Goal: Task Accomplishment & Management: Complete application form

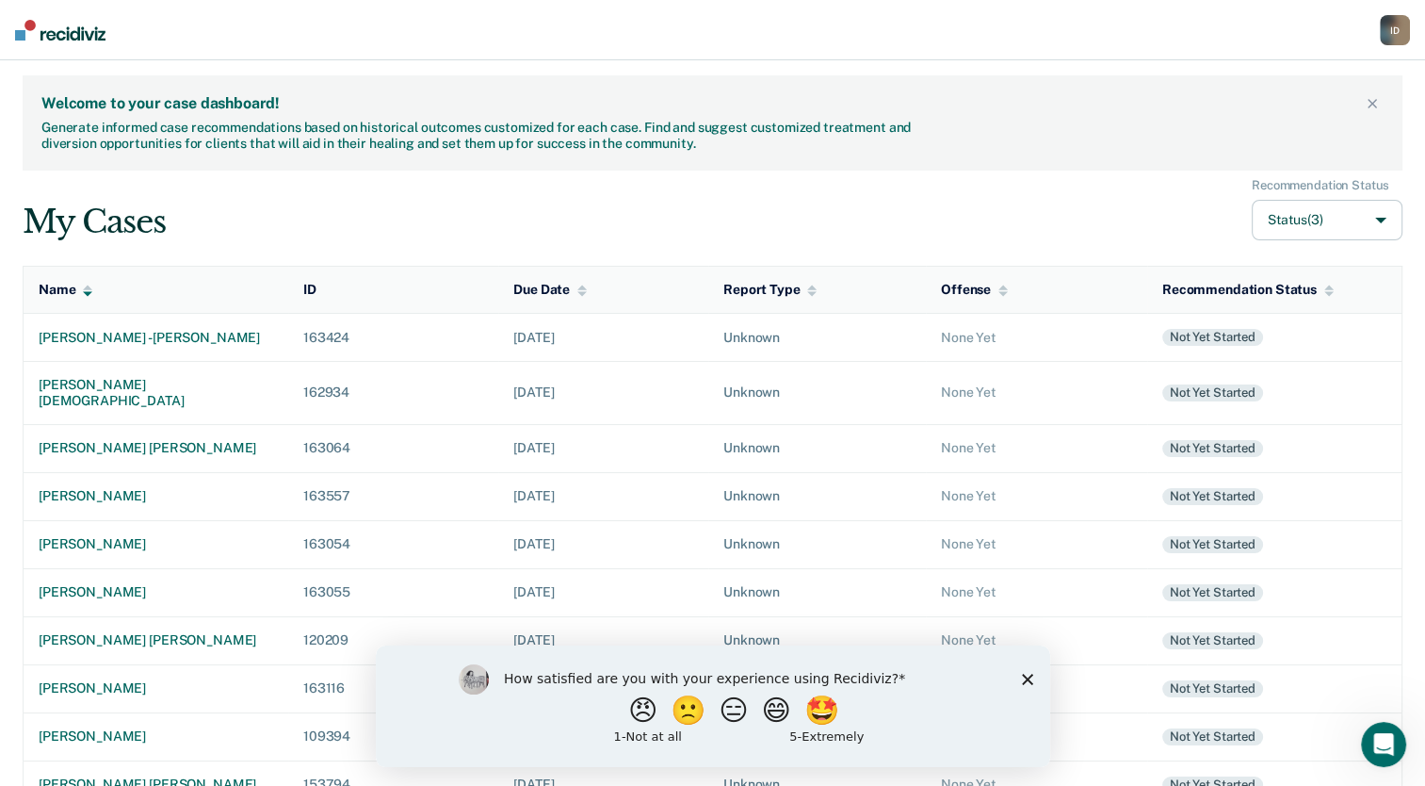
click at [1025, 680] on polygon "Close survey" at bounding box center [1026, 677] width 11 height 11
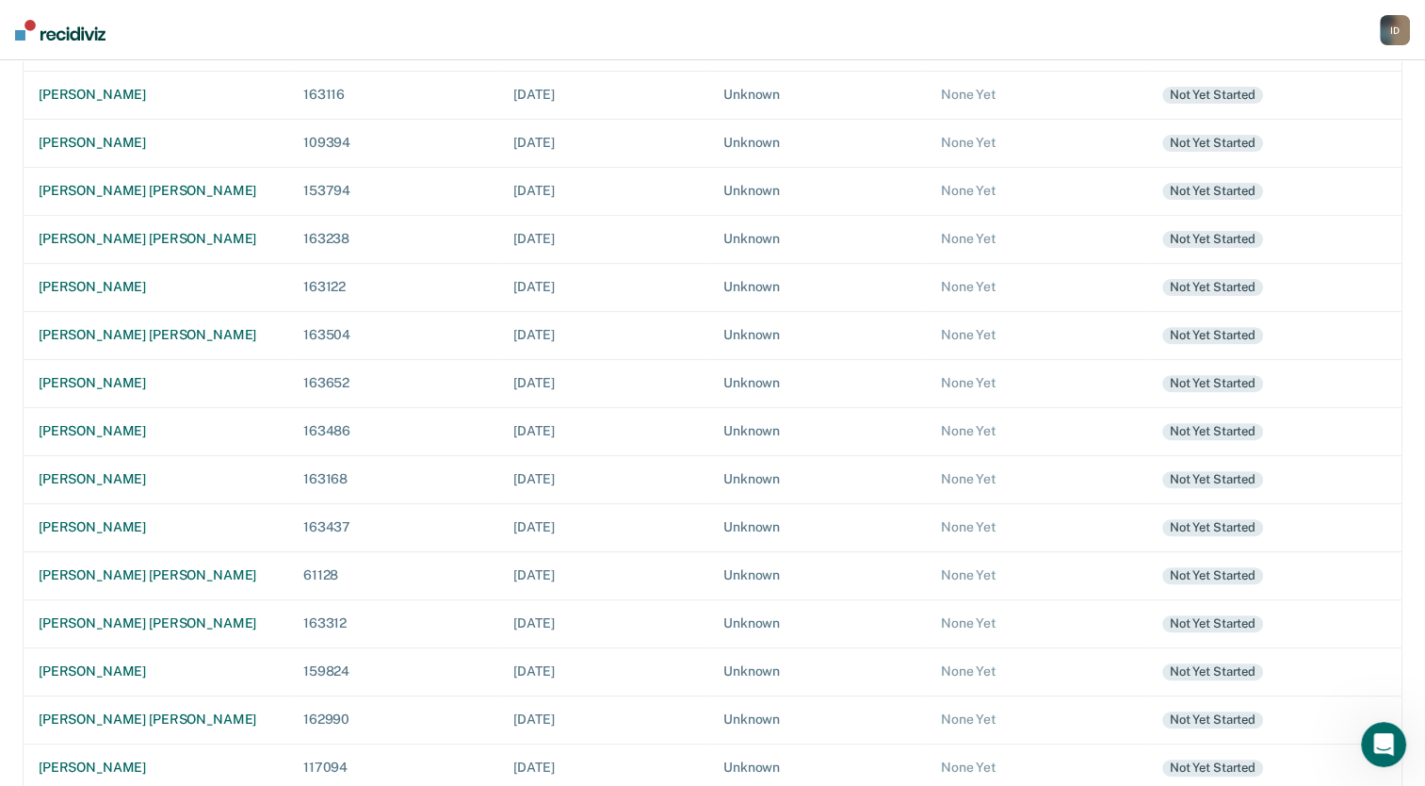
scroll to position [594, 0]
click at [133, 710] on div "[PERSON_NAME] [PERSON_NAME]" at bounding box center [156, 718] width 235 height 16
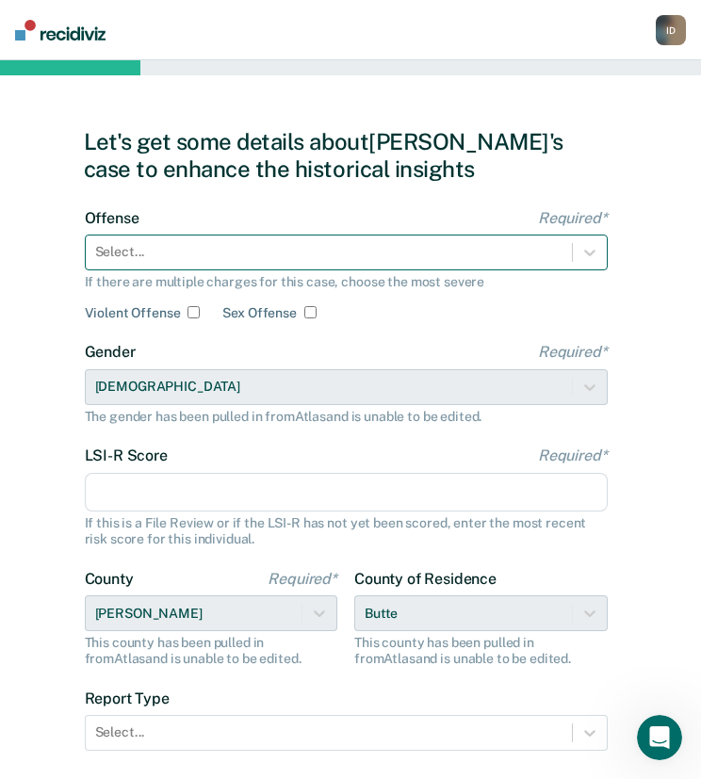
click at [294, 251] on div at bounding box center [328, 252] width 467 height 20
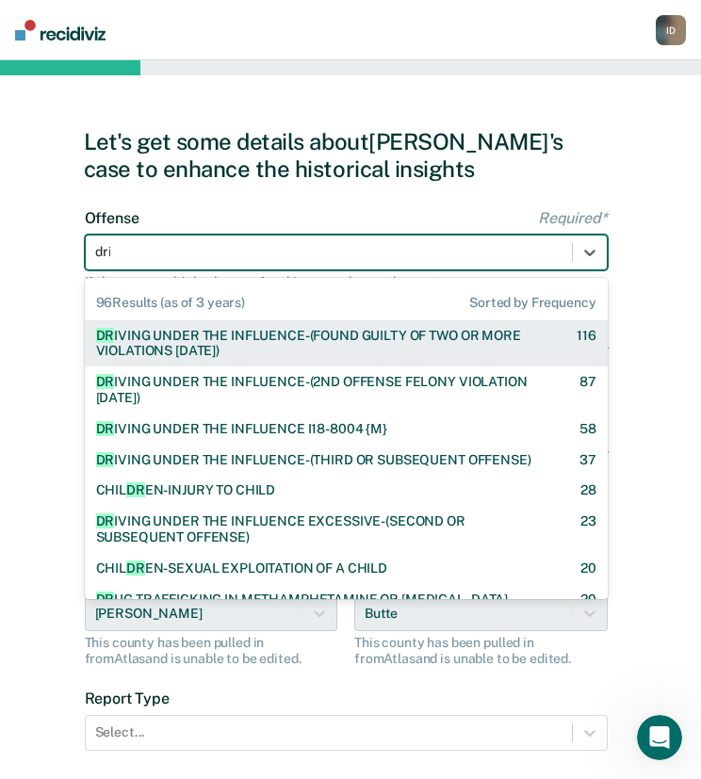
type input "driv"
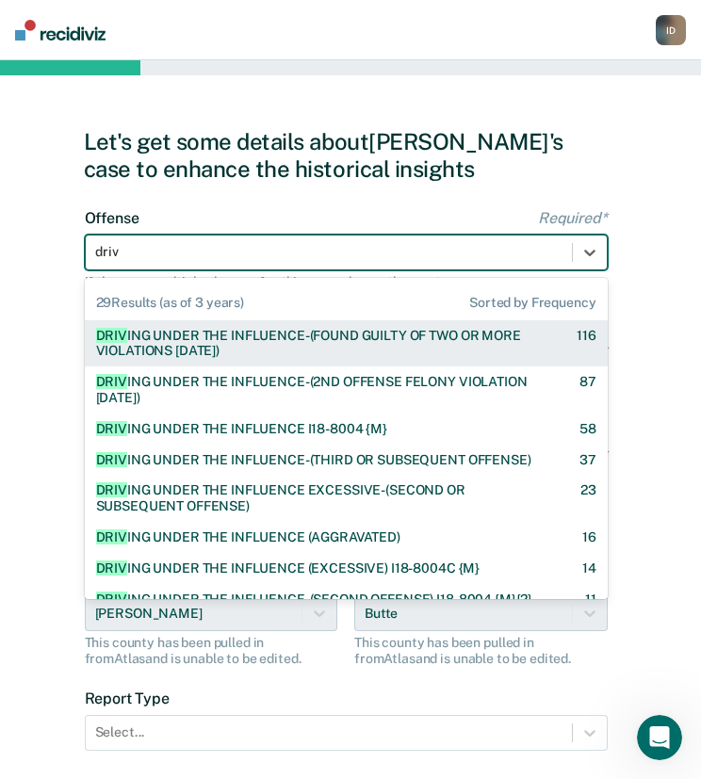
click at [283, 346] on div "DRIV ING UNDER THE INFLUENCE-(FOUND GUILTY OF TWO OR MORE VIOLATIONS WITHIN 10 …" at bounding box center [319, 344] width 447 height 32
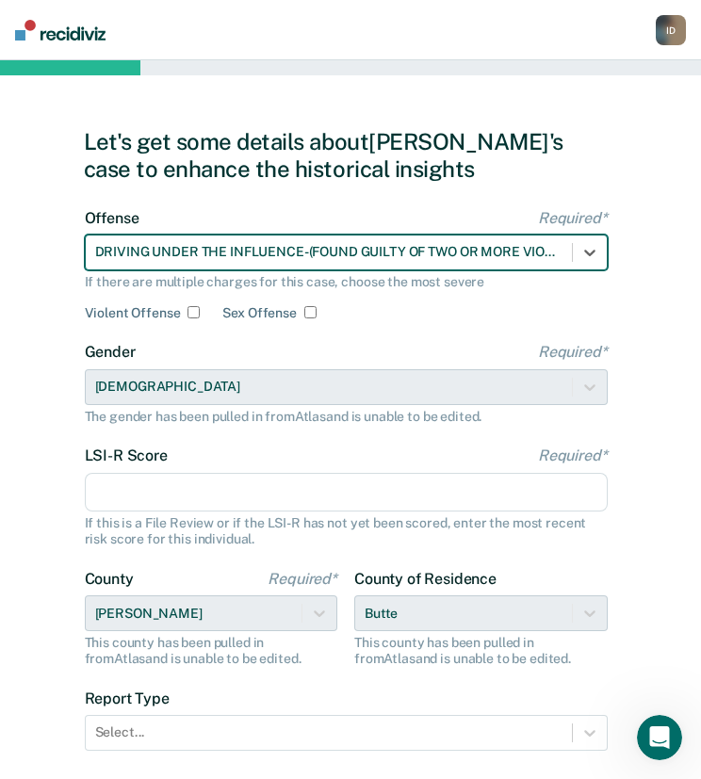
click at [540, 245] on div at bounding box center [328, 252] width 467 height 20
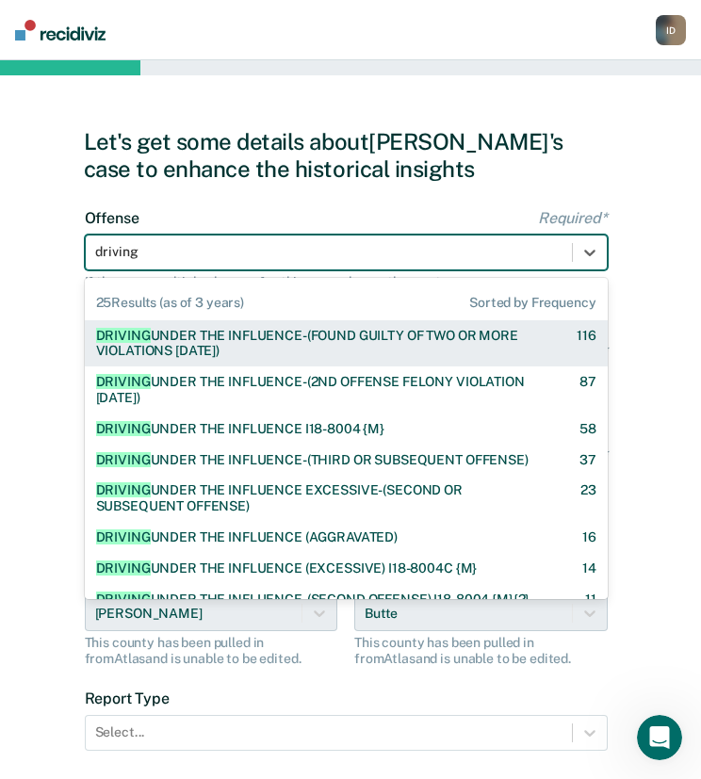
type input "driving"
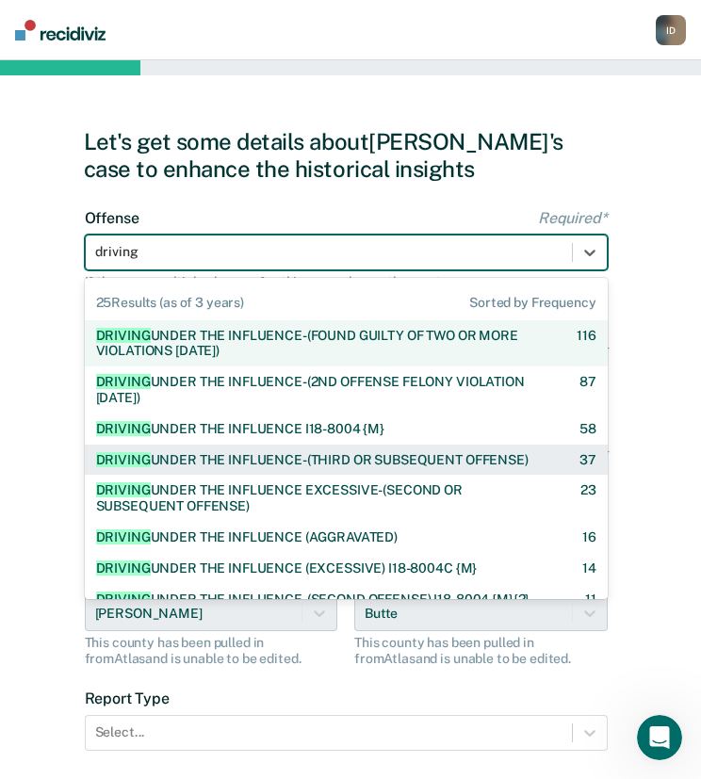
click at [464, 462] on div "DRIVING UNDER THE INFLUENCE-(THIRD OR SUBSEQUENT OFFENSE)" at bounding box center [312, 460] width 432 height 16
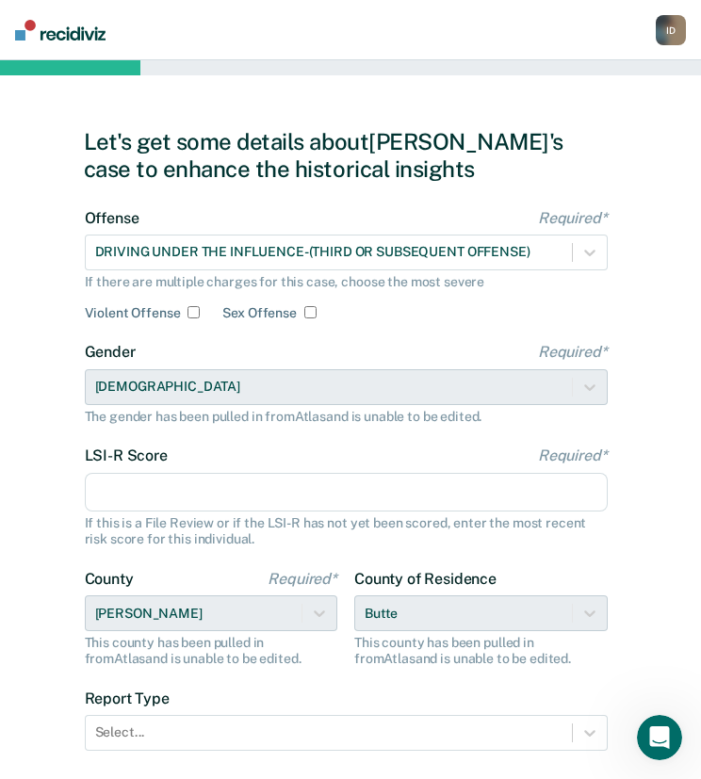
click at [192, 494] on input "LSI-R Score Required*" at bounding box center [346, 493] width 523 height 40
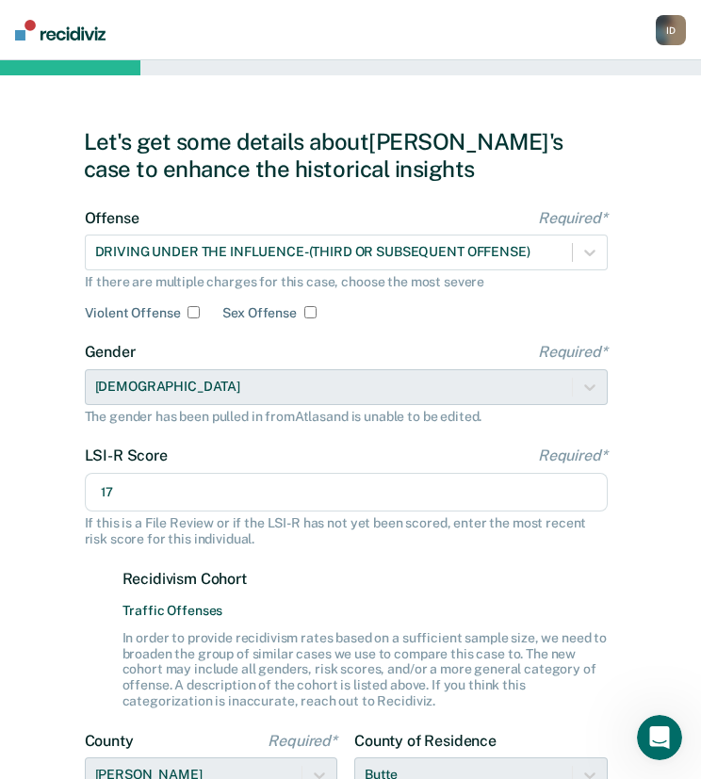
scroll to position [291, 0]
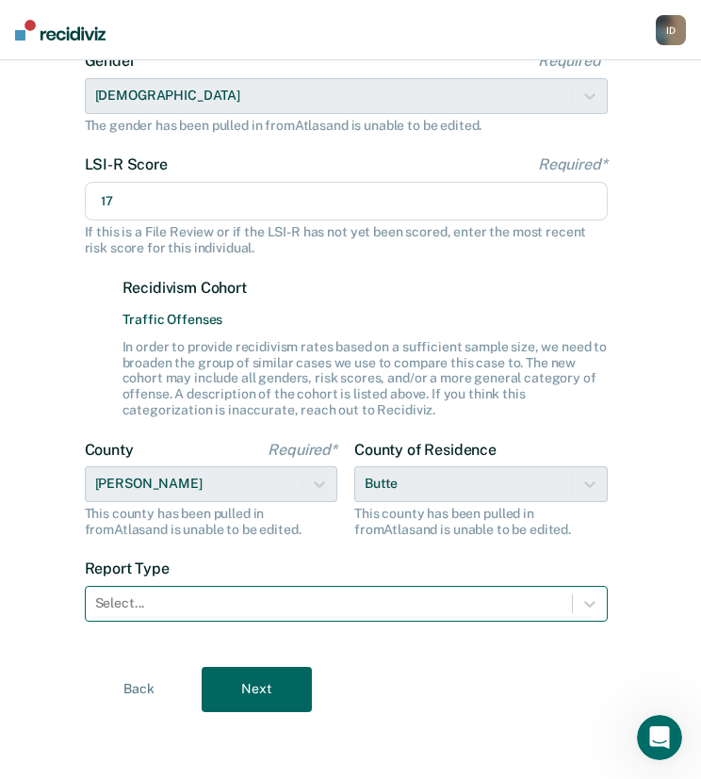
type input "17"
click at [200, 603] on div at bounding box center [328, 603] width 467 height 20
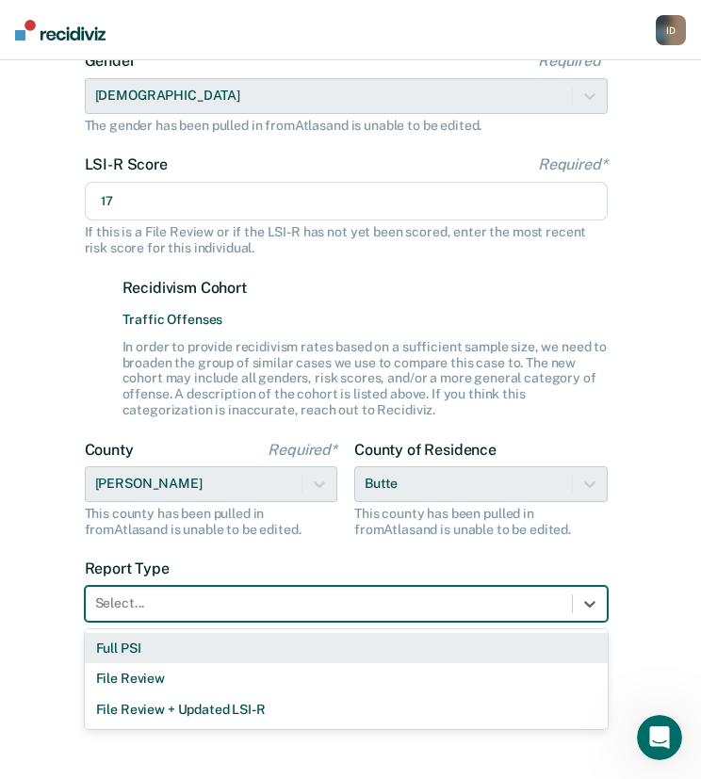
click at [177, 645] on div "Full PSI" at bounding box center [346, 648] width 523 height 31
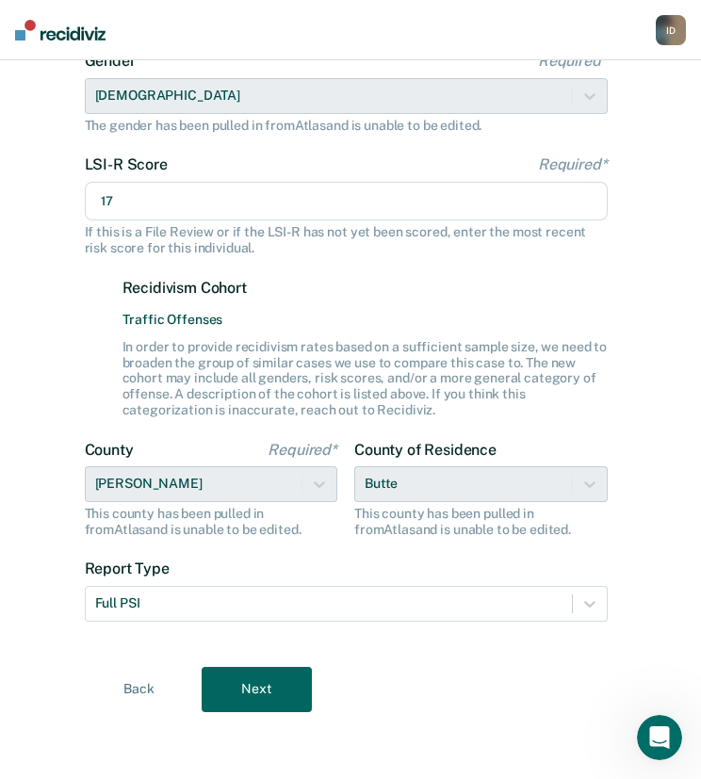
click at [264, 675] on button "Next" at bounding box center [257, 689] width 110 height 45
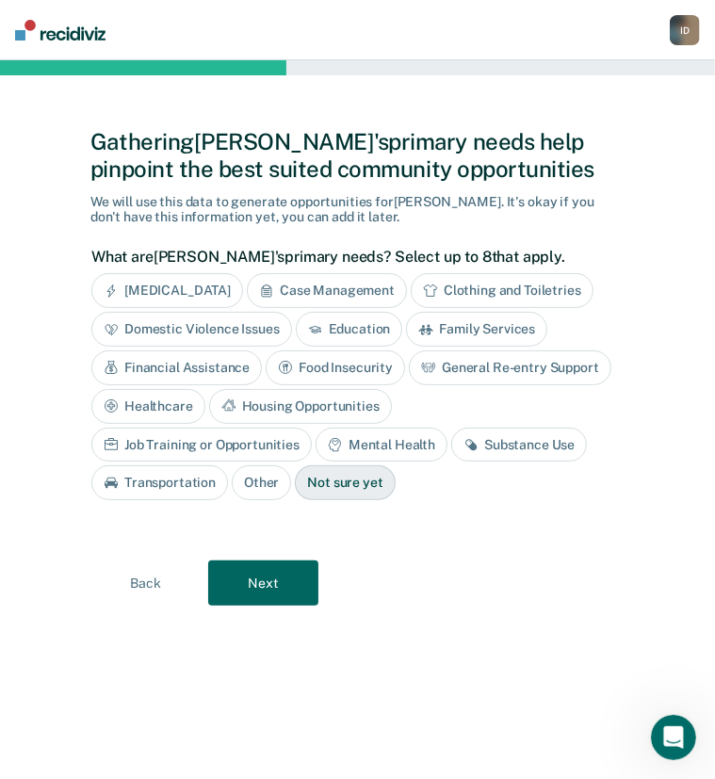
click at [451, 444] on div "Substance Use" at bounding box center [519, 445] width 136 height 35
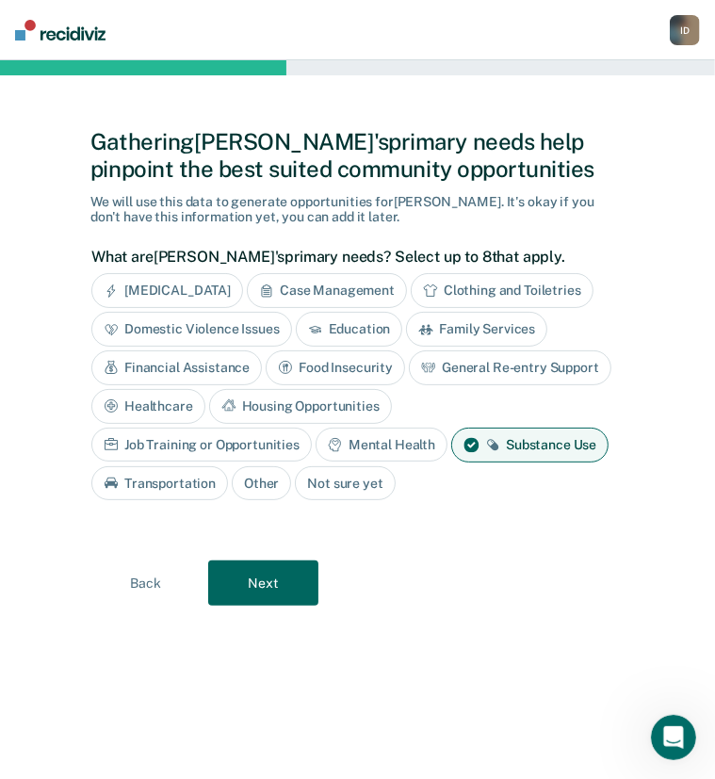
click at [256, 590] on button "Next" at bounding box center [263, 582] width 110 height 45
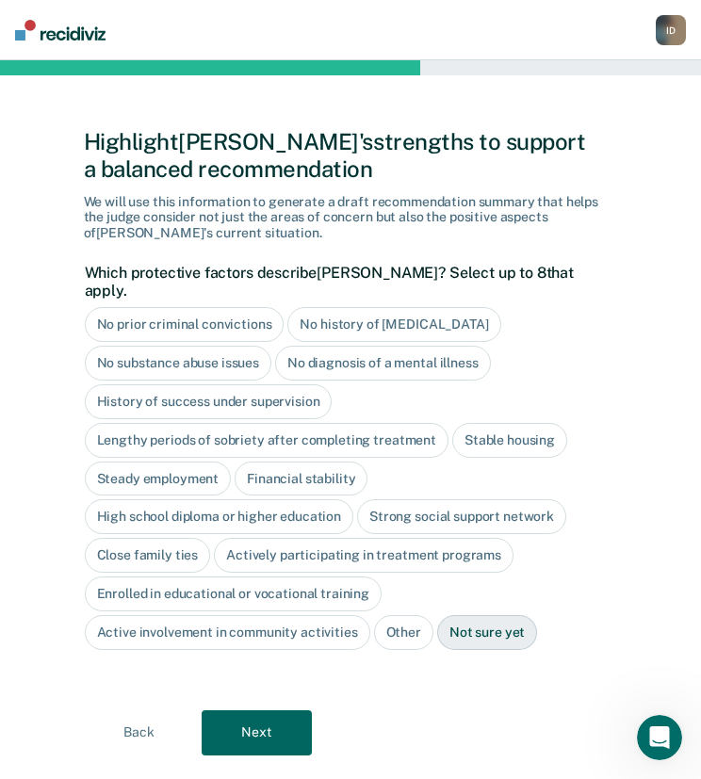
click at [353, 307] on div "No history of [MEDICAL_DATA]" at bounding box center [393, 324] width 213 height 35
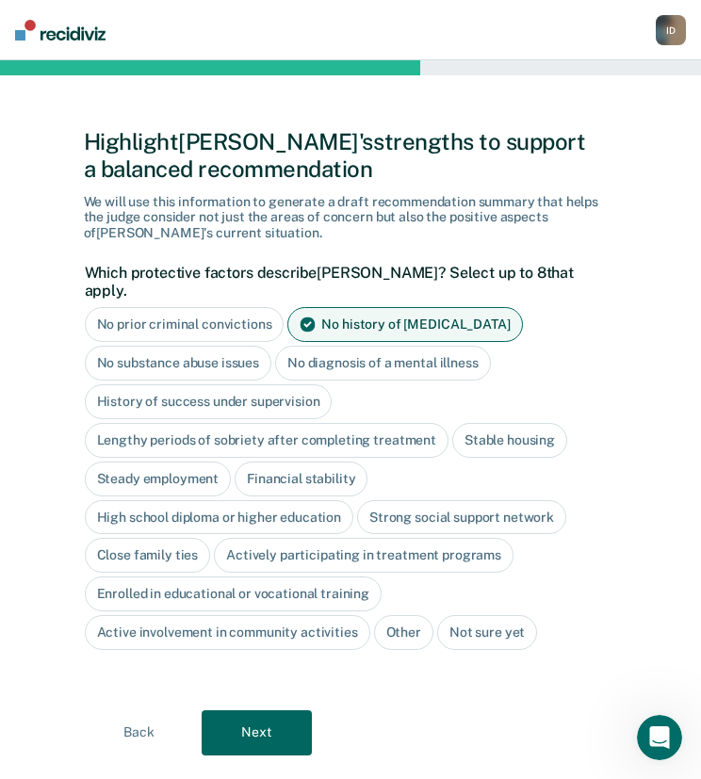
click at [338, 348] on div "No diagnosis of a mental illness" at bounding box center [383, 363] width 216 height 35
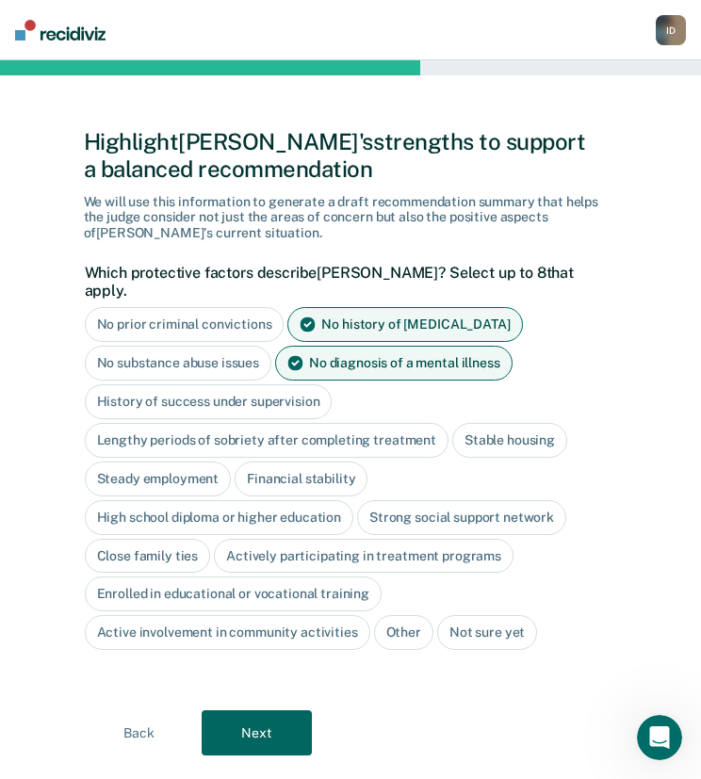
click at [120, 384] on div "History of success under supervision" at bounding box center [209, 401] width 248 height 35
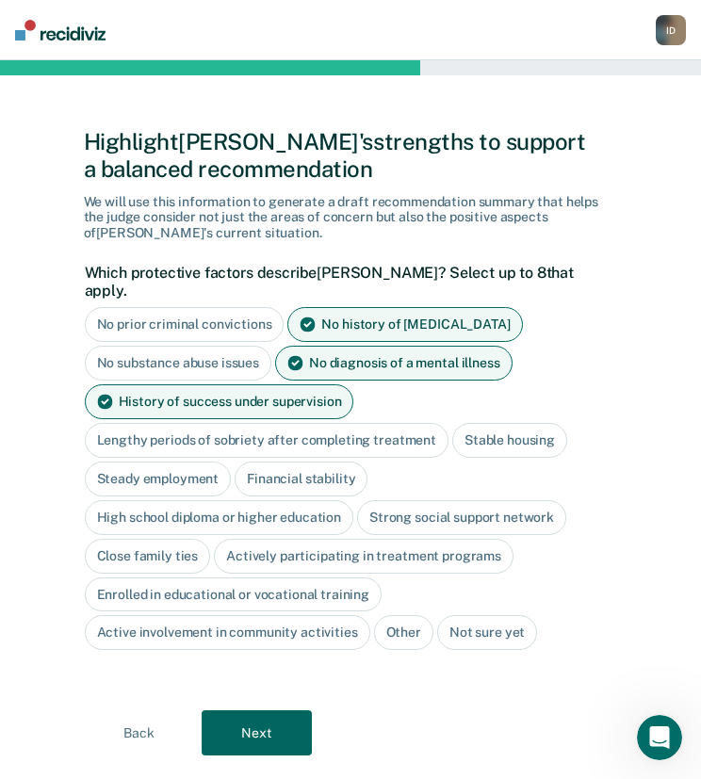
click at [516, 423] on div "Stable housing" at bounding box center [509, 440] width 115 height 35
click at [115, 462] on div "Steady employment" at bounding box center [158, 479] width 147 height 35
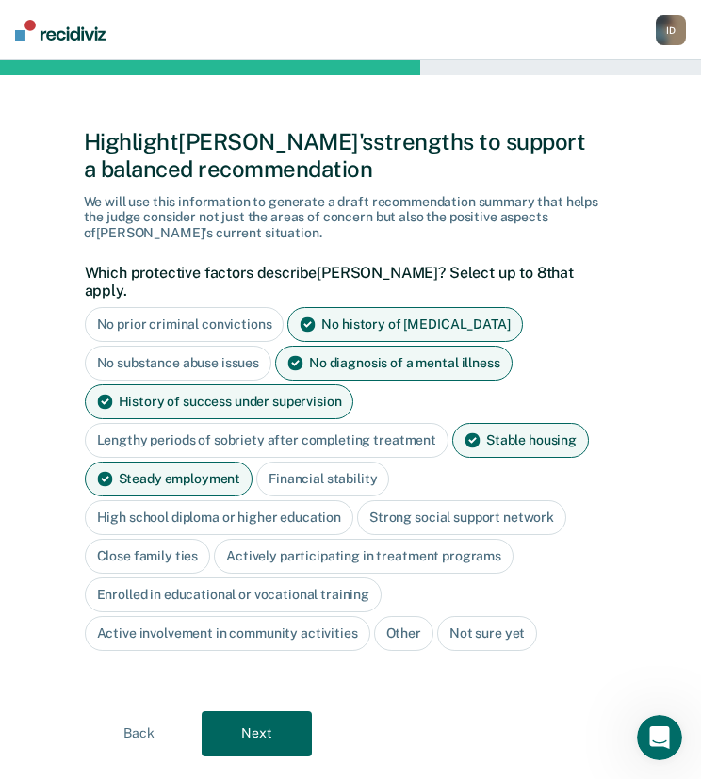
scroll to position [23, 0]
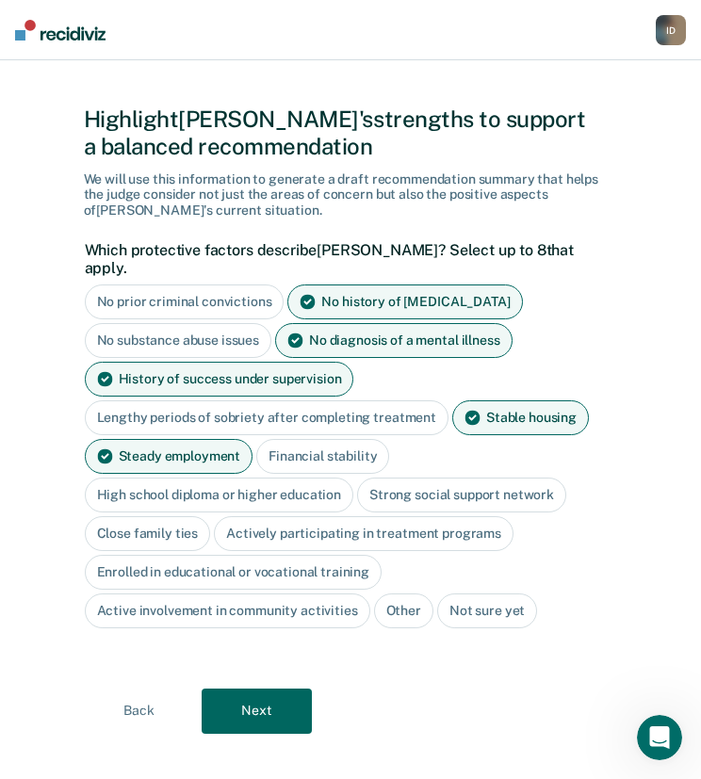
click at [252, 690] on button "Next" at bounding box center [257, 710] width 110 height 45
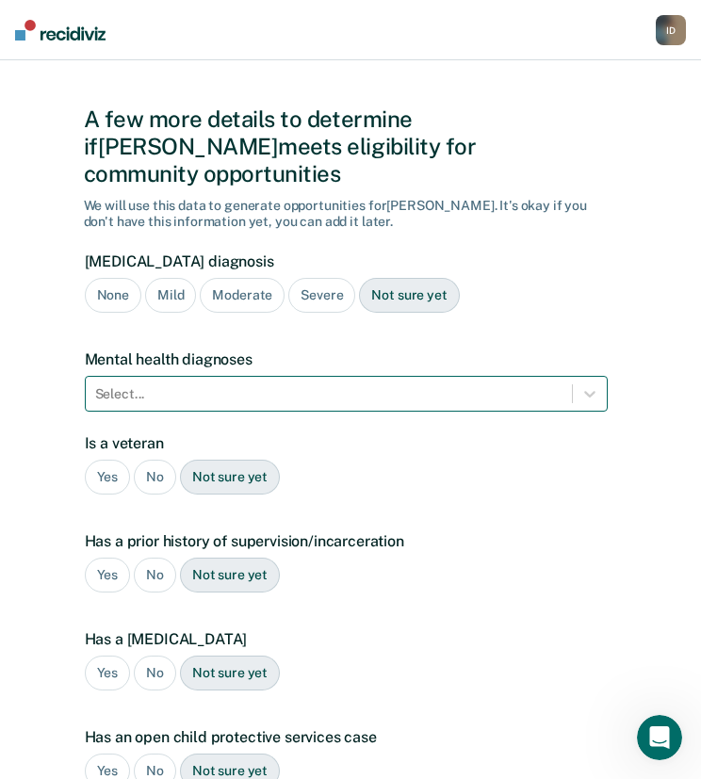
click at [279, 381] on div "Select..." at bounding box center [329, 394] width 486 height 27
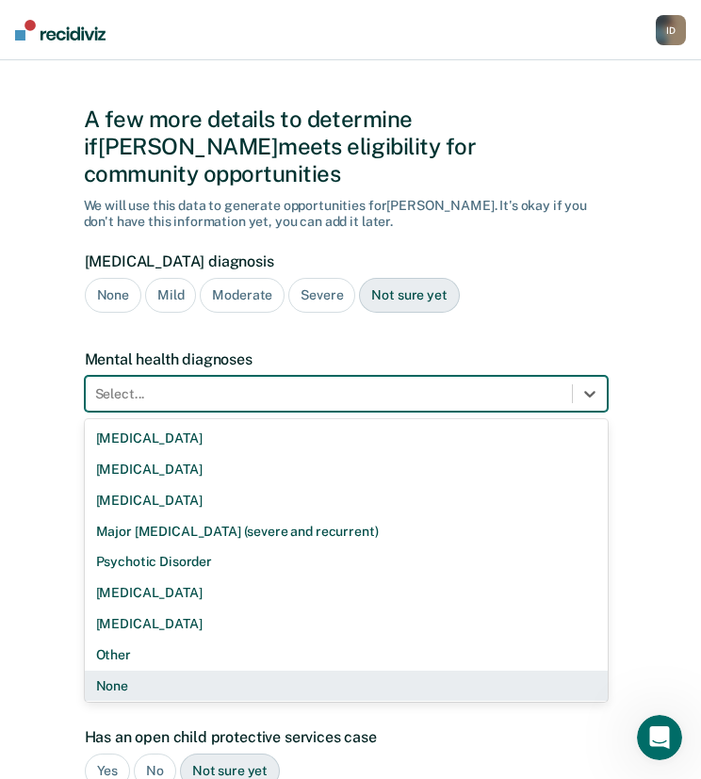
click at [197, 671] on div "None" at bounding box center [346, 686] width 523 height 31
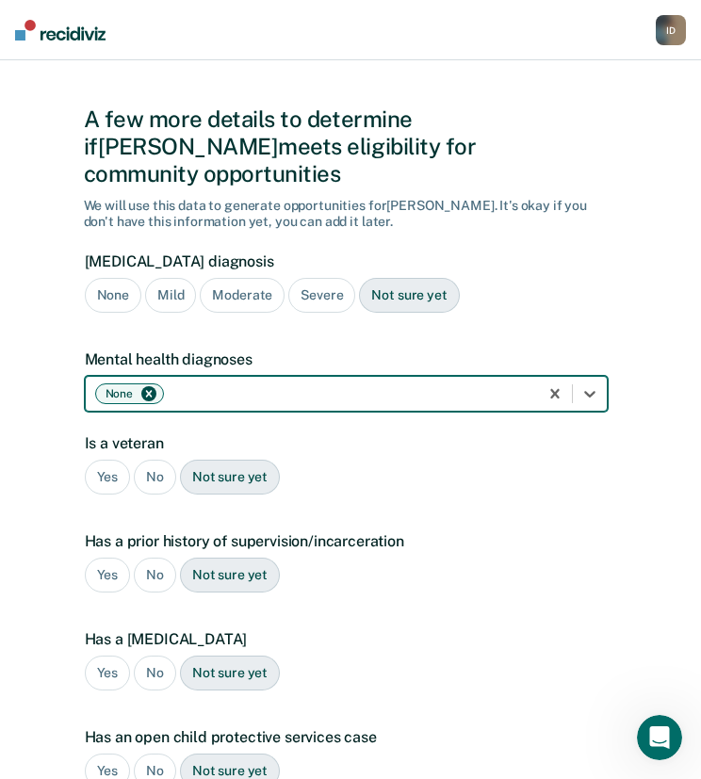
click at [169, 460] on div "No" at bounding box center [155, 477] width 42 height 35
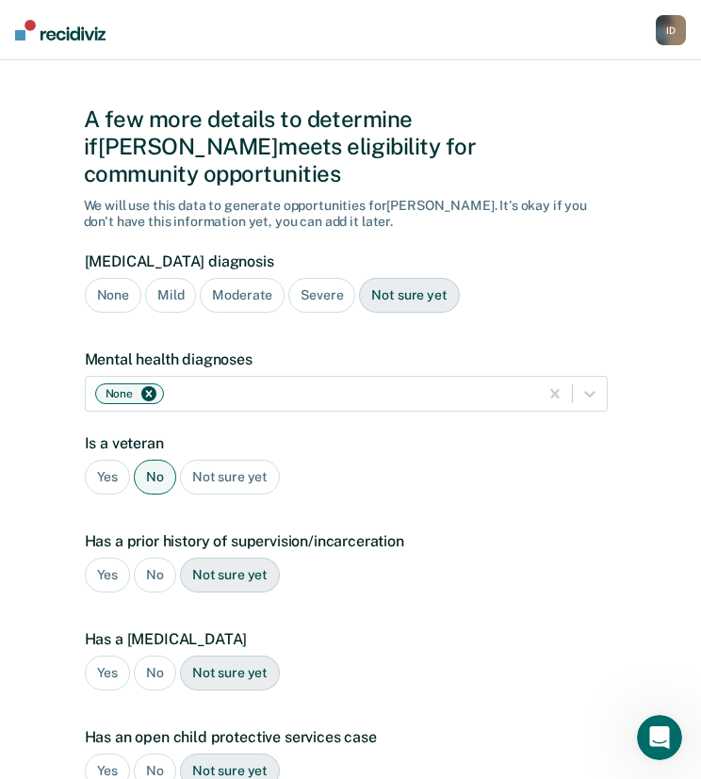
click at [105, 558] on div "Yes" at bounding box center [108, 575] width 46 height 35
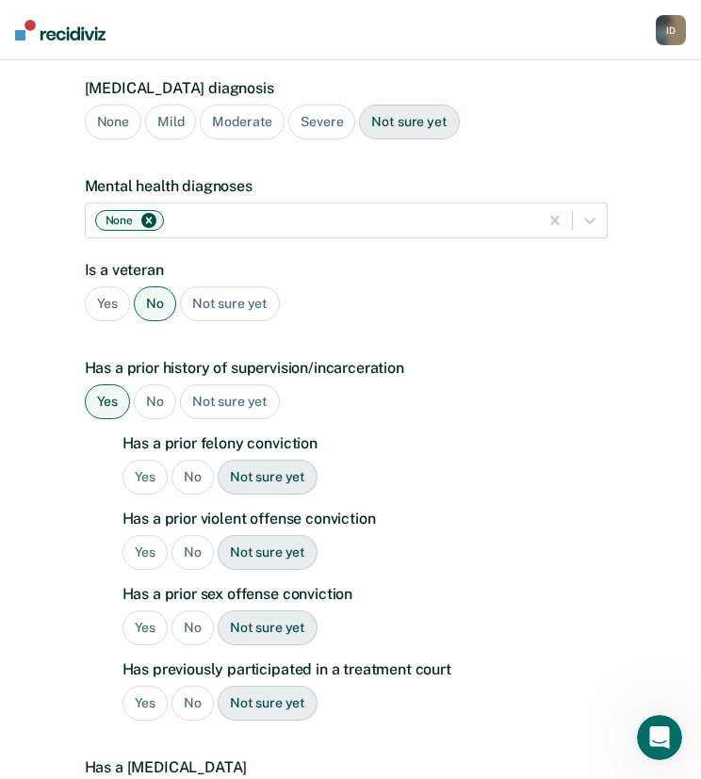
scroll to position [201, 0]
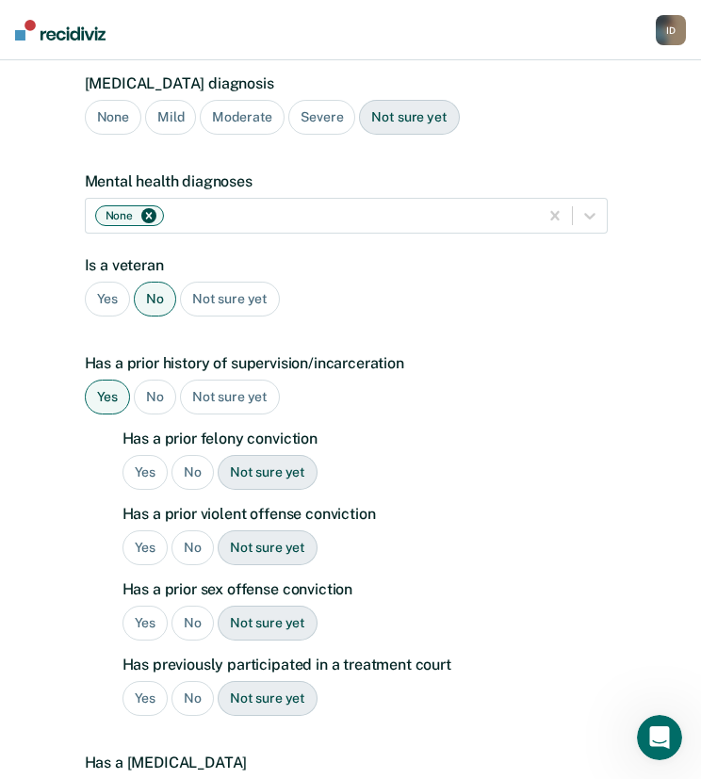
click at [188, 455] on div "No" at bounding box center [192, 472] width 42 height 35
click at [185, 530] on div "No" at bounding box center [192, 547] width 42 height 35
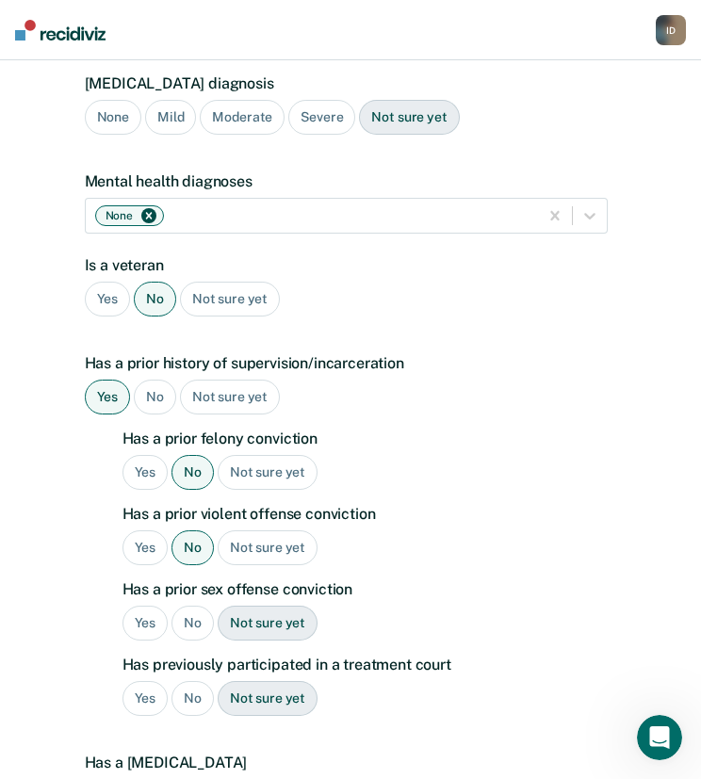
click at [188, 606] on div "No" at bounding box center [192, 623] width 42 height 35
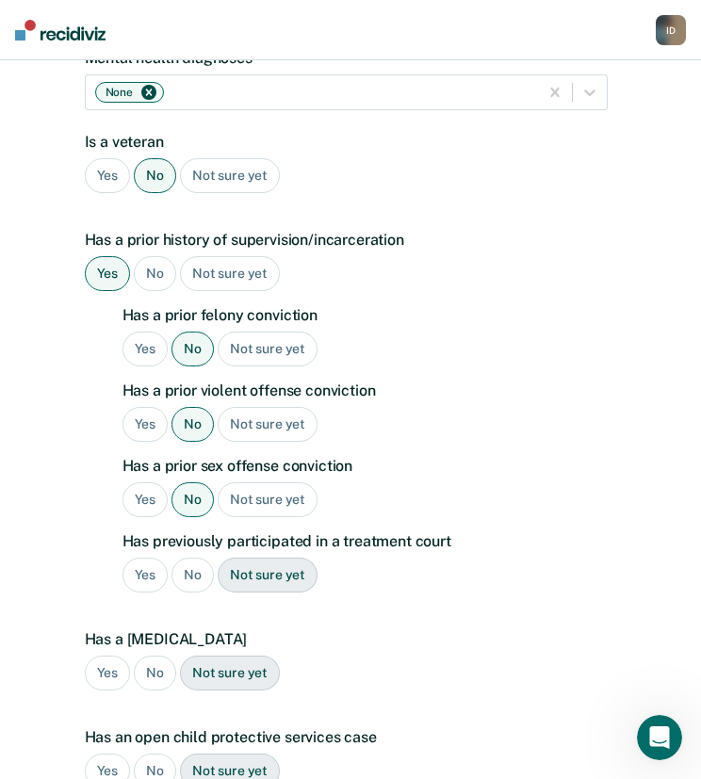
scroll to position [329, 0]
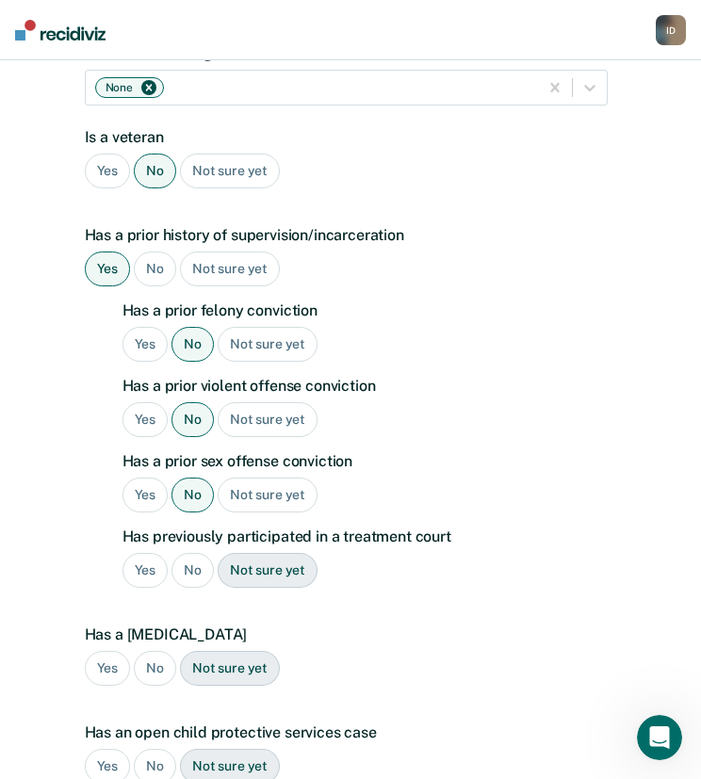
click at [200, 553] on div "No" at bounding box center [192, 570] width 42 height 35
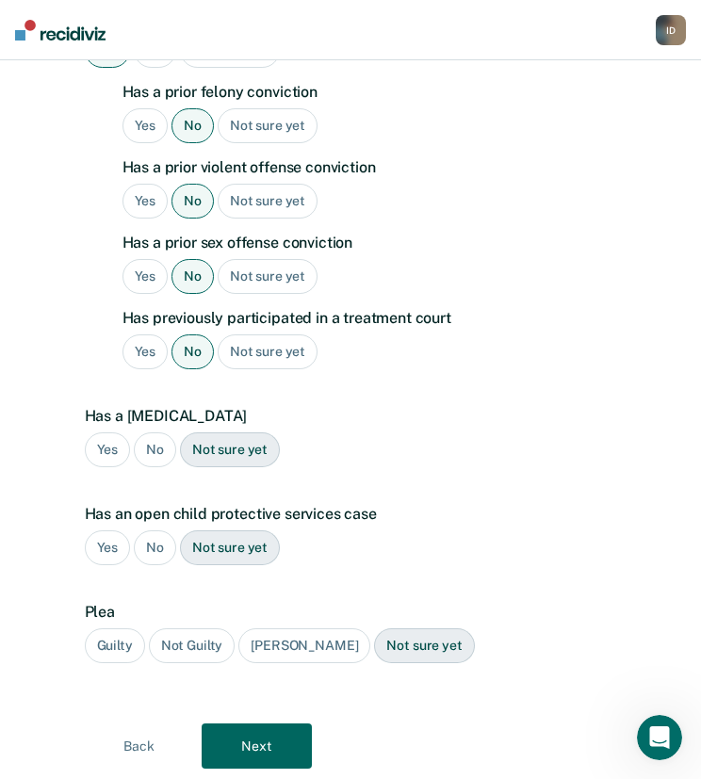
scroll to position [569, 0]
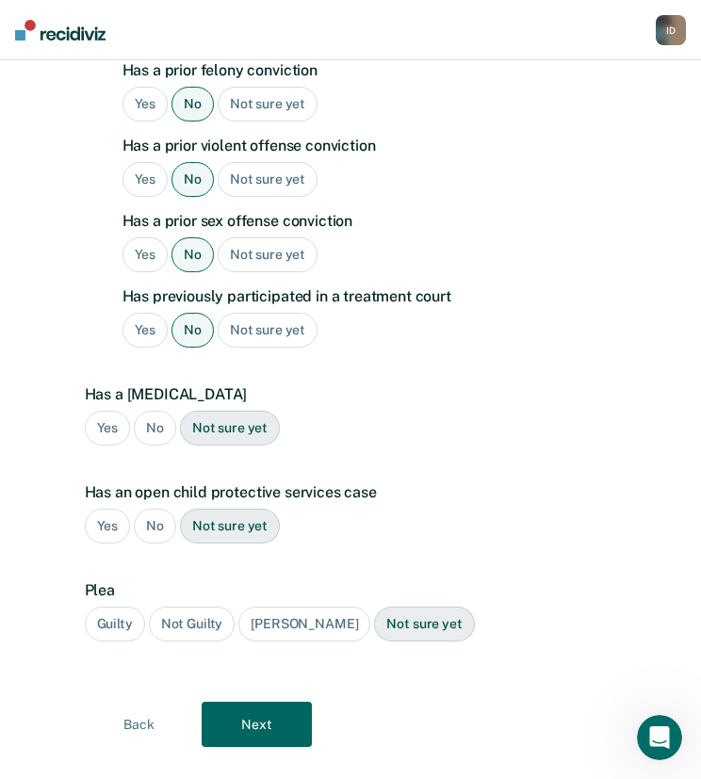
click at [153, 411] on div "No" at bounding box center [155, 428] width 42 height 35
click at [158, 509] on div "No" at bounding box center [155, 526] width 42 height 35
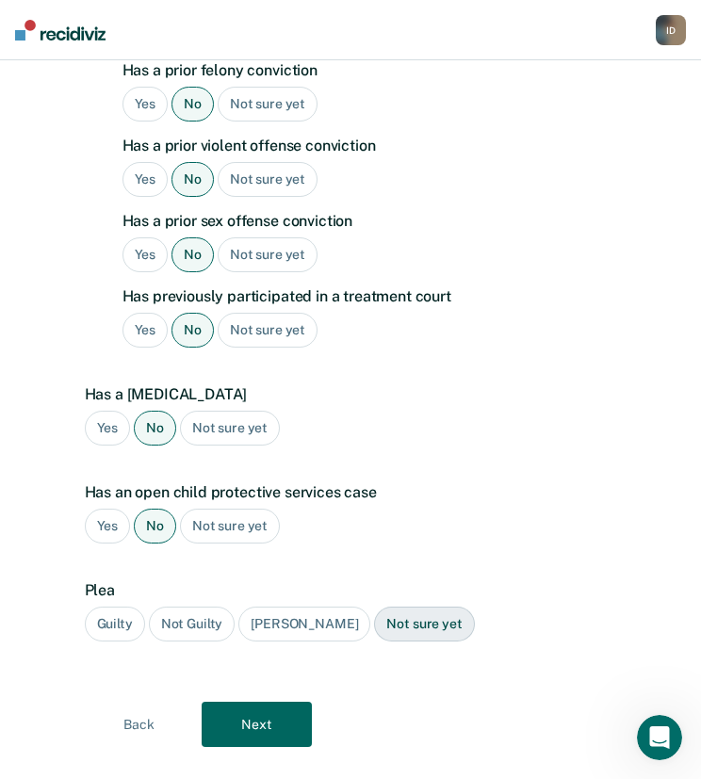
scroll to position [574, 0]
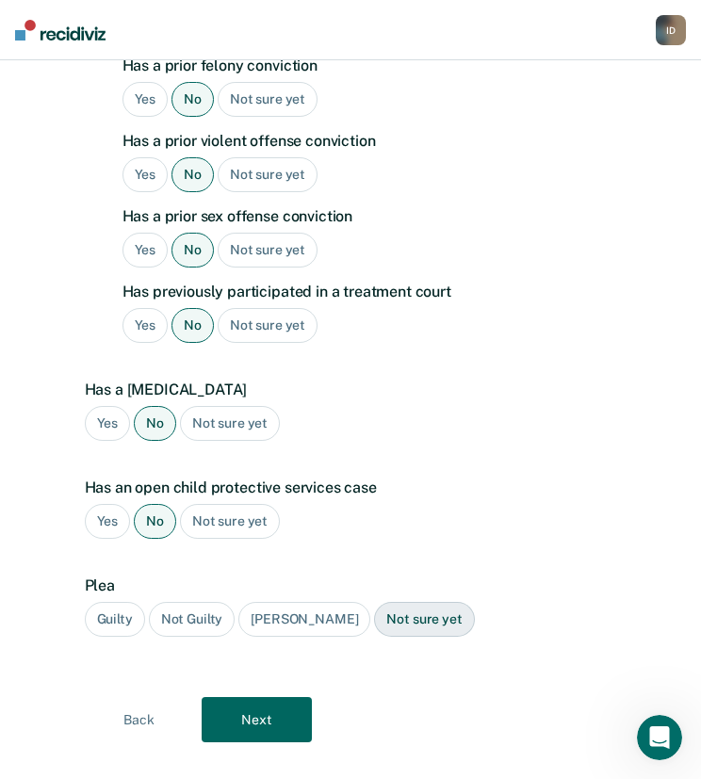
click at [121, 602] on div "Guilty" at bounding box center [115, 619] width 60 height 35
click at [253, 697] on button "Next" at bounding box center [257, 719] width 110 height 45
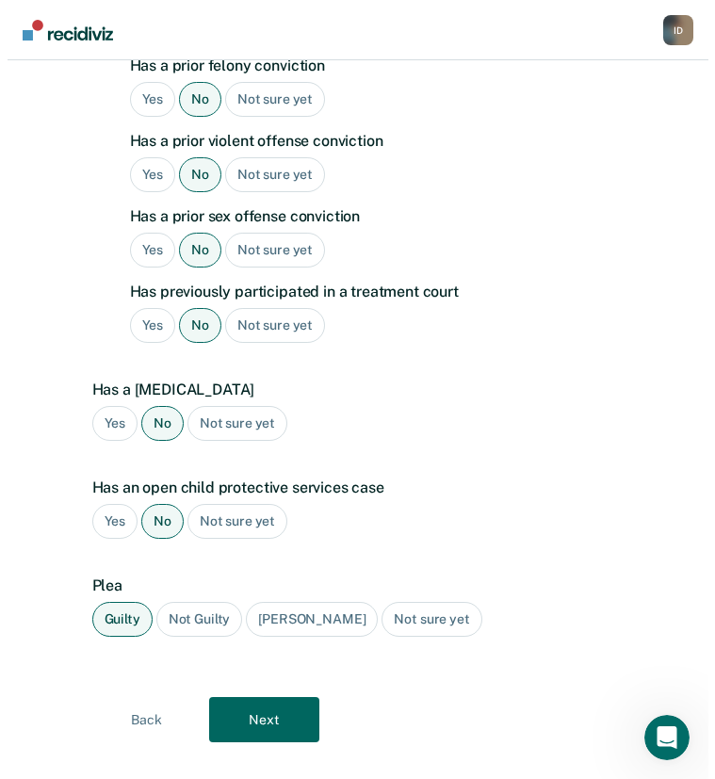
scroll to position [0, 0]
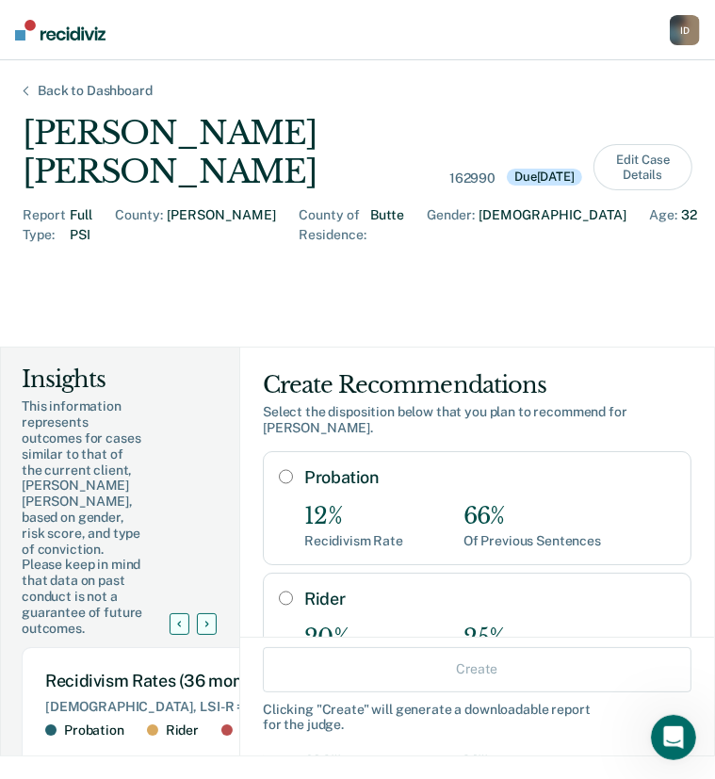
click at [279, 469] on input "Probation" at bounding box center [286, 476] width 14 height 15
radio input "true"
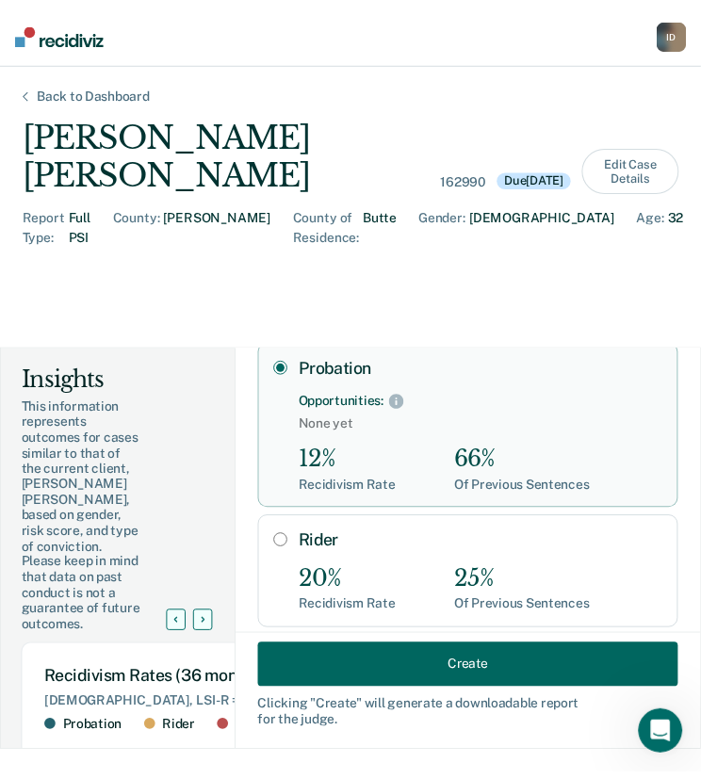
scroll to position [105, 0]
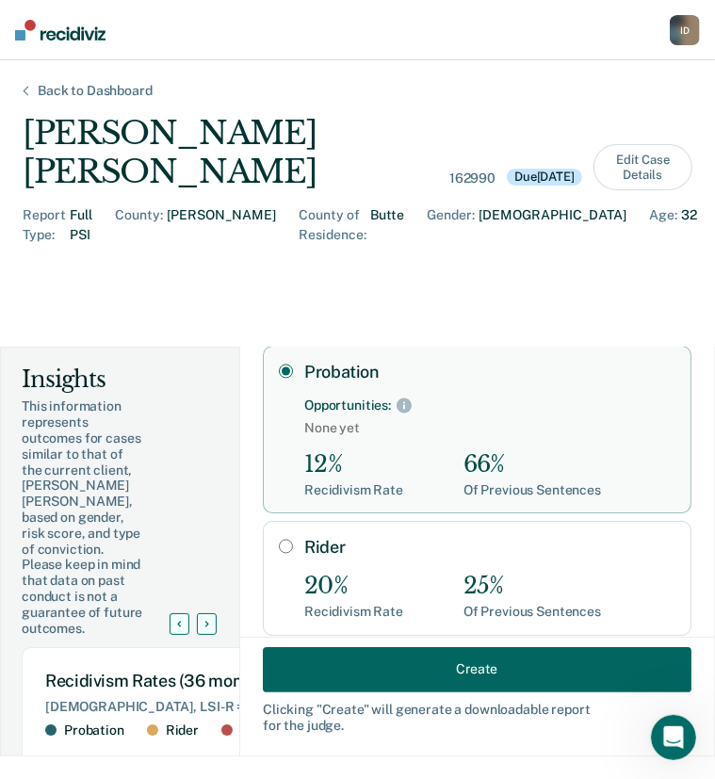
click at [535, 659] on button "Create" at bounding box center [477, 668] width 429 height 45
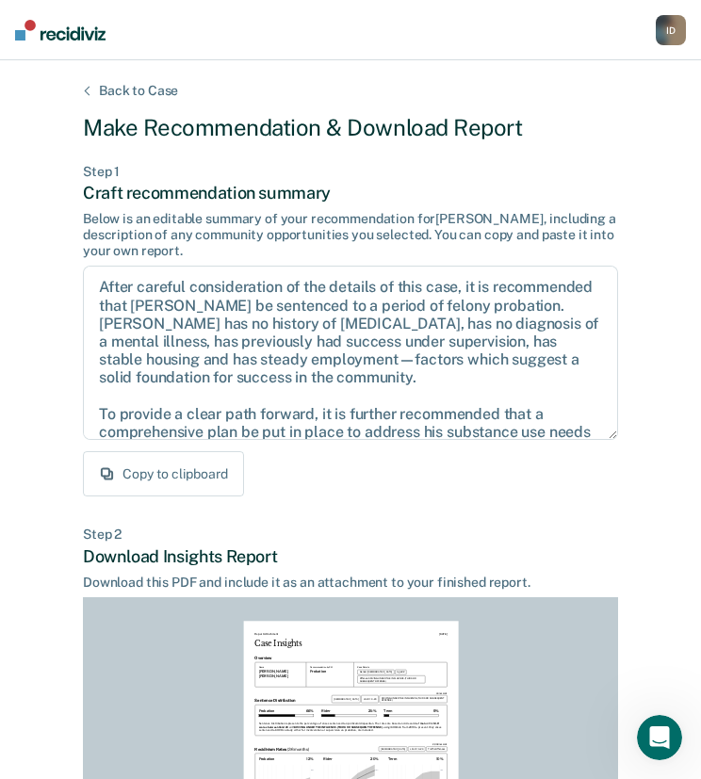
scroll to position [294, 0]
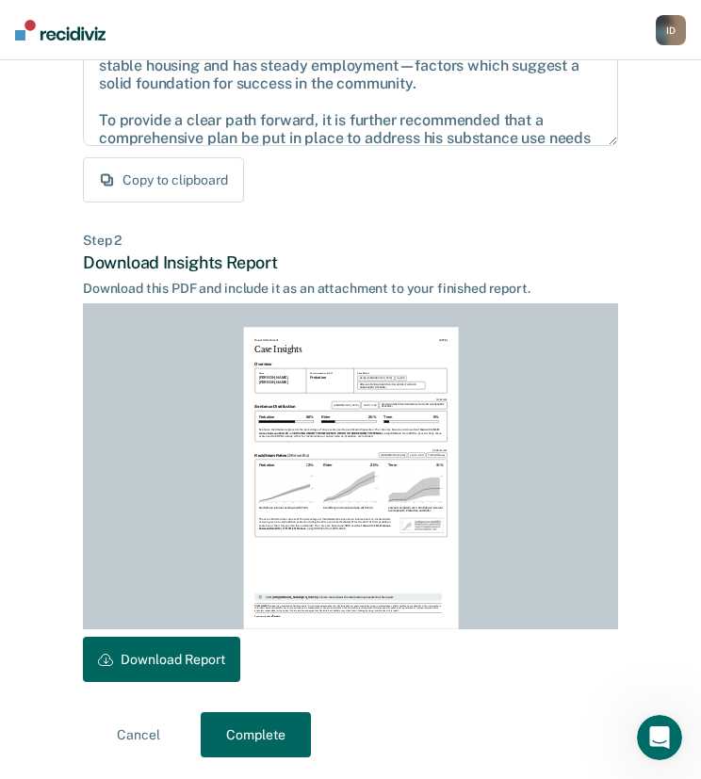
click at [191, 671] on button "Download Report" at bounding box center [161, 659] width 157 height 45
click at [268, 737] on button "Complete" at bounding box center [256, 734] width 110 height 45
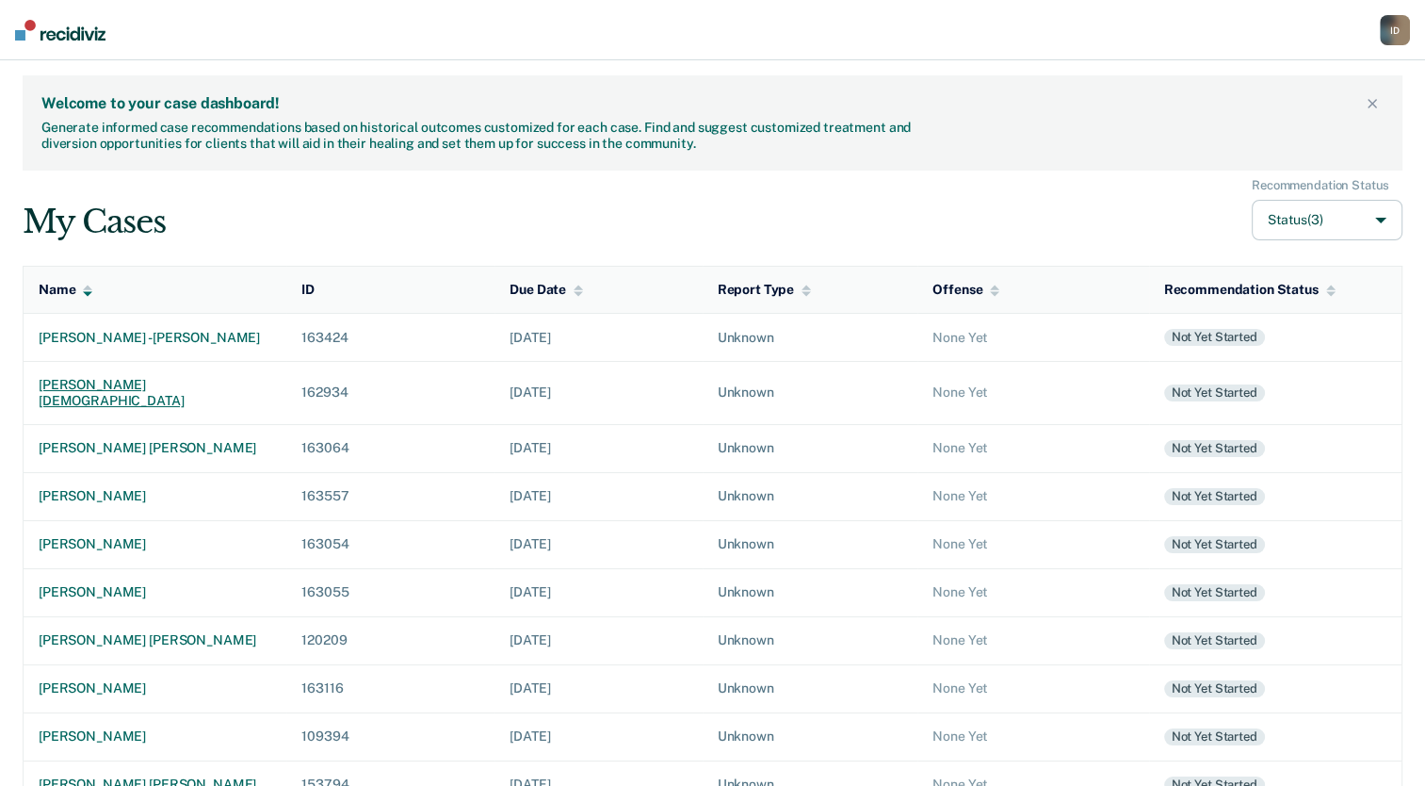
click at [123, 387] on div "[PERSON_NAME][DEMOGRAPHIC_DATA]" at bounding box center [155, 393] width 233 height 32
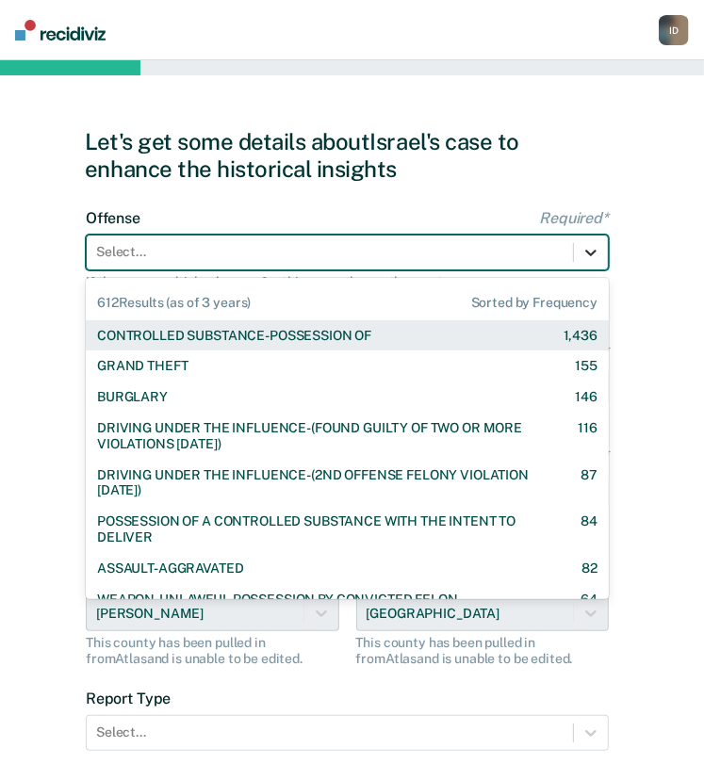
click at [594, 248] on icon at bounding box center [590, 252] width 19 height 19
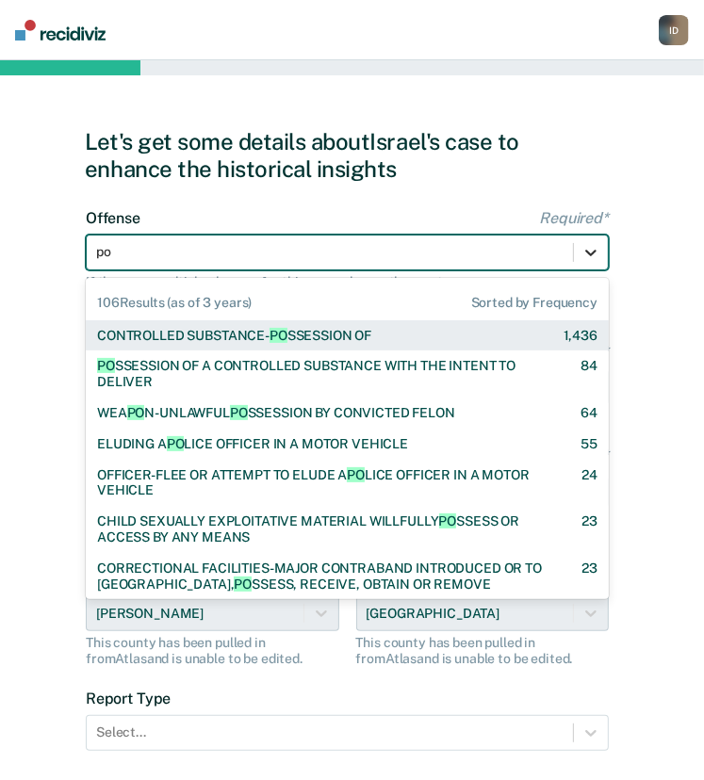
type input "pos"
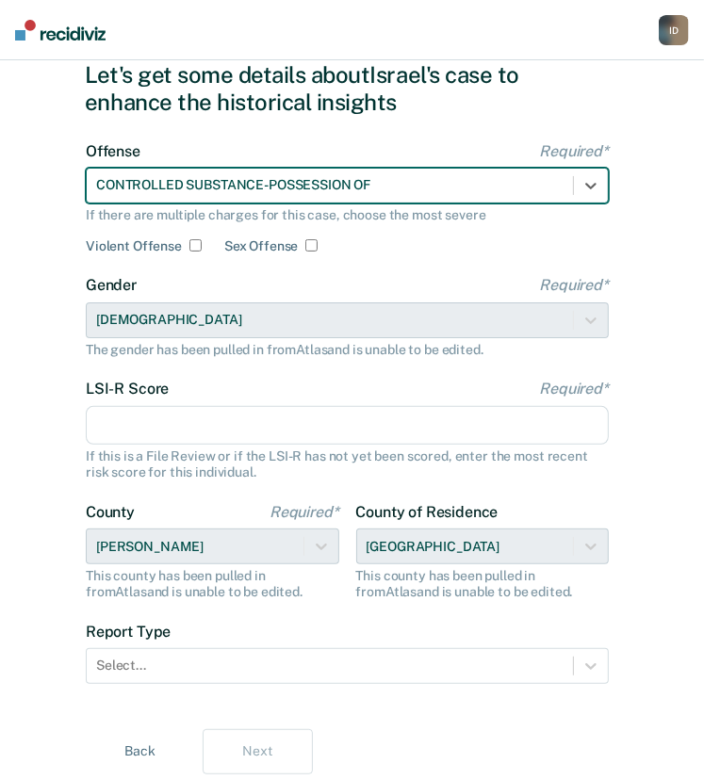
scroll to position [75, 0]
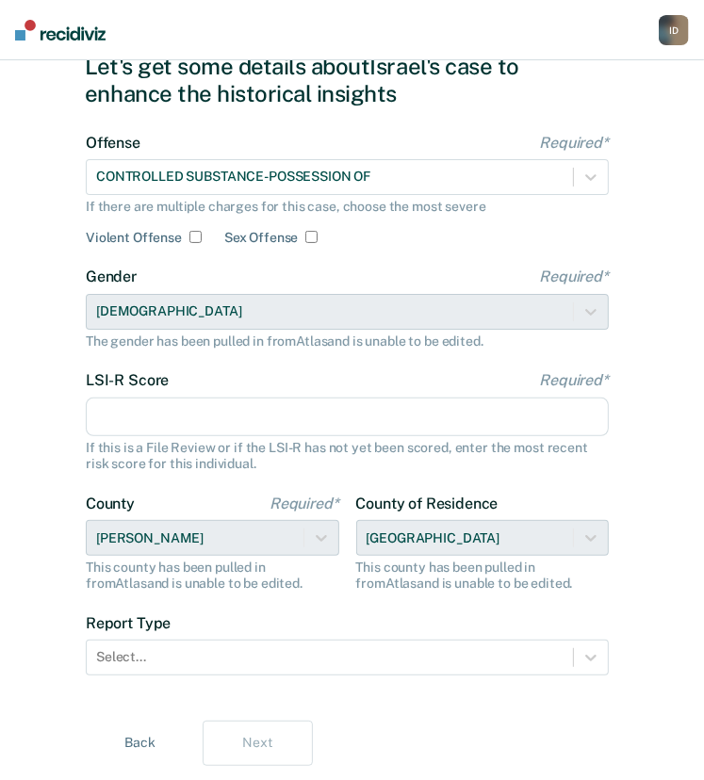
click at [254, 406] on input "LSI-R Score Required*" at bounding box center [347, 417] width 523 height 40
type input "16"
click at [595, 361] on form "Offense Required* CONTROLLED SUBSTANCE-POSSESSION OF If there are multiple char…" at bounding box center [347, 416] width 523 height 564
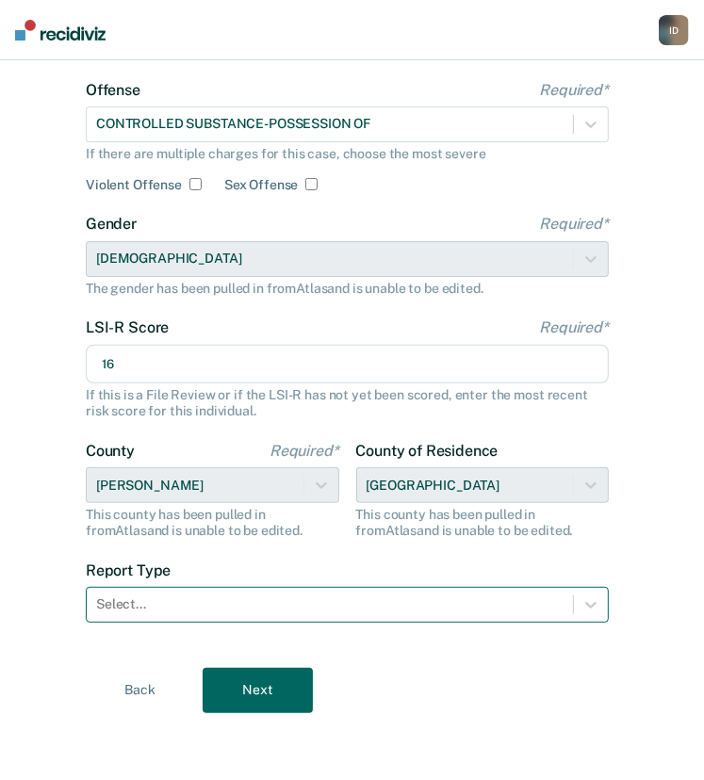
click at [407, 602] on div at bounding box center [329, 604] width 467 height 20
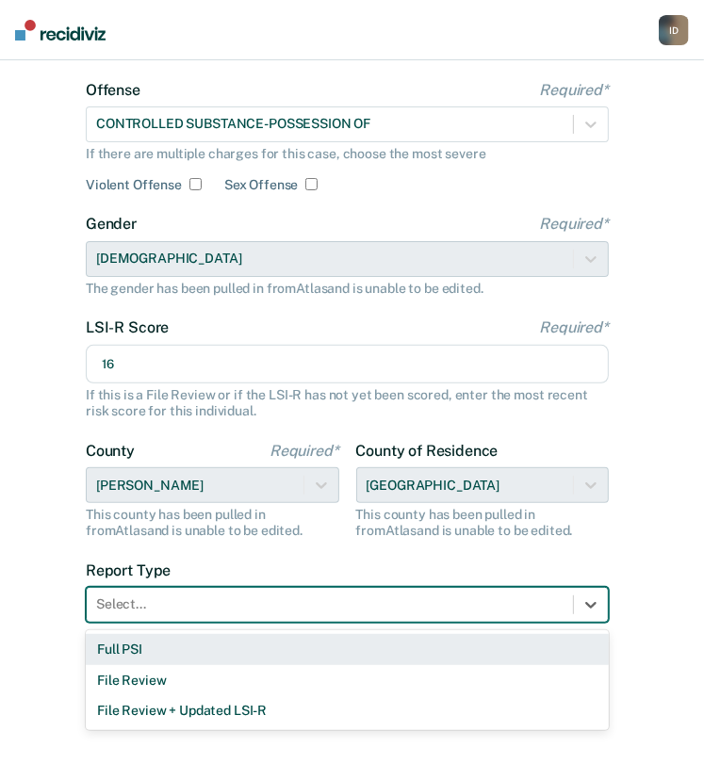
click at [235, 651] on div "Full PSI" at bounding box center [347, 649] width 523 height 31
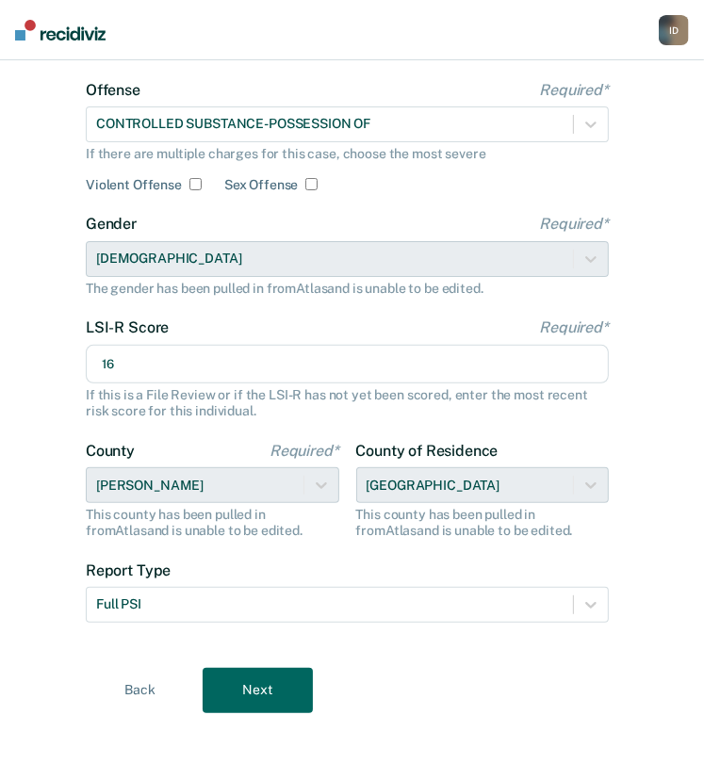
click at [260, 675] on button "Next" at bounding box center [257, 690] width 110 height 45
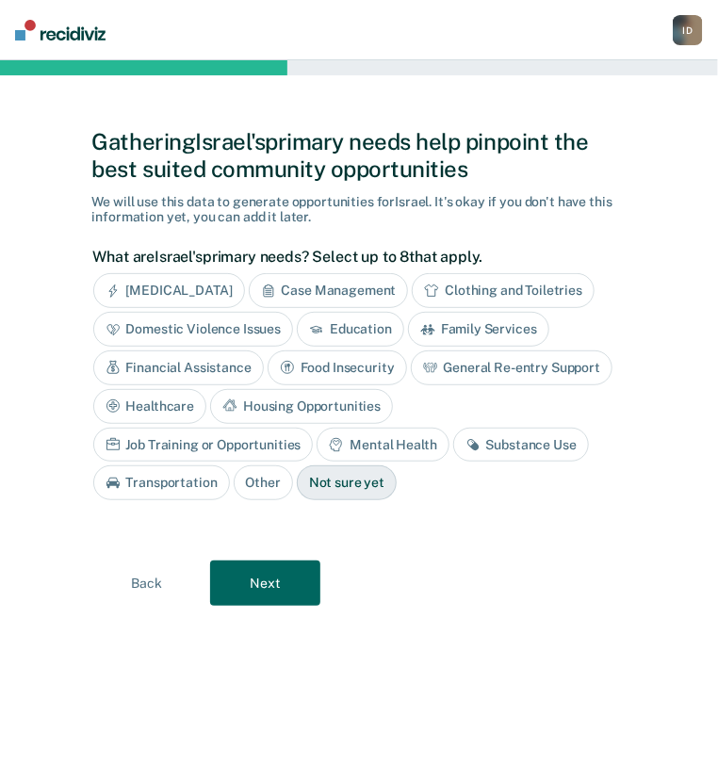
click at [273, 591] on button "Next" at bounding box center [265, 582] width 110 height 45
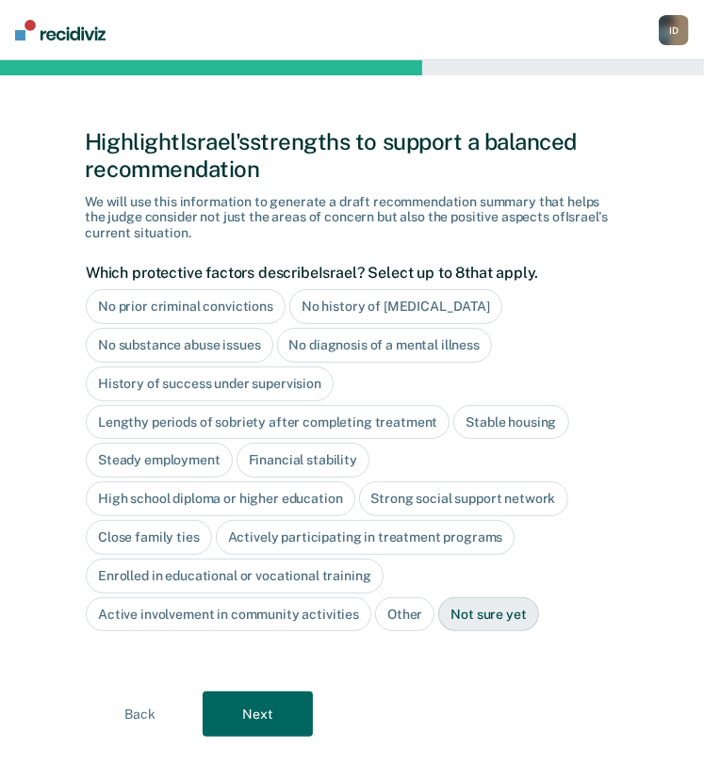
scroll to position [22, 0]
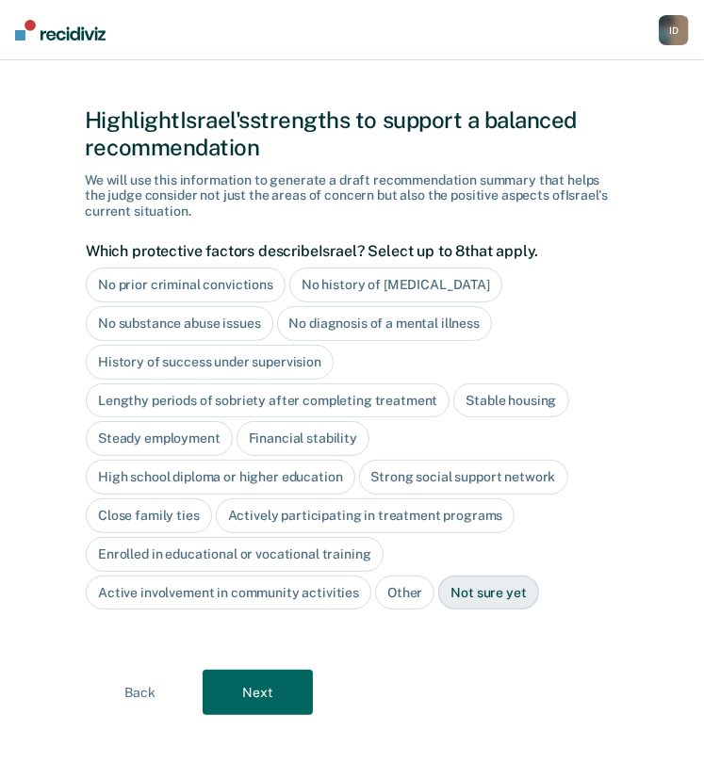
click at [364, 281] on div "No history of [MEDICAL_DATA]" at bounding box center [395, 284] width 213 height 35
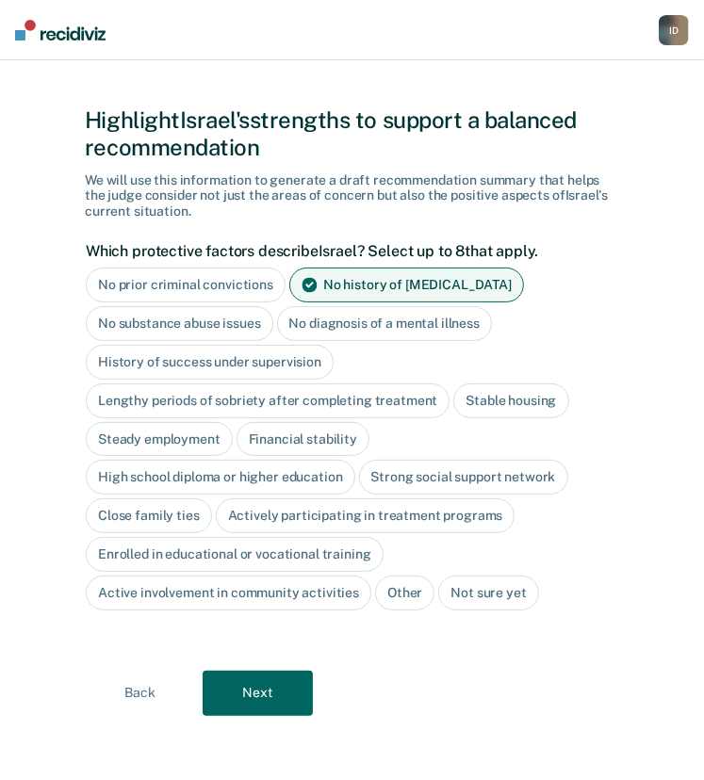
click at [445, 334] on div "No diagnosis of a mental illness" at bounding box center [385, 323] width 216 height 35
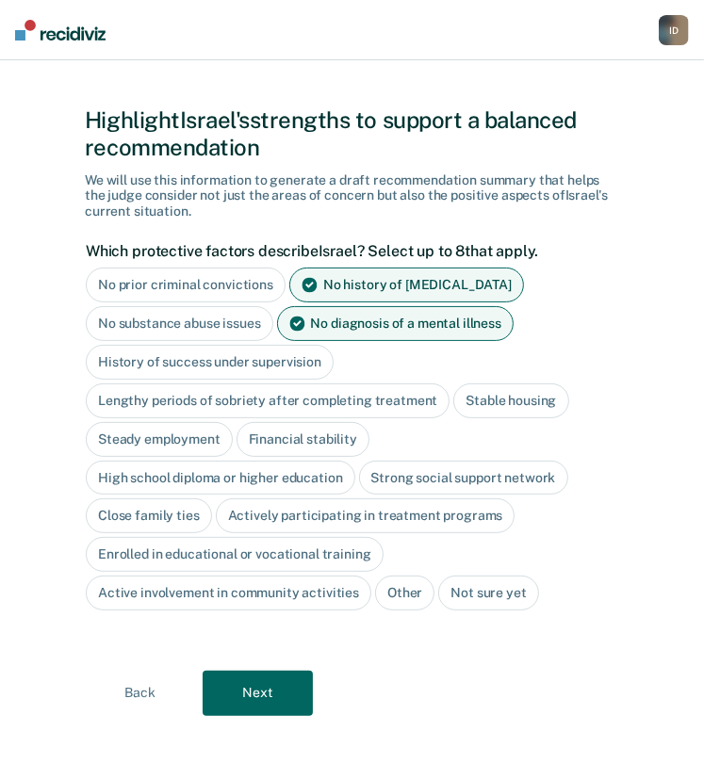
click at [266, 687] on button "Next" at bounding box center [257, 693] width 110 height 45
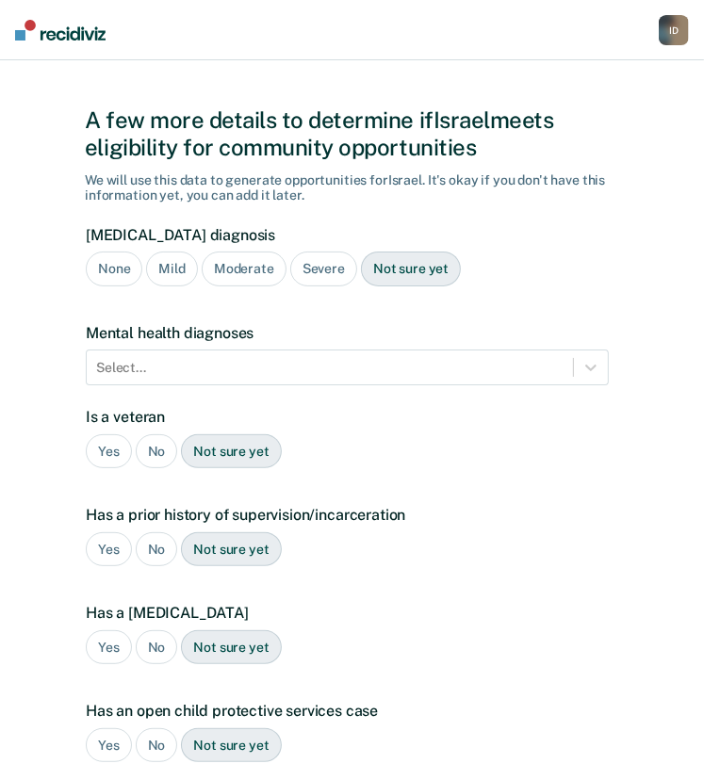
click at [114, 269] on div "None" at bounding box center [114, 268] width 57 height 35
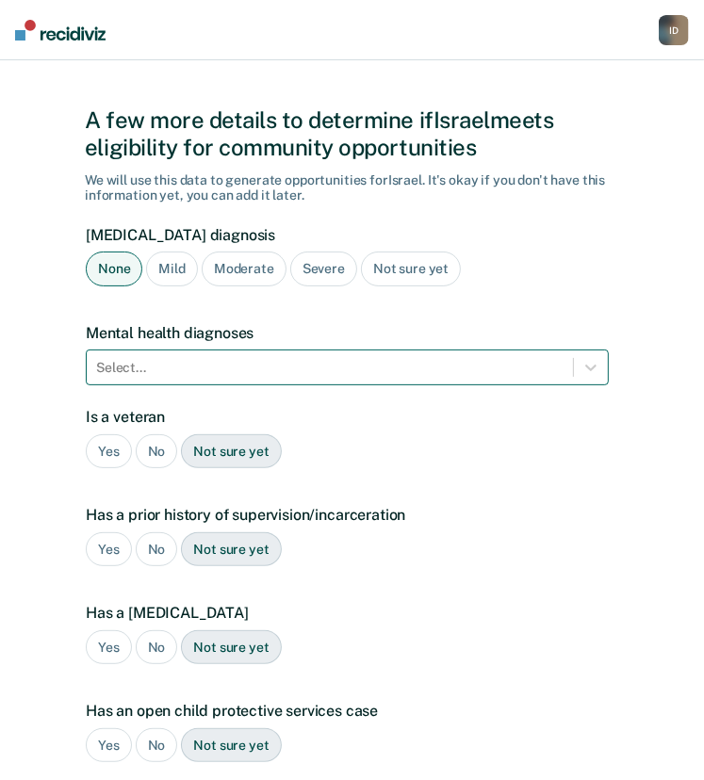
click at [316, 373] on div at bounding box center [329, 368] width 467 height 20
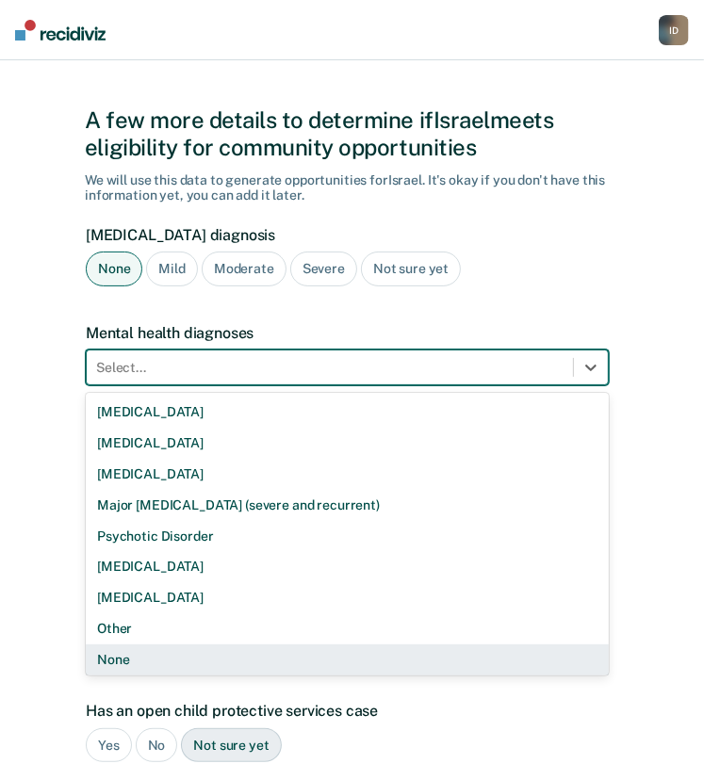
click at [220, 662] on div "None" at bounding box center [347, 659] width 523 height 31
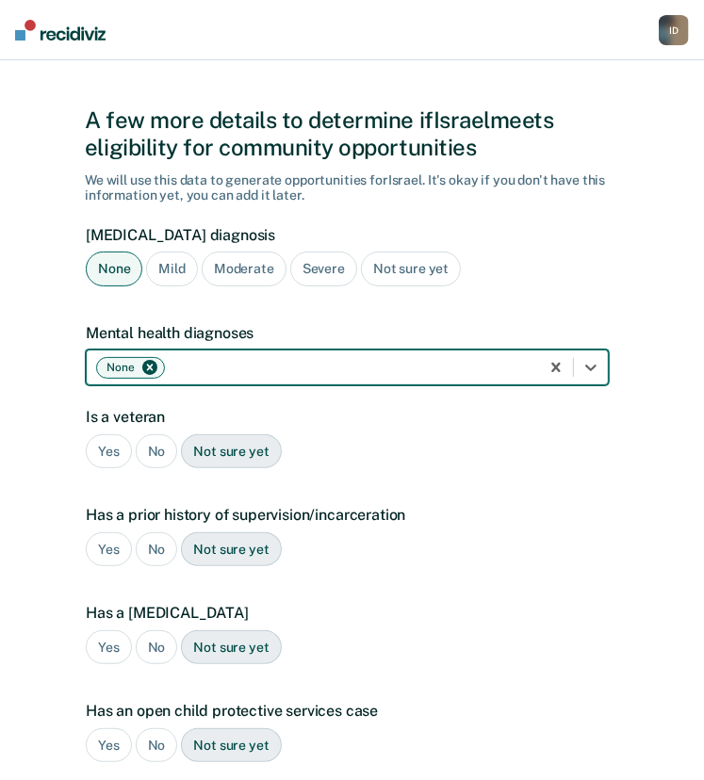
scroll to position [186, 0]
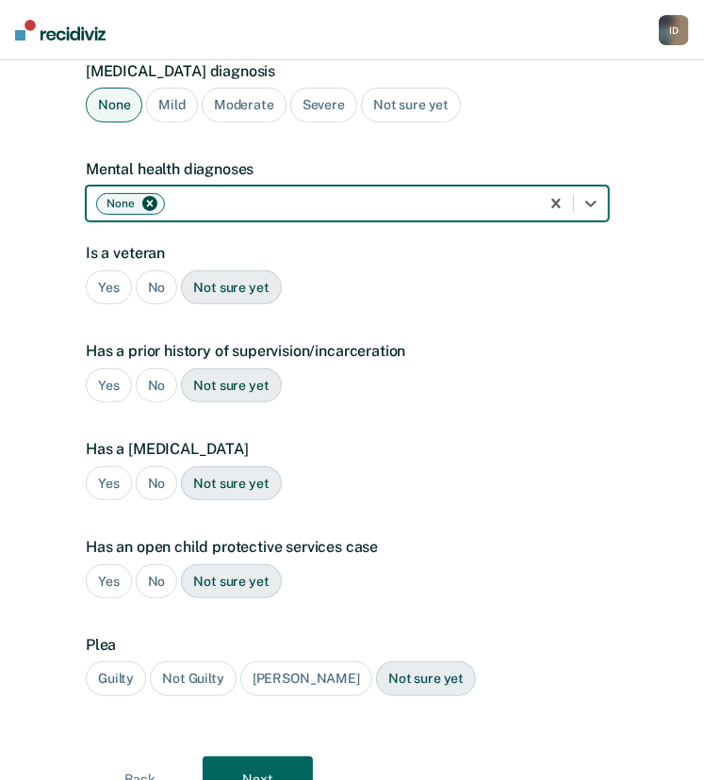
click at [158, 272] on div "No" at bounding box center [157, 287] width 42 height 35
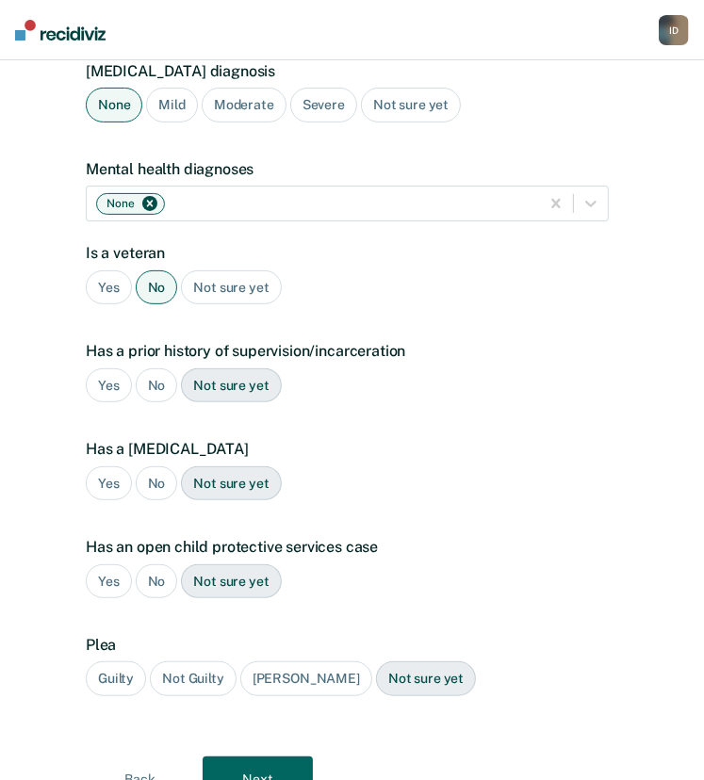
click at [103, 386] on div "Yes" at bounding box center [109, 385] width 46 height 35
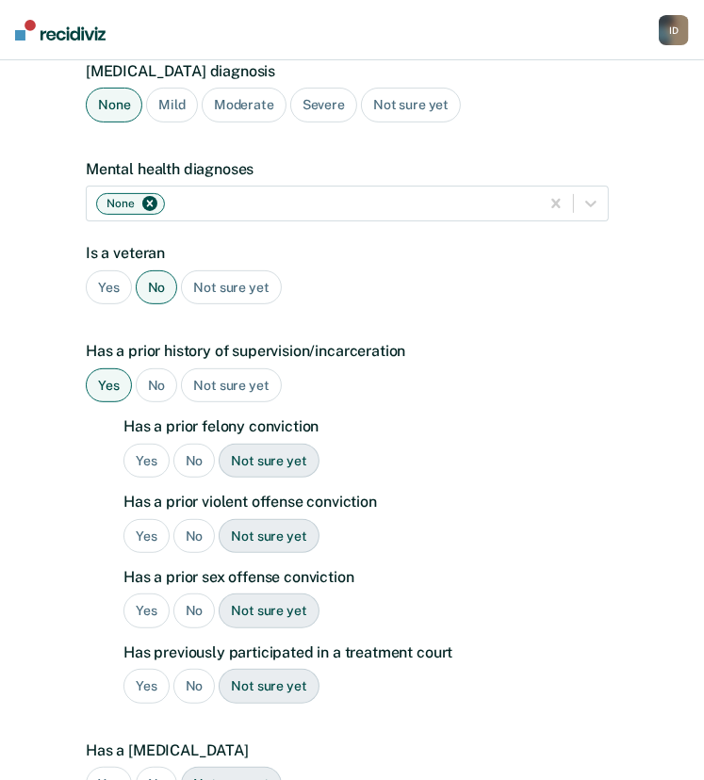
click at [193, 455] on div "No" at bounding box center [194, 461] width 42 height 35
click at [192, 537] on div "No" at bounding box center [194, 536] width 42 height 35
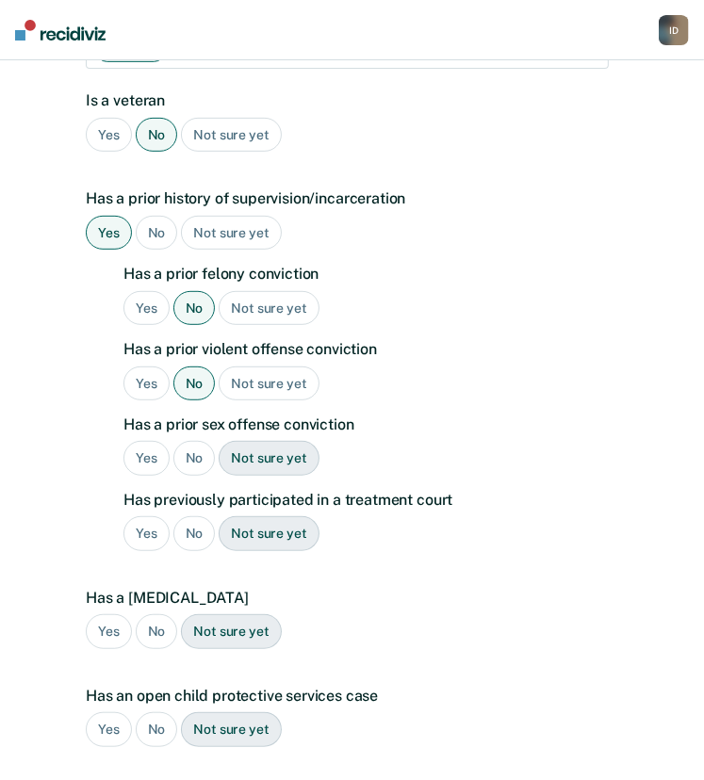
scroll to position [339, 0]
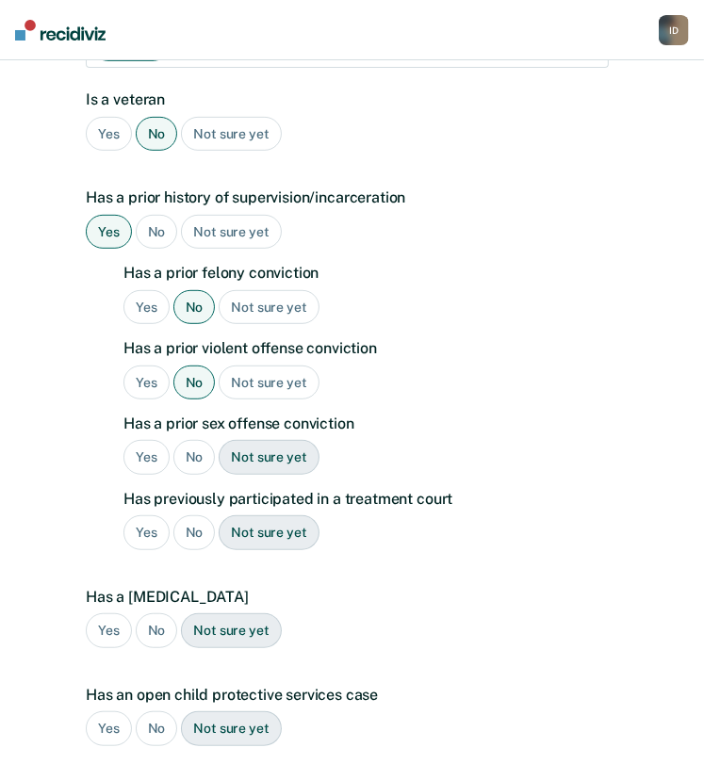
click at [200, 445] on div "No" at bounding box center [194, 457] width 42 height 35
click at [184, 528] on div "No" at bounding box center [194, 532] width 42 height 35
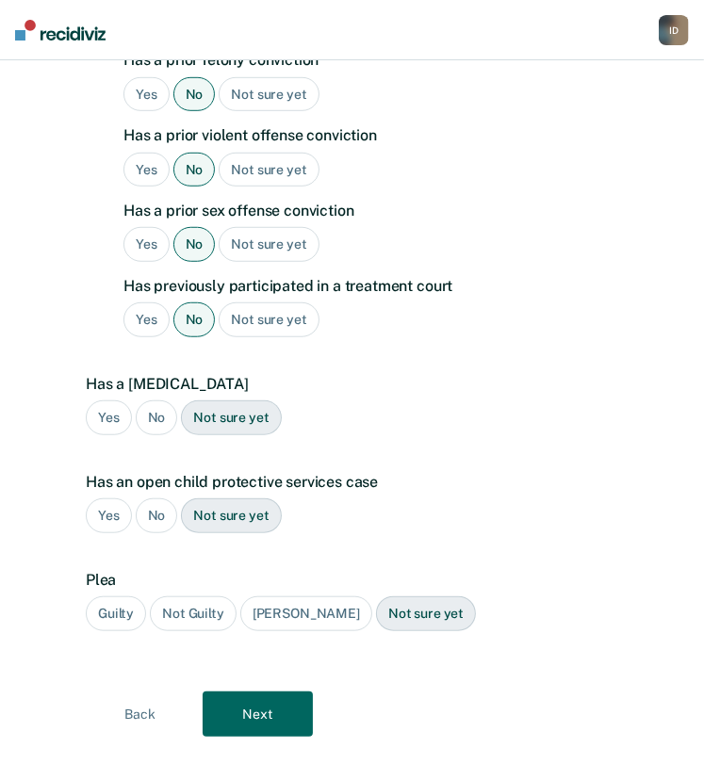
scroll to position [554, 0]
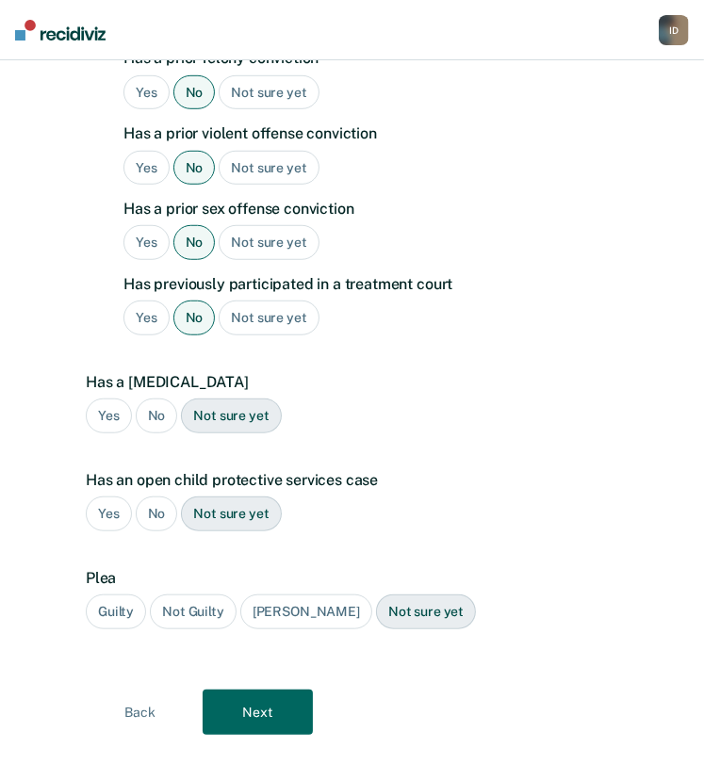
click at [161, 414] on div "No" at bounding box center [157, 415] width 42 height 35
click at [147, 515] on div "No" at bounding box center [157, 513] width 42 height 35
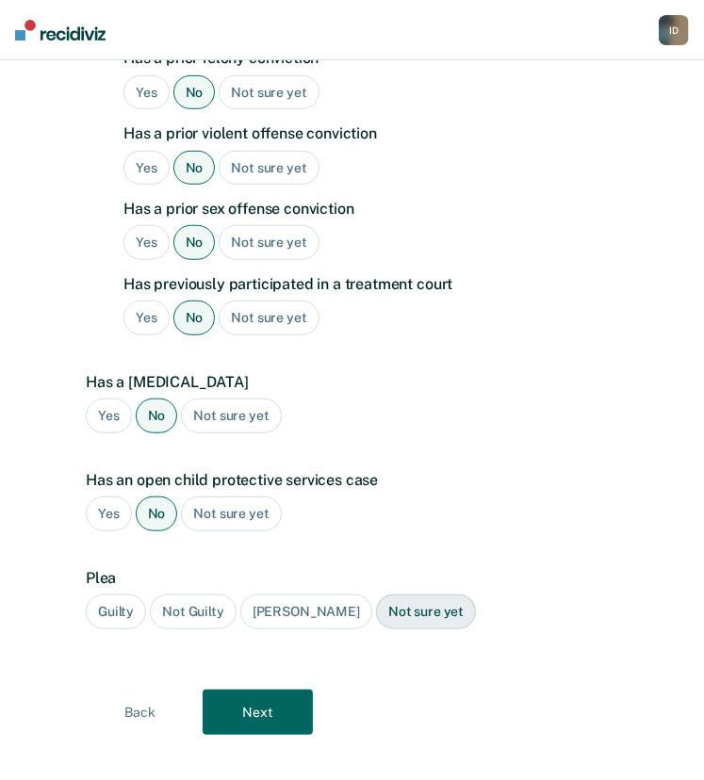
click at [109, 629] on div "Plea Guilty Not Guilty Alford Plea Not sure yet" at bounding box center [347, 606] width 523 height 75
click at [108, 609] on div "Guilty" at bounding box center [116, 611] width 60 height 35
click at [277, 720] on button "Next" at bounding box center [257, 711] width 110 height 45
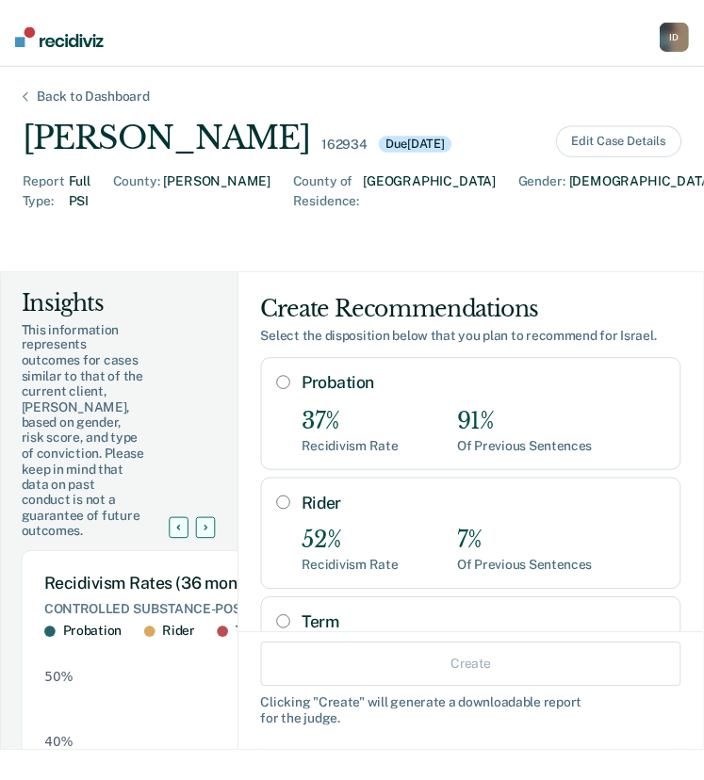
scroll to position [49, 0]
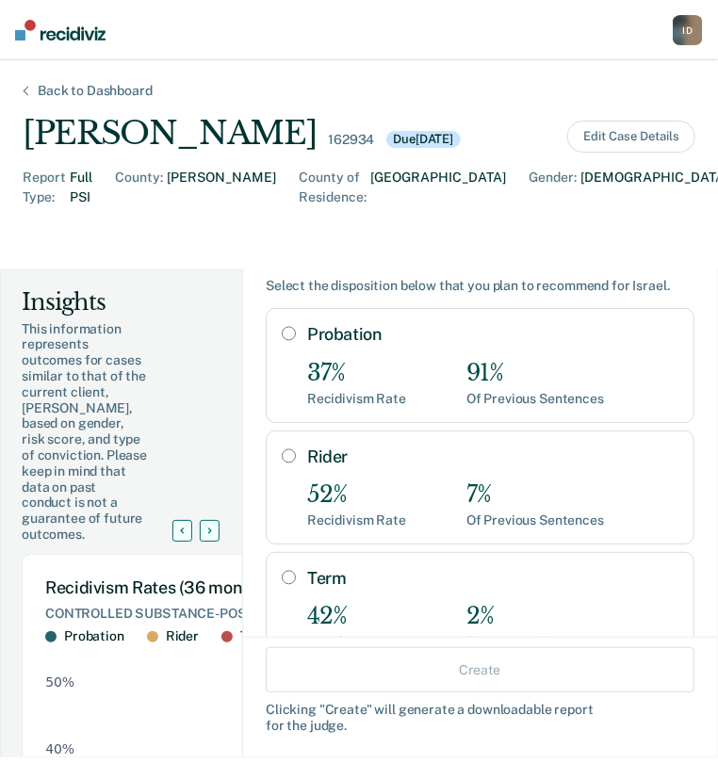
click at [282, 341] on input "Probation" at bounding box center [289, 333] width 14 height 15
radio input "true"
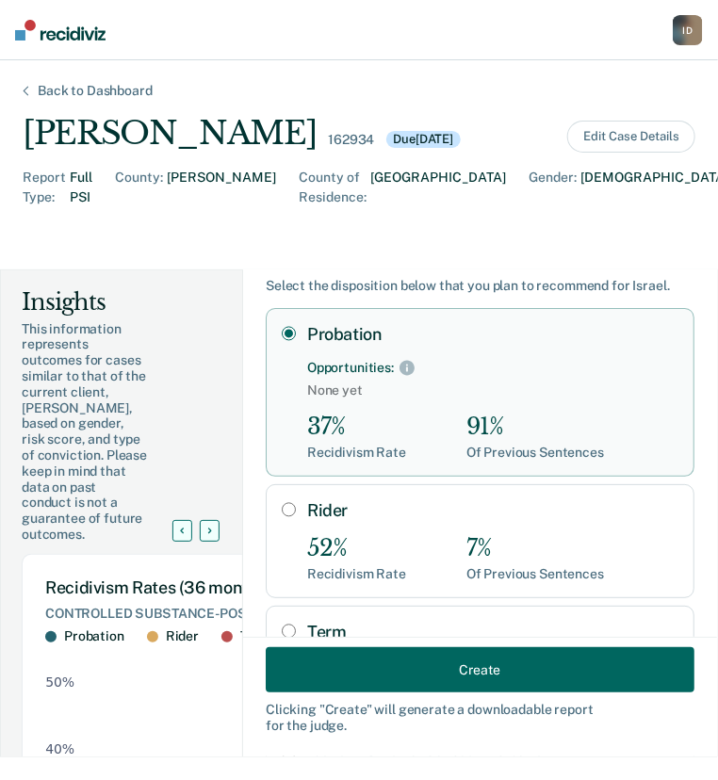
click at [433, 657] on button "Create" at bounding box center [480, 669] width 429 height 45
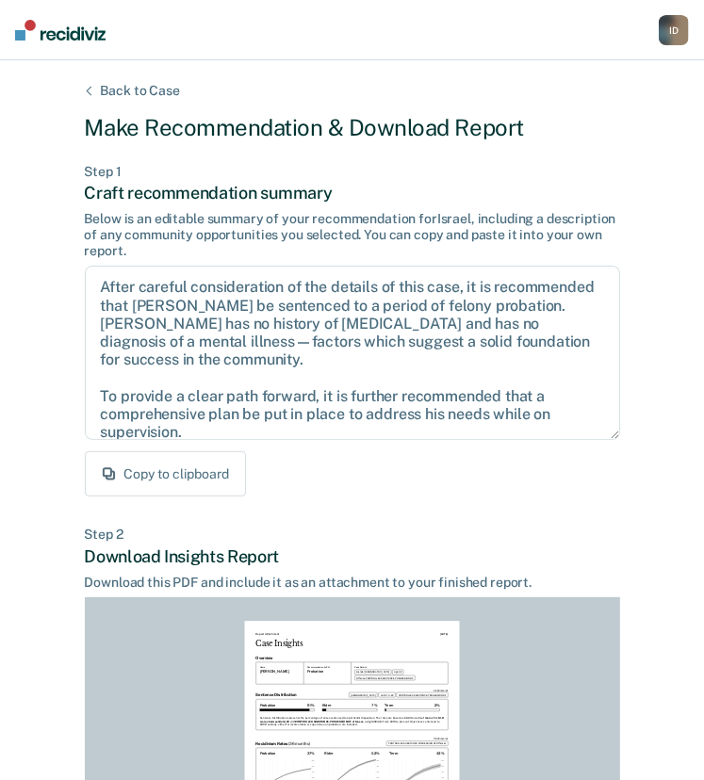
scroll to position [294, 0]
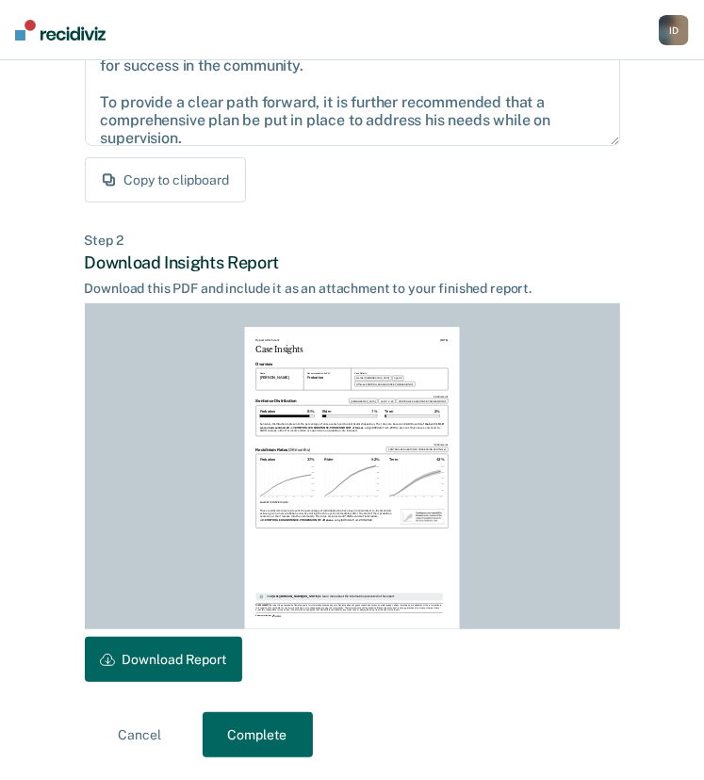
click at [172, 659] on button "Download Report" at bounding box center [163, 659] width 157 height 45
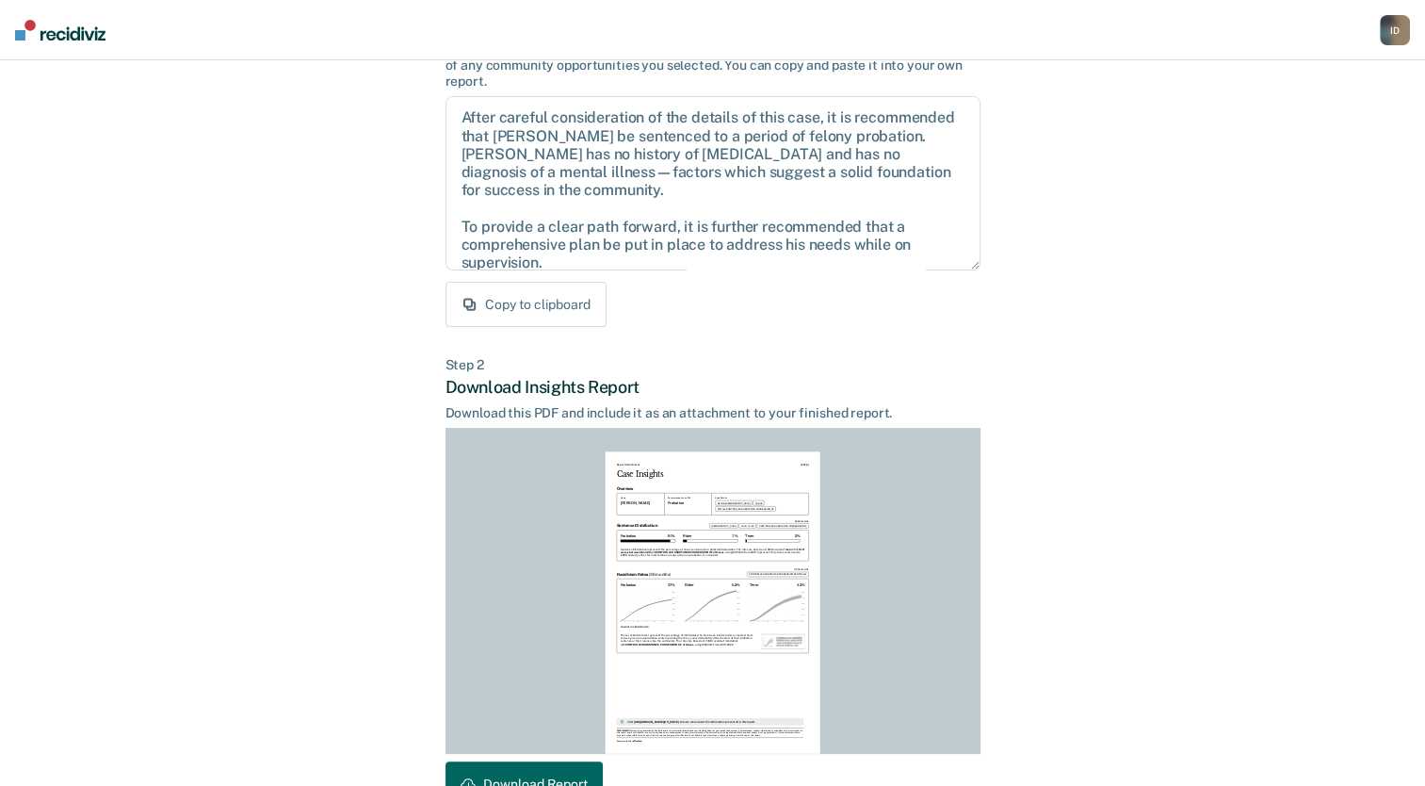
scroll to position [287, 0]
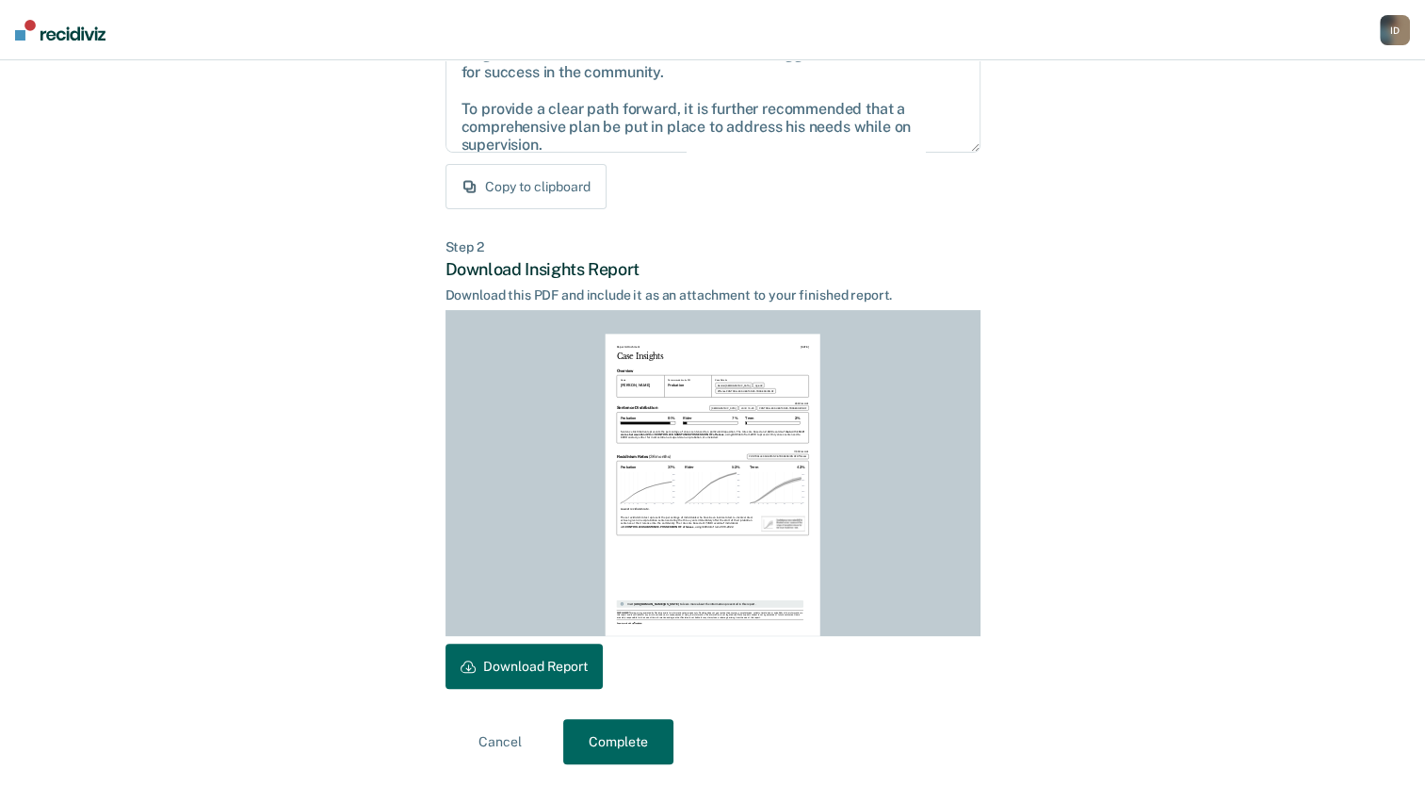
click at [590, 751] on button "Complete" at bounding box center [618, 741] width 110 height 45
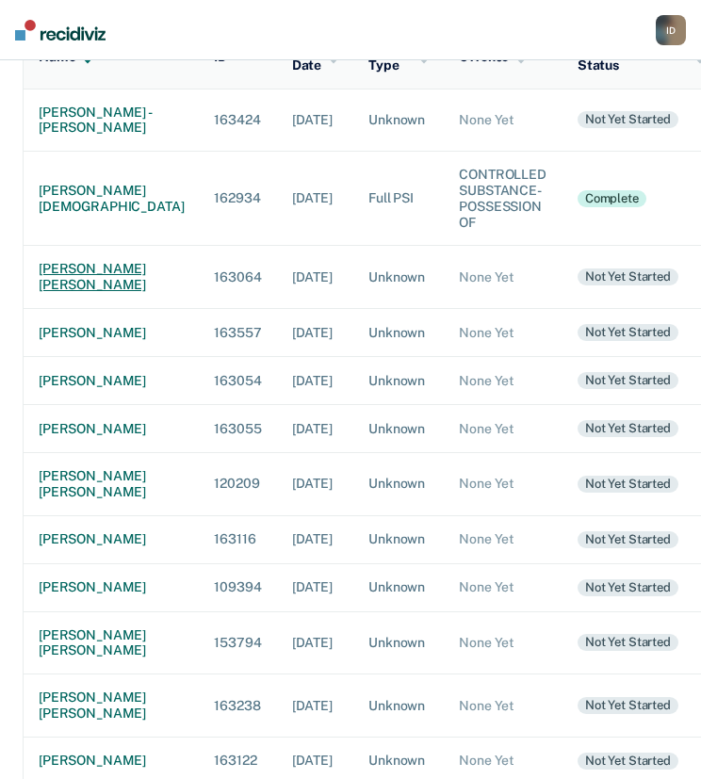
scroll to position [258, 0]
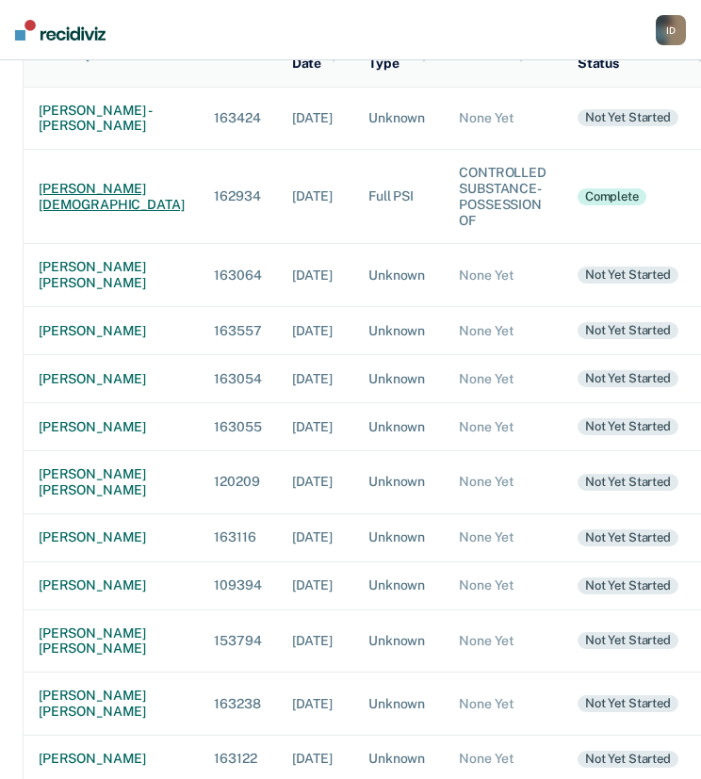
click at [57, 213] on div "[PERSON_NAME][DEMOGRAPHIC_DATA]" at bounding box center [111, 197] width 145 height 32
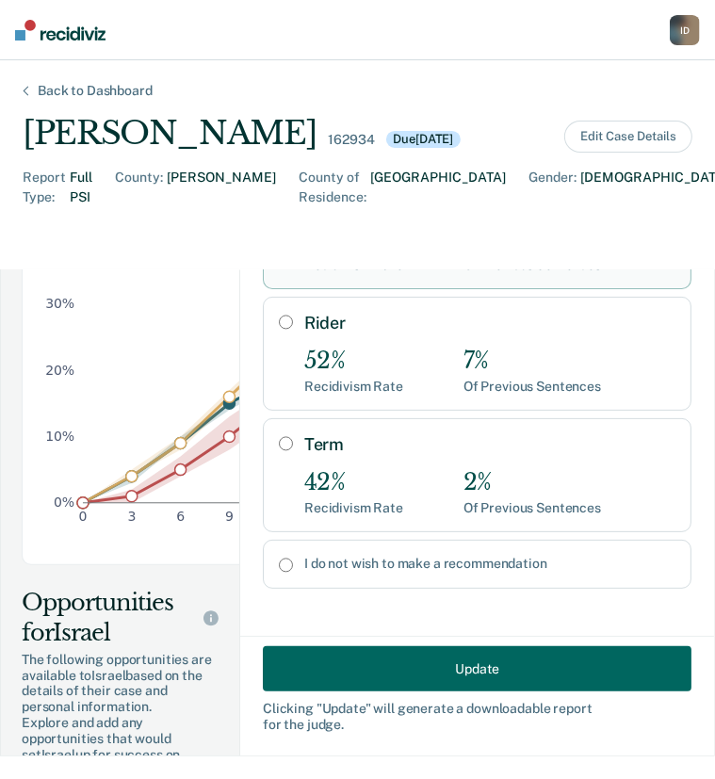
scroll to position [512, 0]
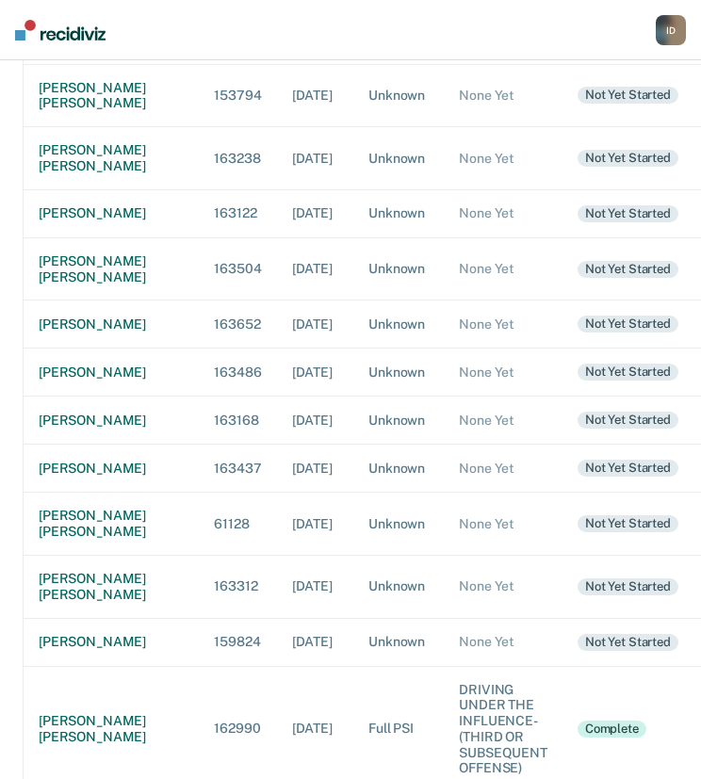
scroll to position [806, 0]
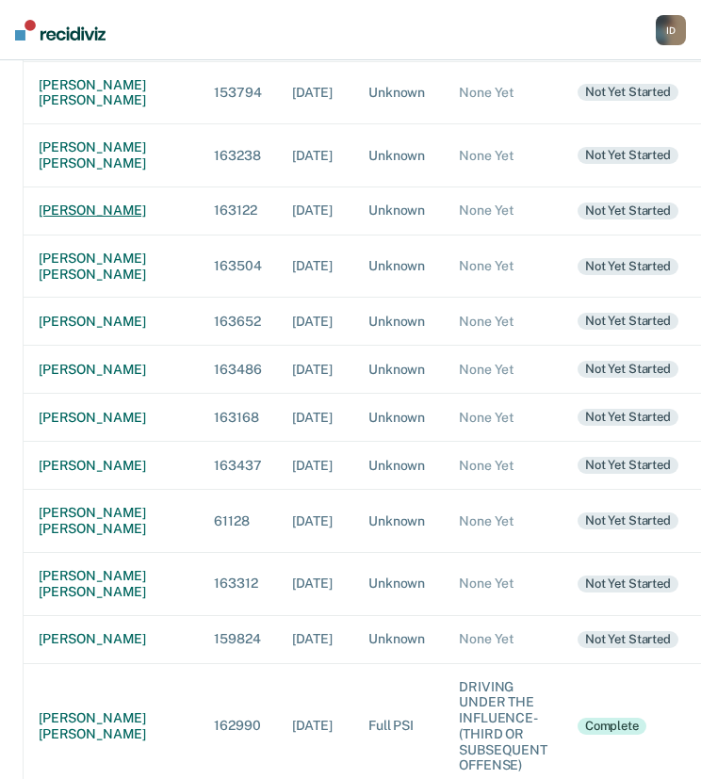
click at [56, 219] on div "[PERSON_NAME]" at bounding box center [111, 210] width 145 height 16
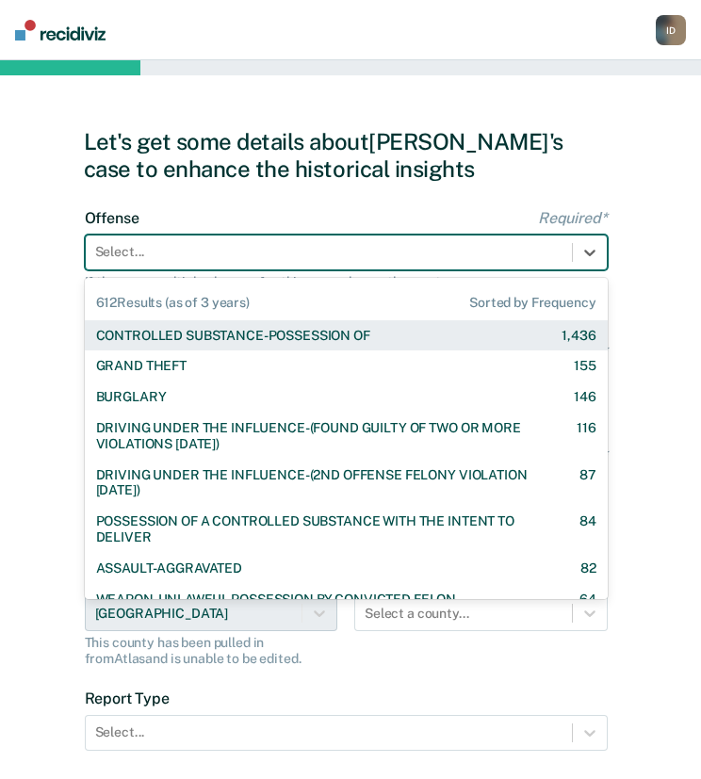
click at [477, 259] on div at bounding box center [328, 252] width 467 height 20
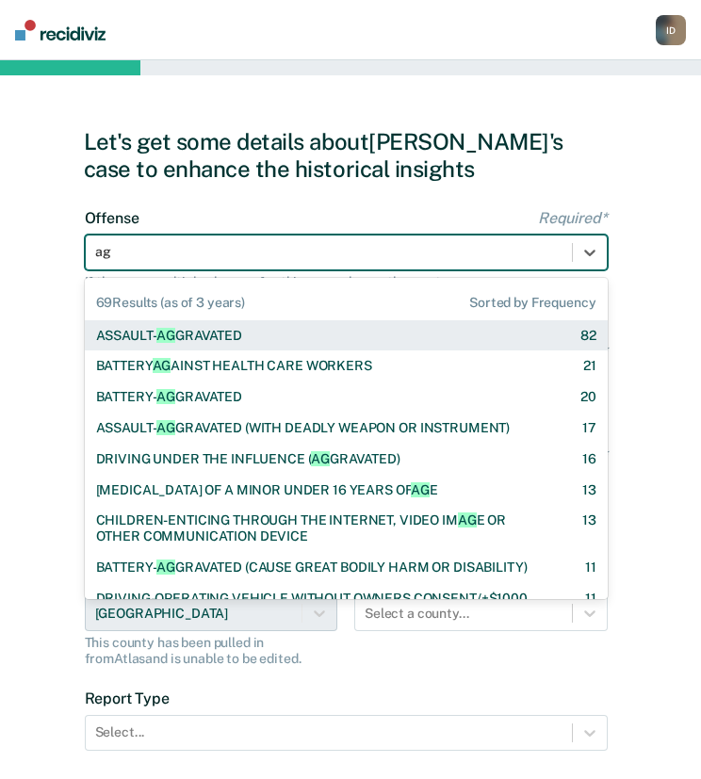
type input "agg"
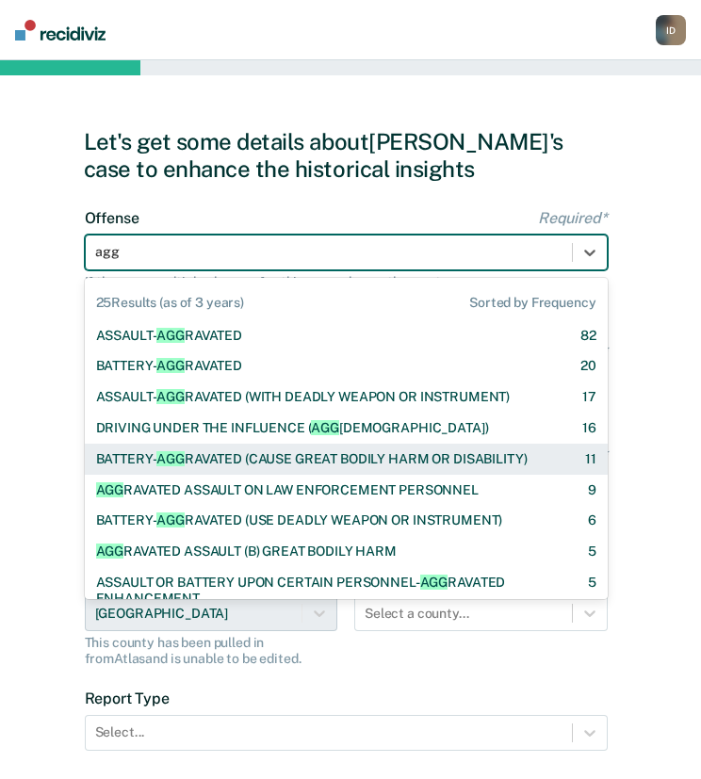
click at [323, 460] on div "BATTERY- AGG RAVATED (CAUSE GREAT BODILY HARM OR DISABILITY)" at bounding box center [311, 459] width 431 height 16
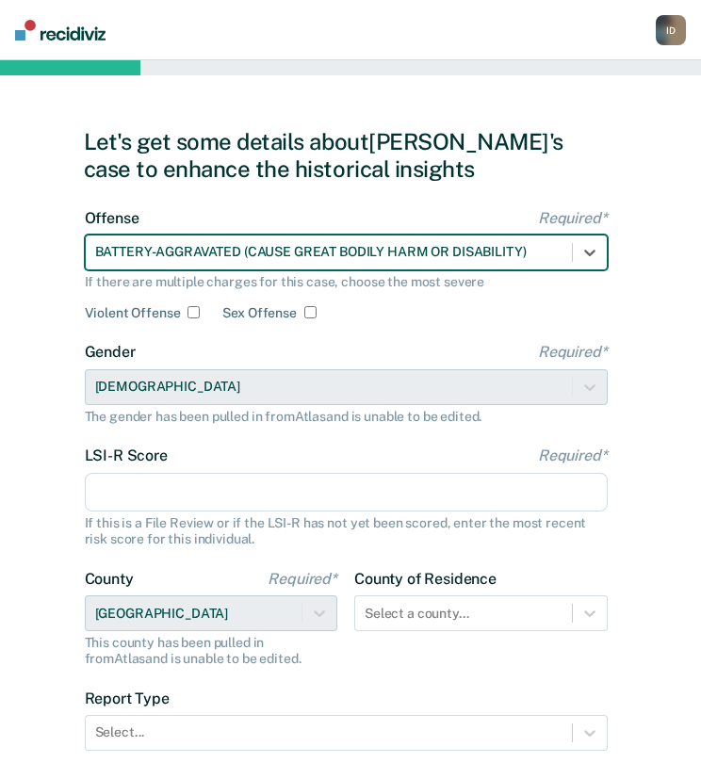
click at [230, 493] on input "LSI-R Score Required*" at bounding box center [346, 493] width 523 height 40
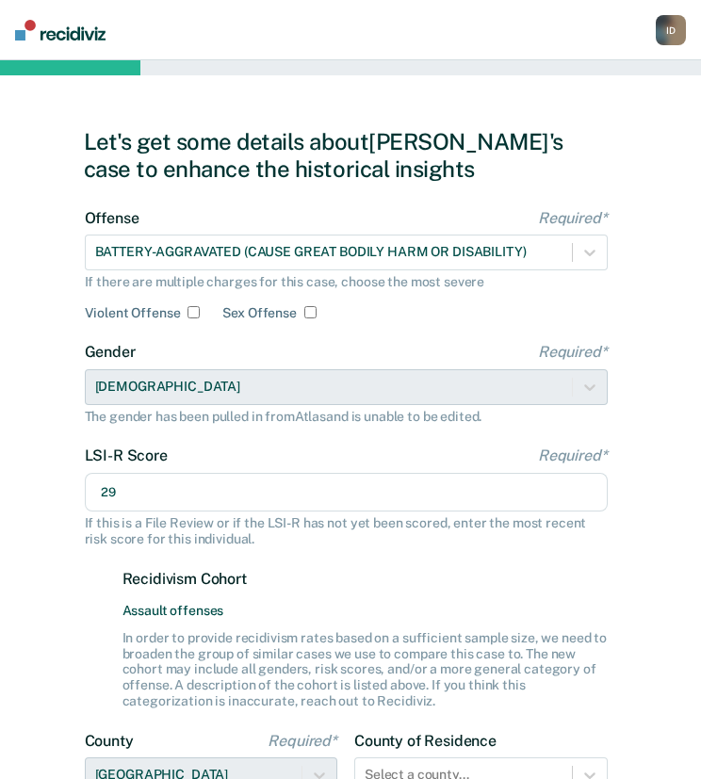
scroll to position [291, 0]
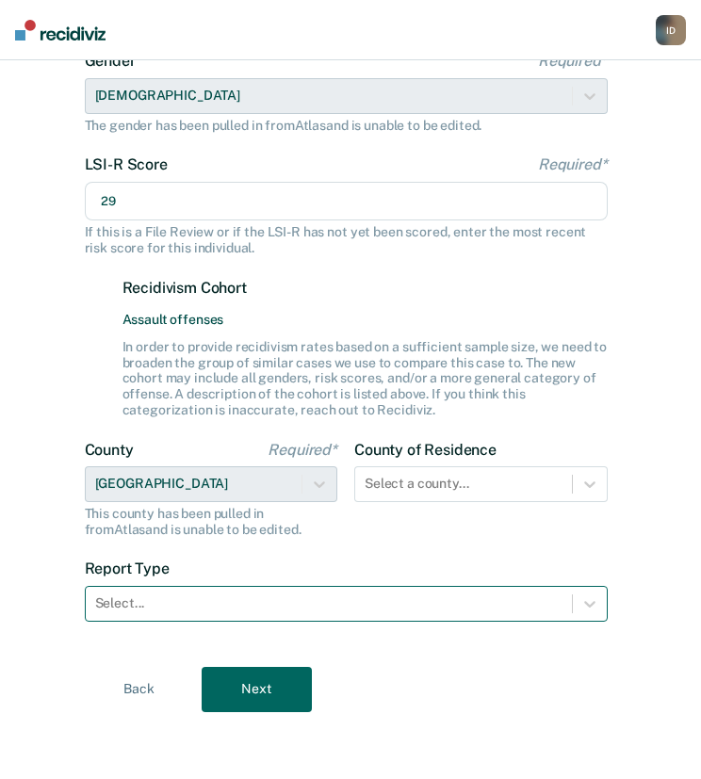
type input "29"
click at [175, 602] on div at bounding box center [328, 603] width 467 height 20
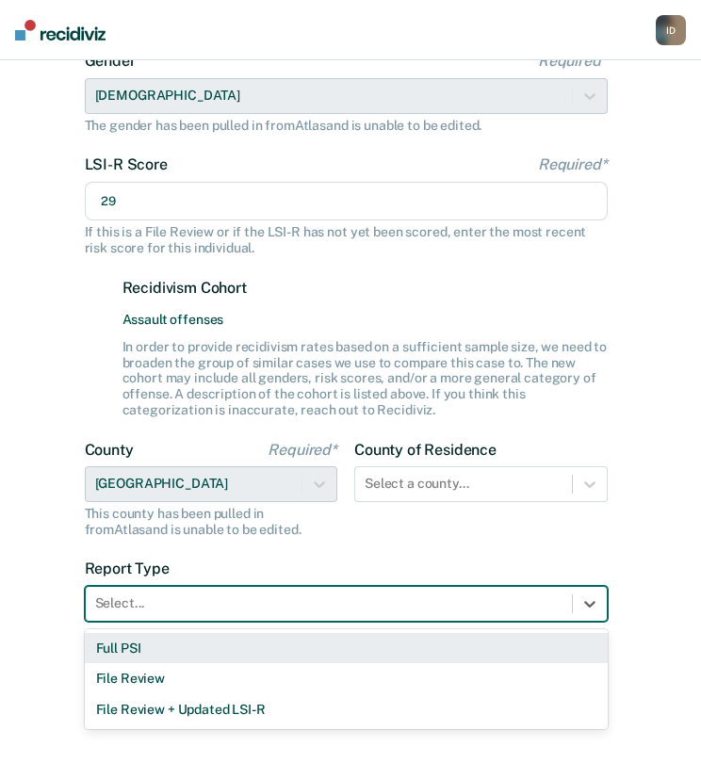
click at [127, 648] on div "Full PSI" at bounding box center [346, 648] width 523 height 31
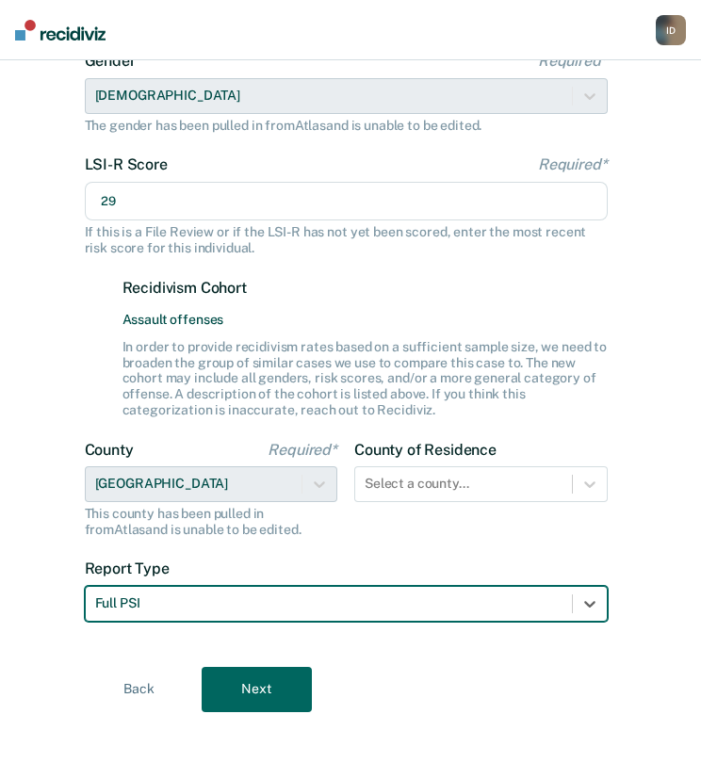
click at [240, 672] on button "Next" at bounding box center [257, 689] width 110 height 45
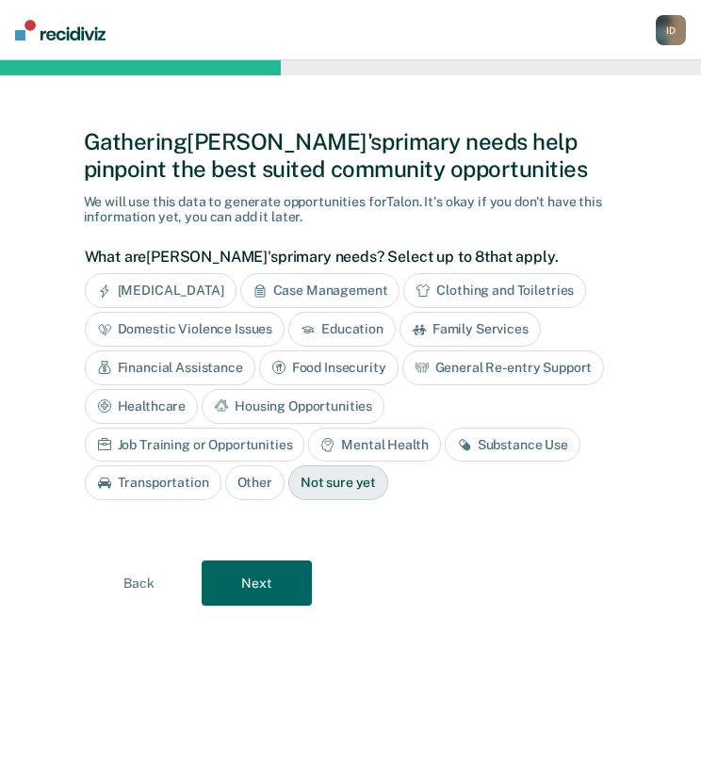
scroll to position [0, 0]
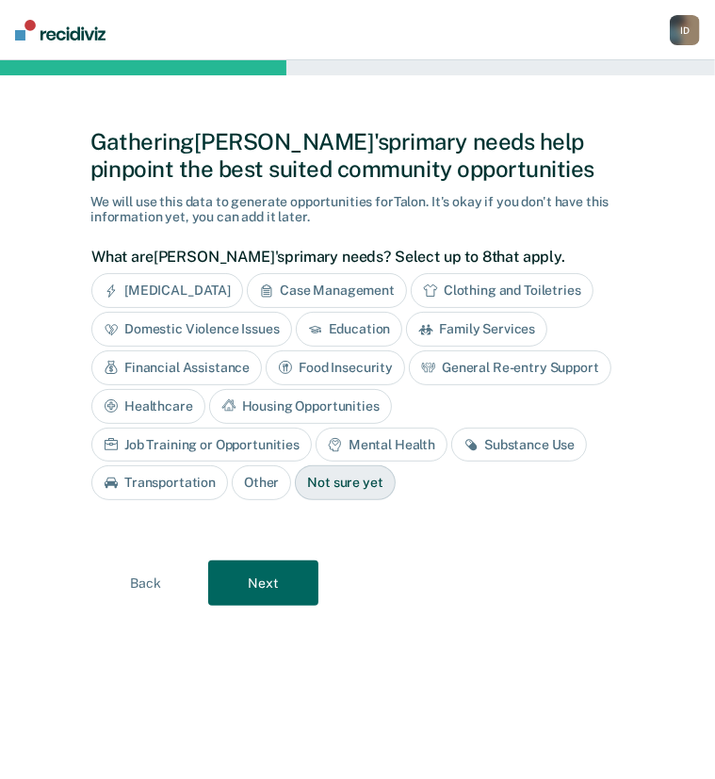
click at [190, 289] on div "[MEDICAL_DATA]" at bounding box center [167, 290] width 152 height 35
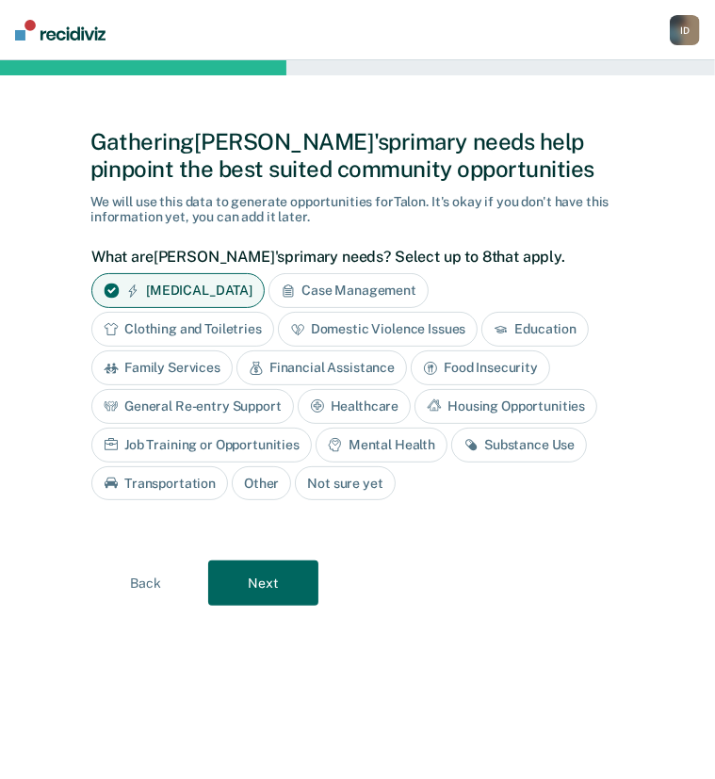
click at [212, 408] on div "General Re-entry Support" at bounding box center [192, 406] width 202 height 35
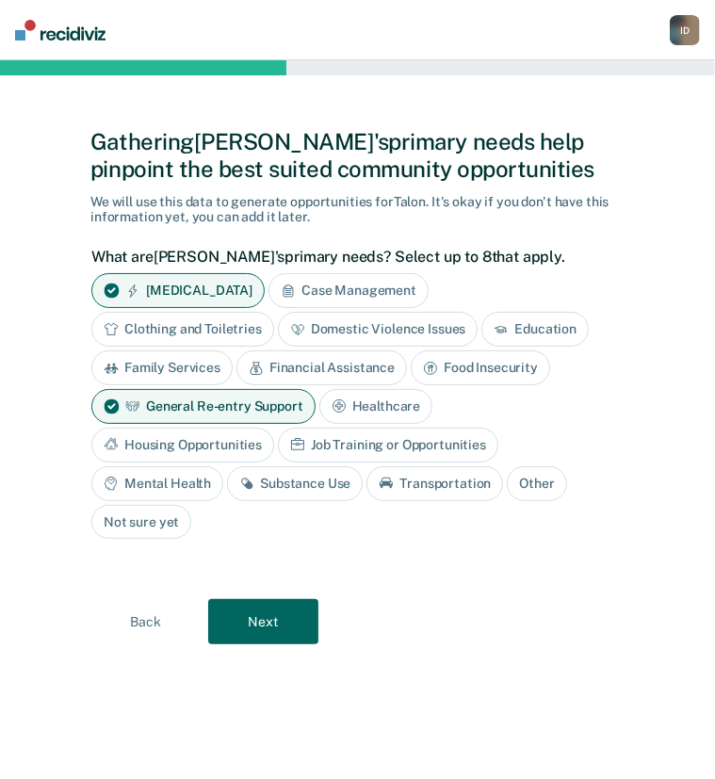
click at [188, 485] on div "Mental Health" at bounding box center [157, 483] width 132 height 35
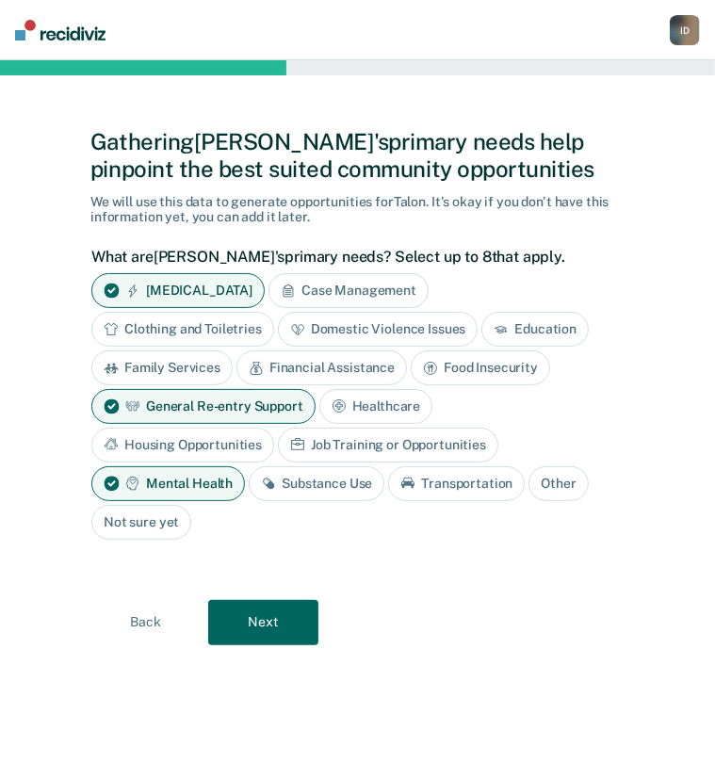
click at [316, 478] on div "Substance Use" at bounding box center [317, 483] width 136 height 35
click at [245, 617] on button "Next" at bounding box center [263, 622] width 110 height 45
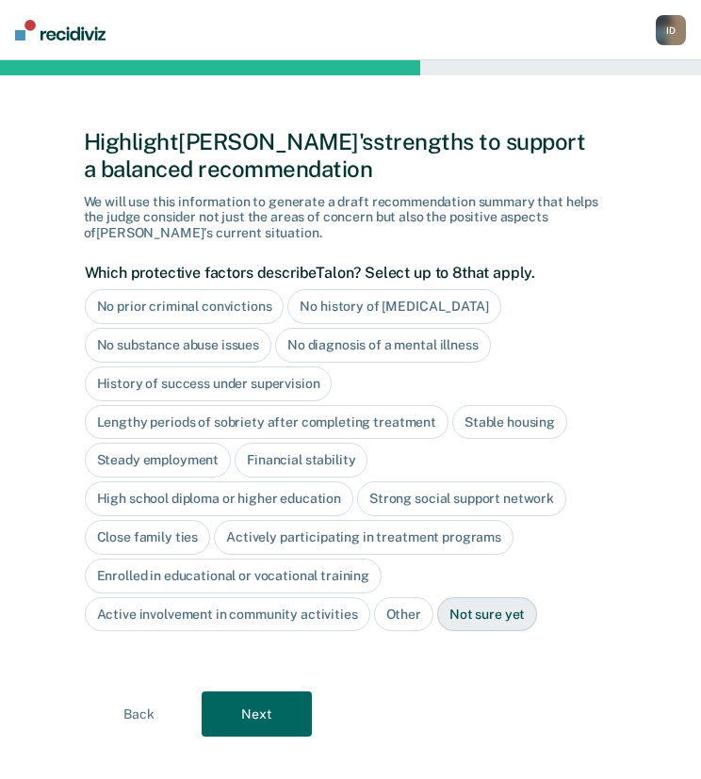
click at [422, 487] on div "Strong social support network" at bounding box center [461, 498] width 209 height 35
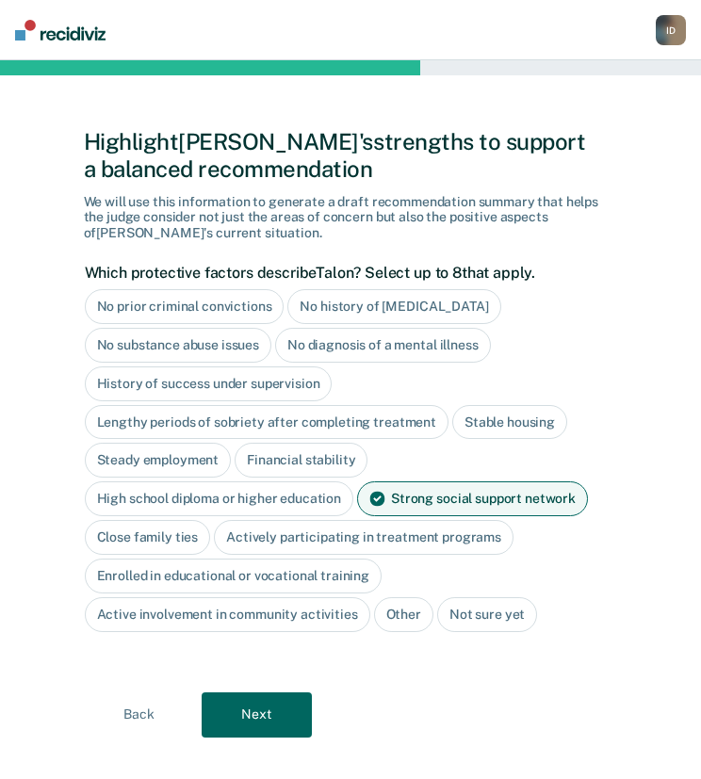
click at [163, 534] on div "Close family ties" at bounding box center [148, 537] width 126 height 35
click at [264, 710] on button "Next" at bounding box center [257, 714] width 110 height 45
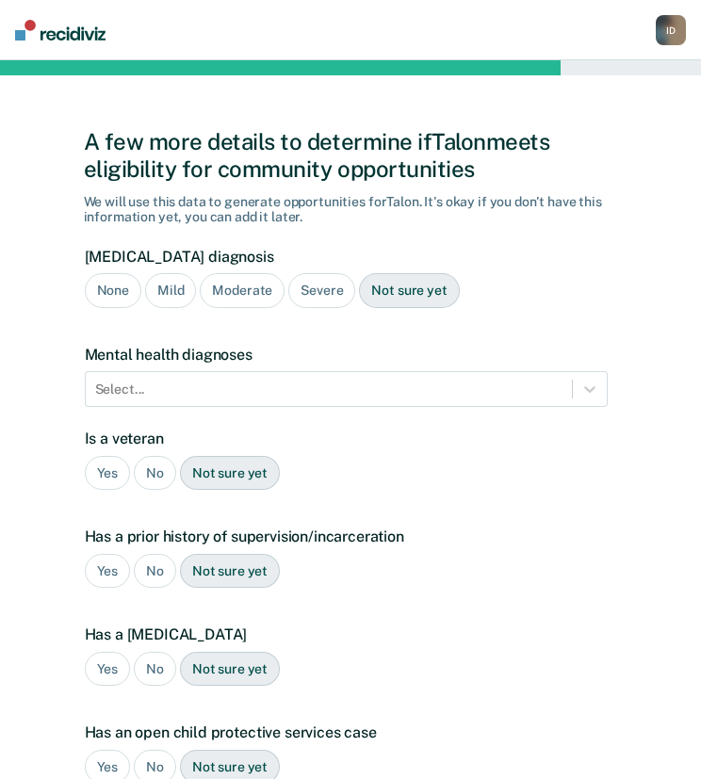
click at [298, 294] on div "Severe" at bounding box center [321, 290] width 67 height 35
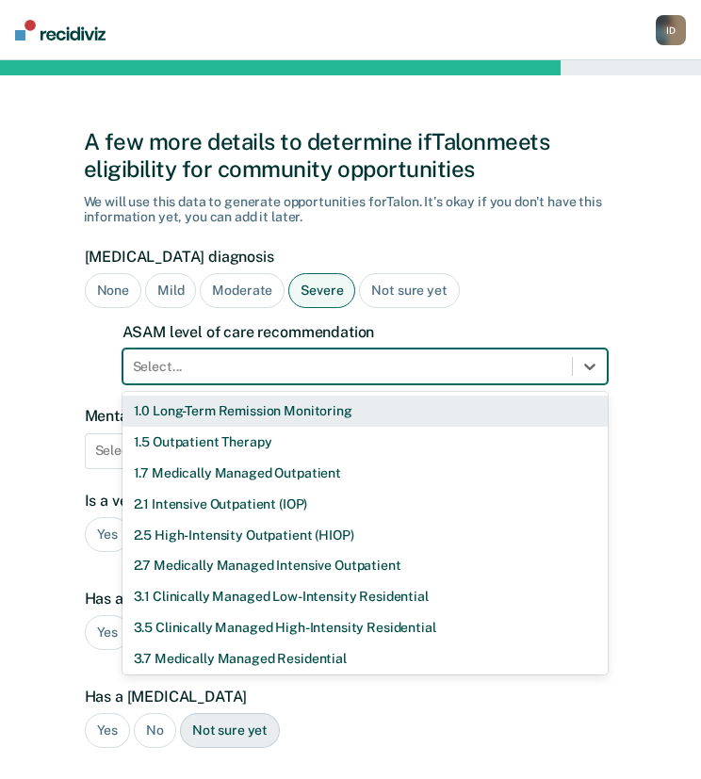
click at [287, 365] on div at bounding box center [347, 367] width 429 height 20
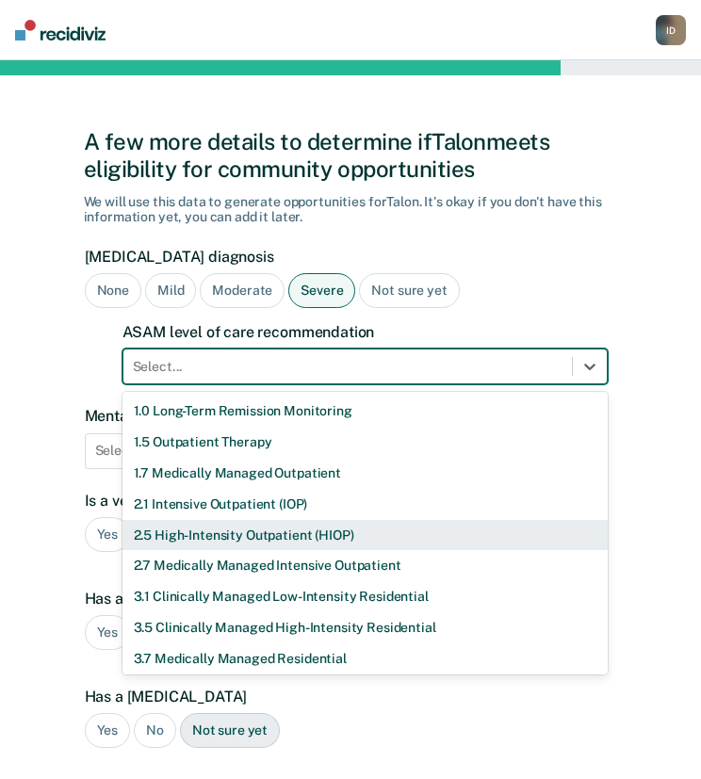
click at [226, 530] on div "2.5 High-Intensity Outpatient (HIOP)" at bounding box center [364, 535] width 485 height 31
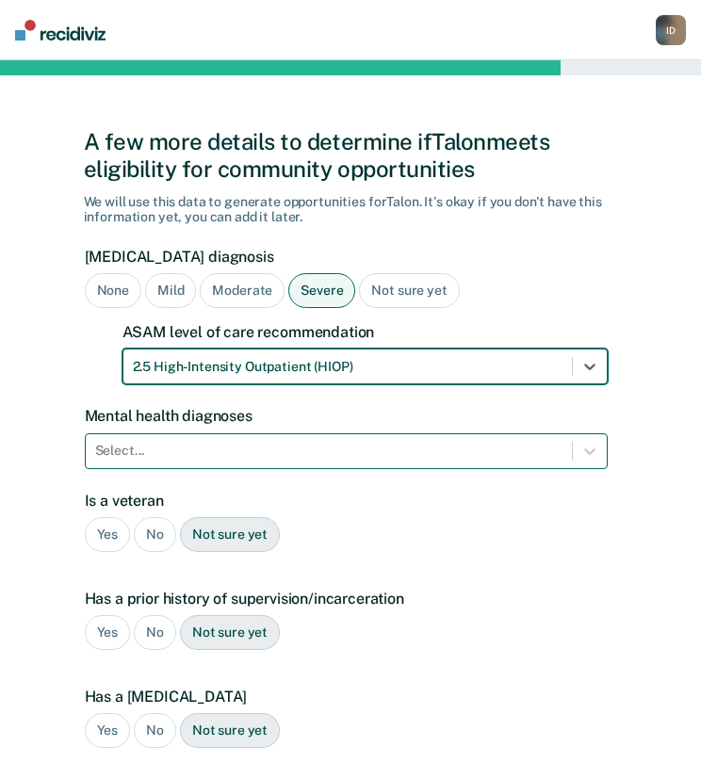
click at [188, 459] on div at bounding box center [328, 451] width 467 height 20
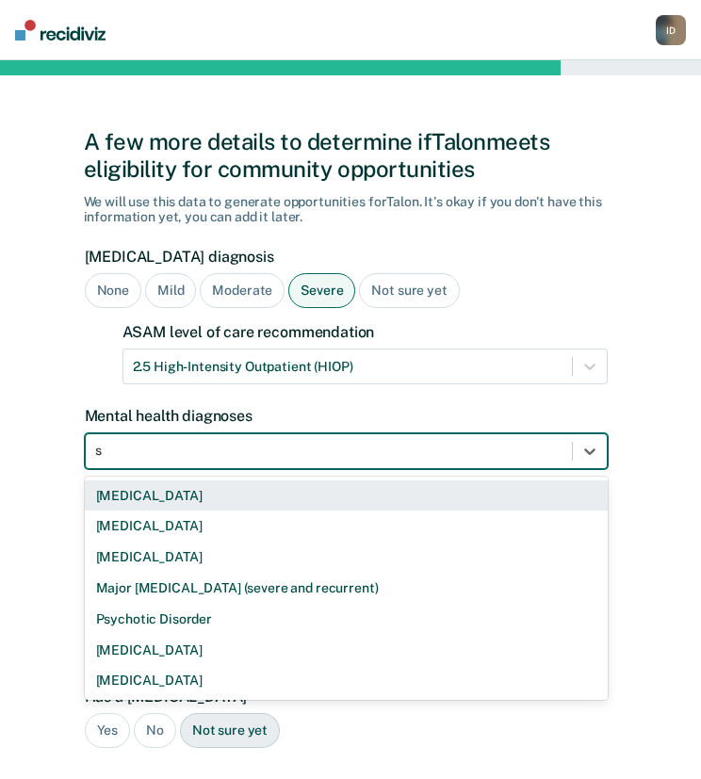
type input "sc"
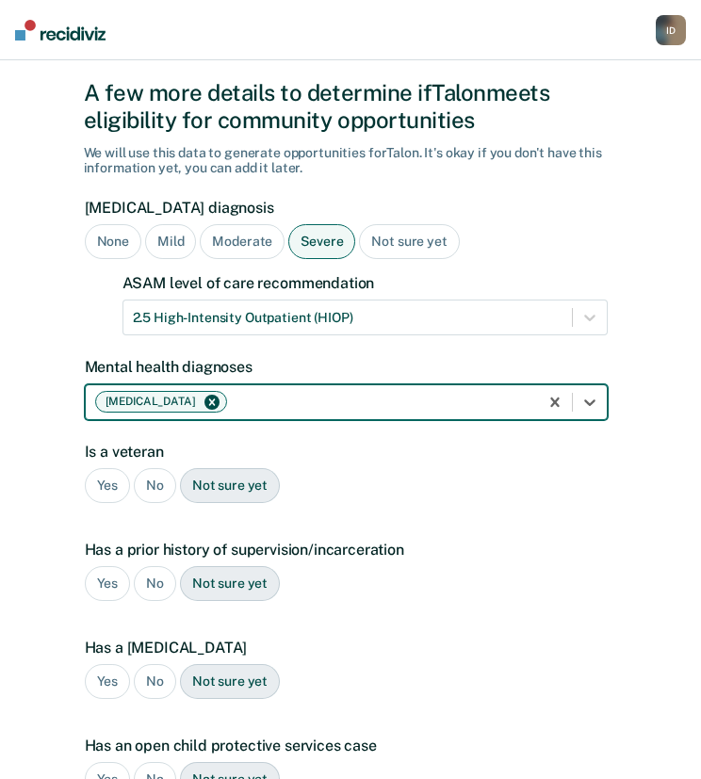
scroll to position [51, 0]
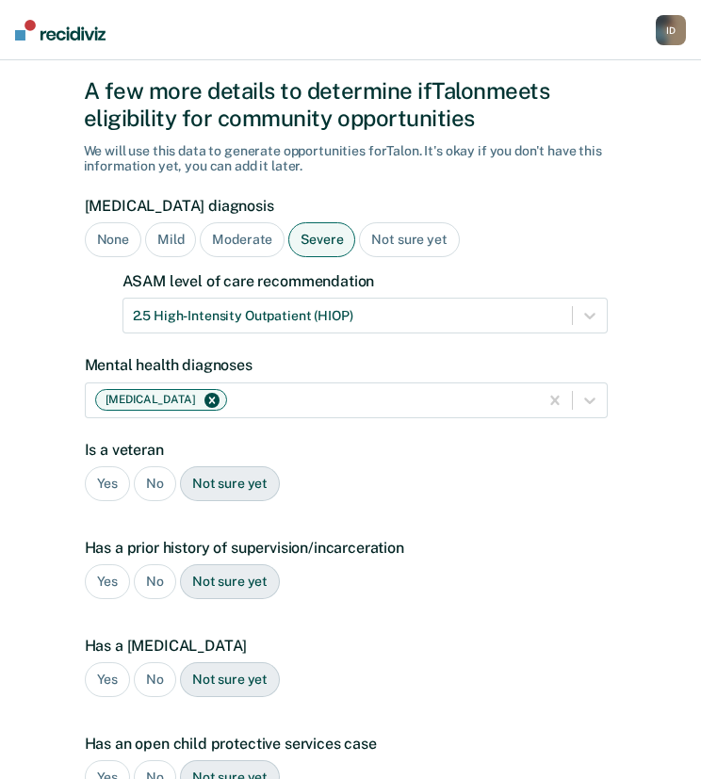
click at [156, 474] on div "No" at bounding box center [155, 483] width 42 height 35
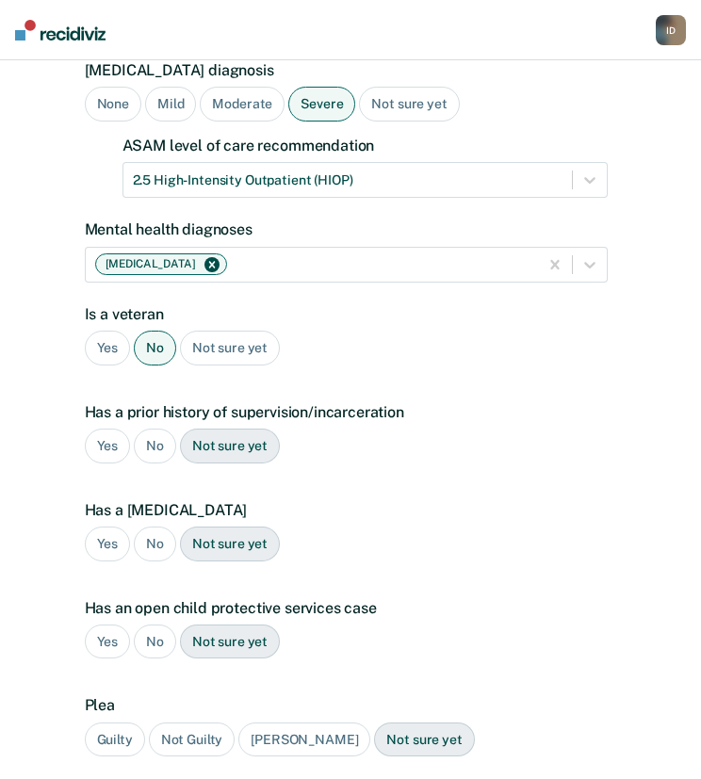
click at [149, 451] on div "No" at bounding box center [155, 446] width 42 height 35
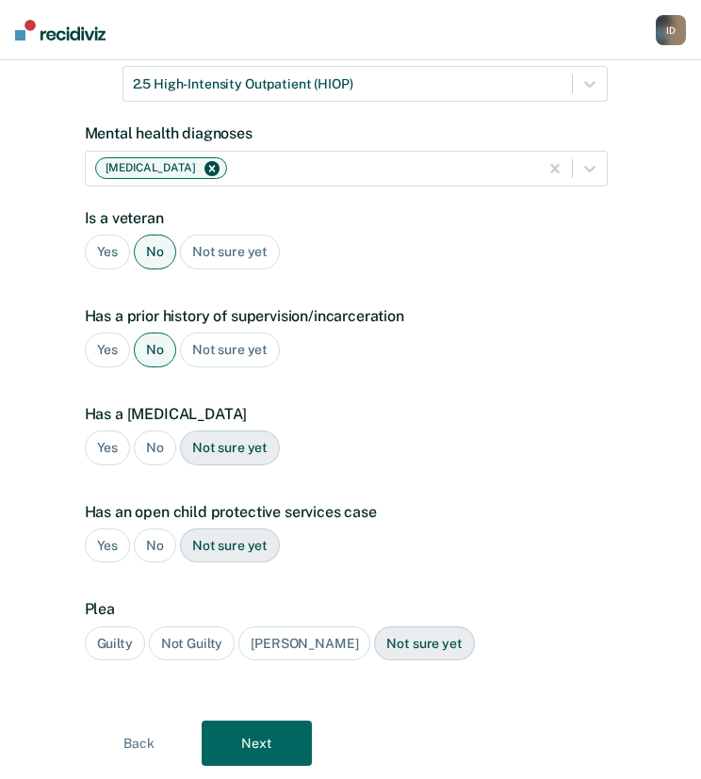
scroll to position [289, 0]
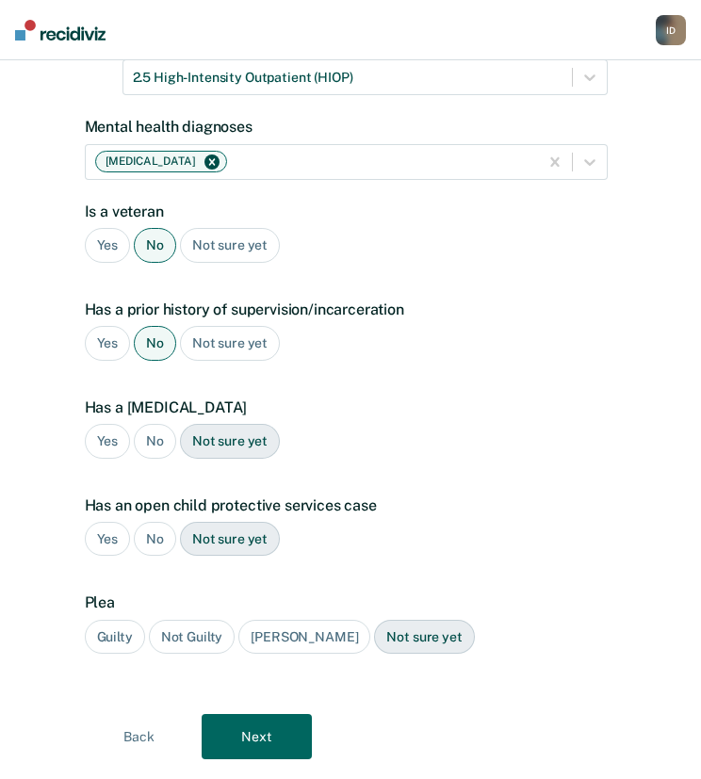
click at [135, 436] on div "No" at bounding box center [155, 441] width 42 height 35
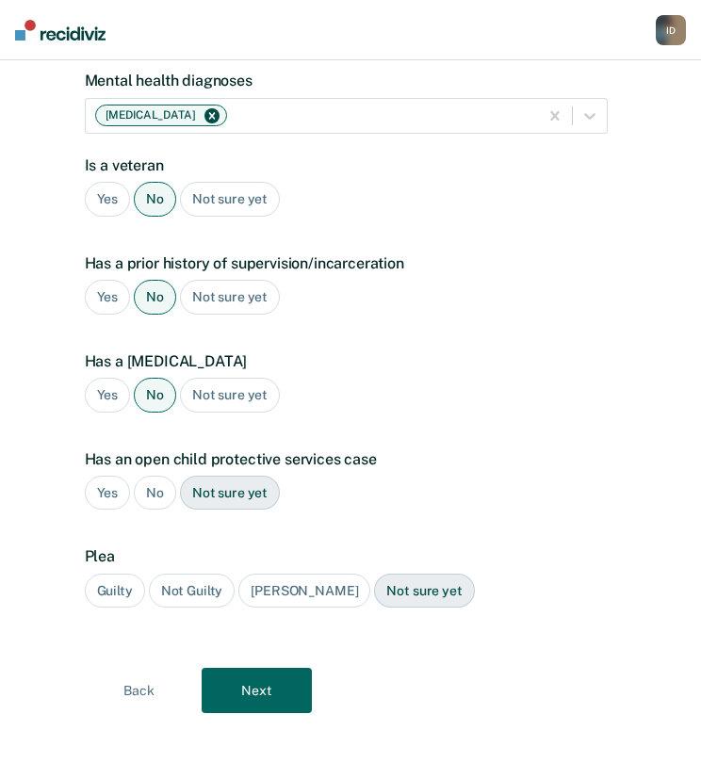
click at [148, 491] on div "No" at bounding box center [155, 493] width 42 height 35
click at [110, 598] on div "Guilty" at bounding box center [115, 591] width 60 height 35
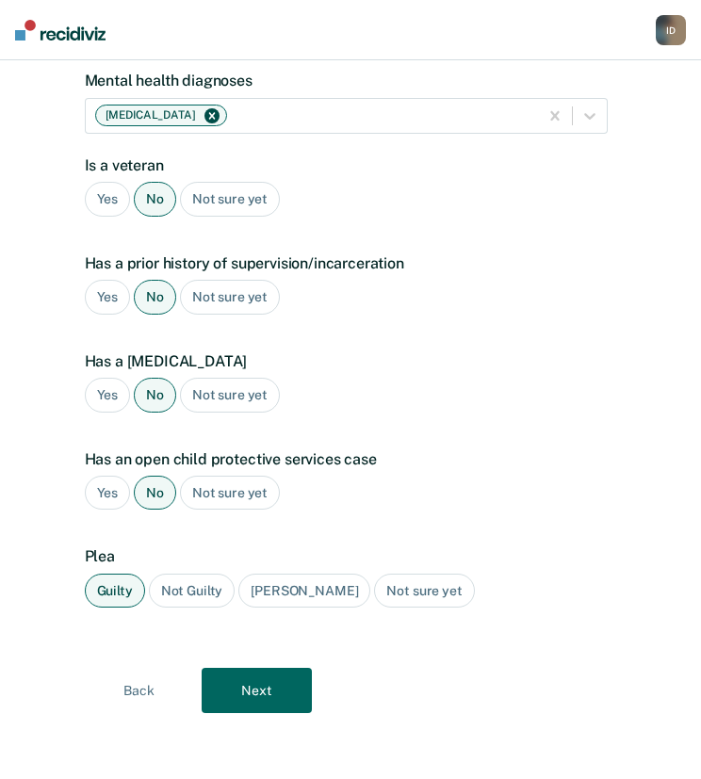
click at [271, 691] on button "Next" at bounding box center [257, 690] width 110 height 45
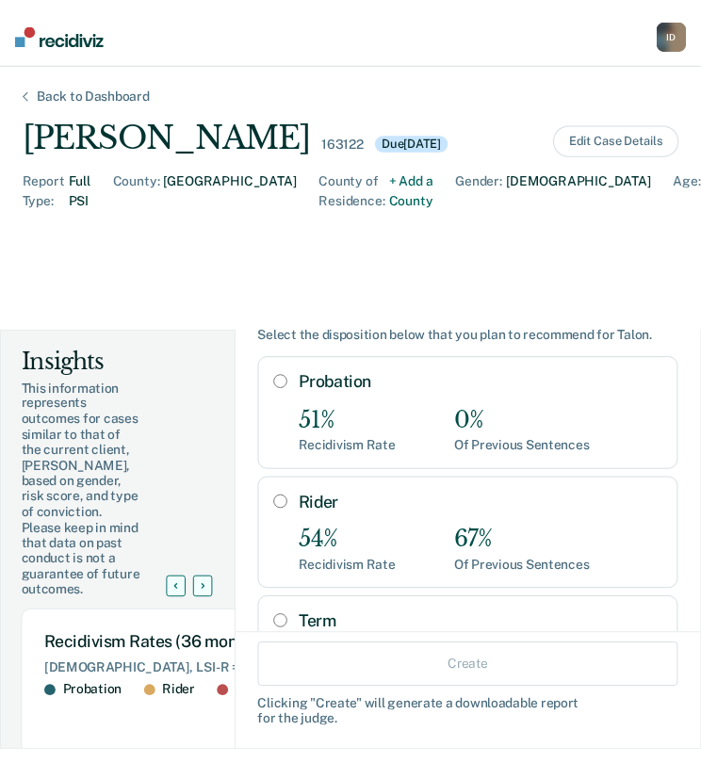
scroll to position [239, 0]
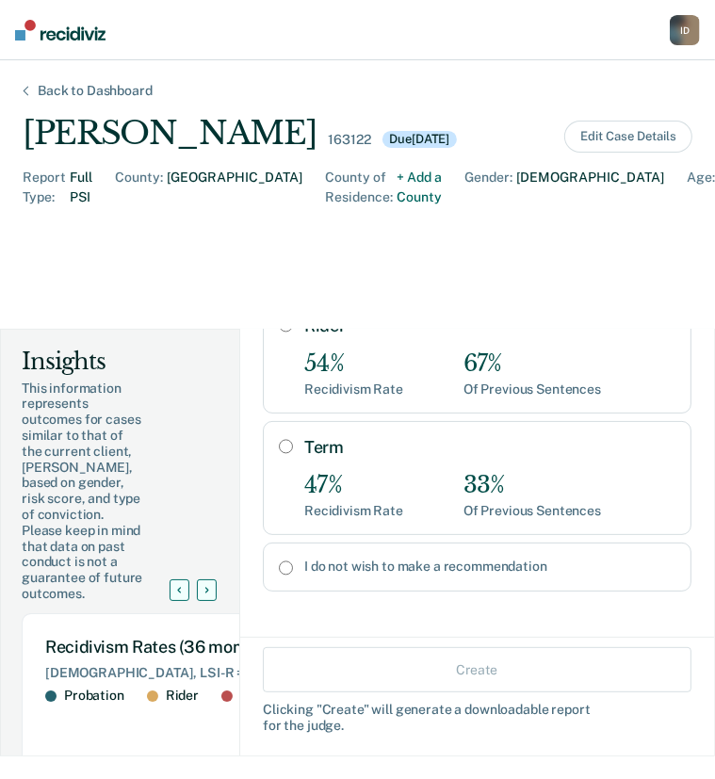
click at [279, 445] on input "Term" at bounding box center [286, 446] width 14 height 15
radio input "true"
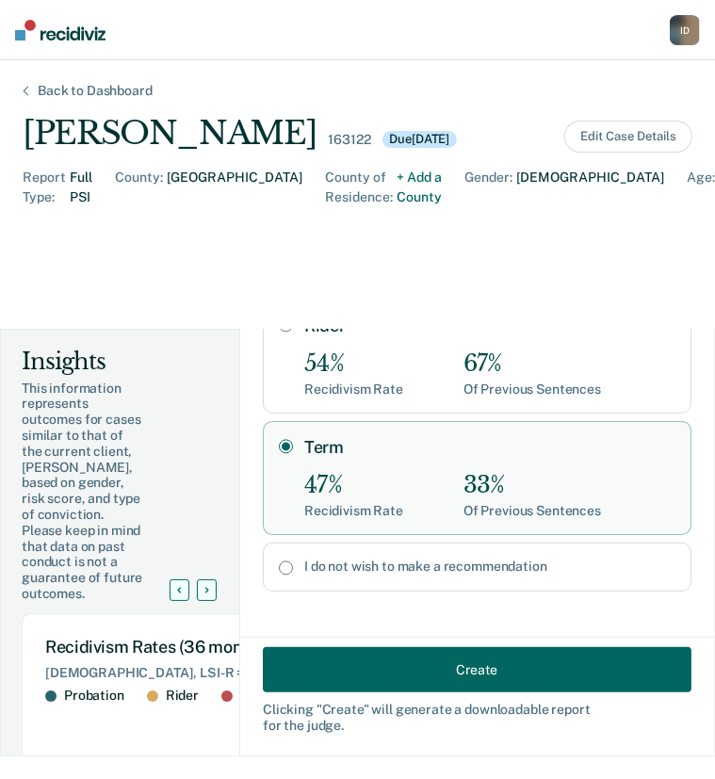
click at [462, 681] on button "Create" at bounding box center [477, 668] width 429 height 45
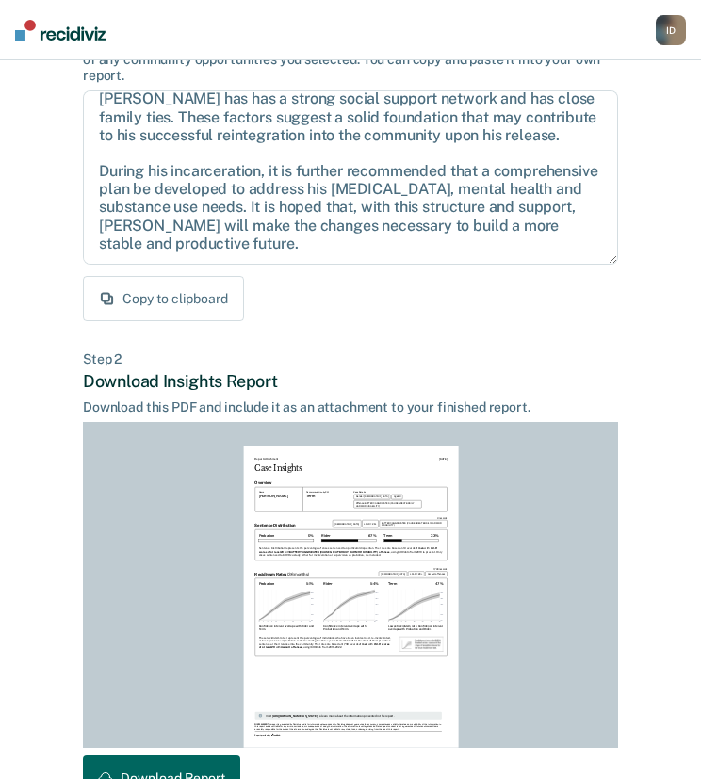
scroll to position [294, 0]
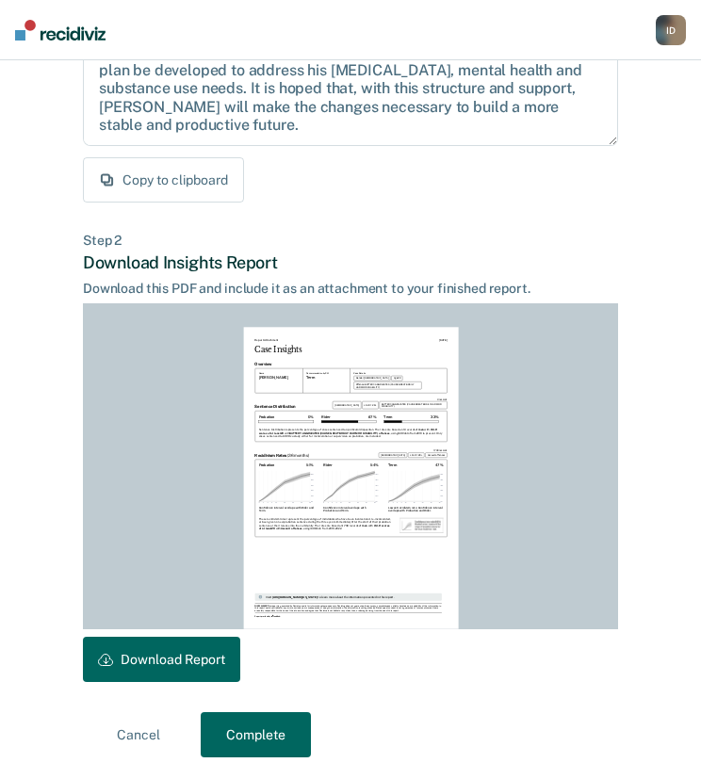
click at [145, 664] on button "Download Report" at bounding box center [161, 659] width 157 height 45
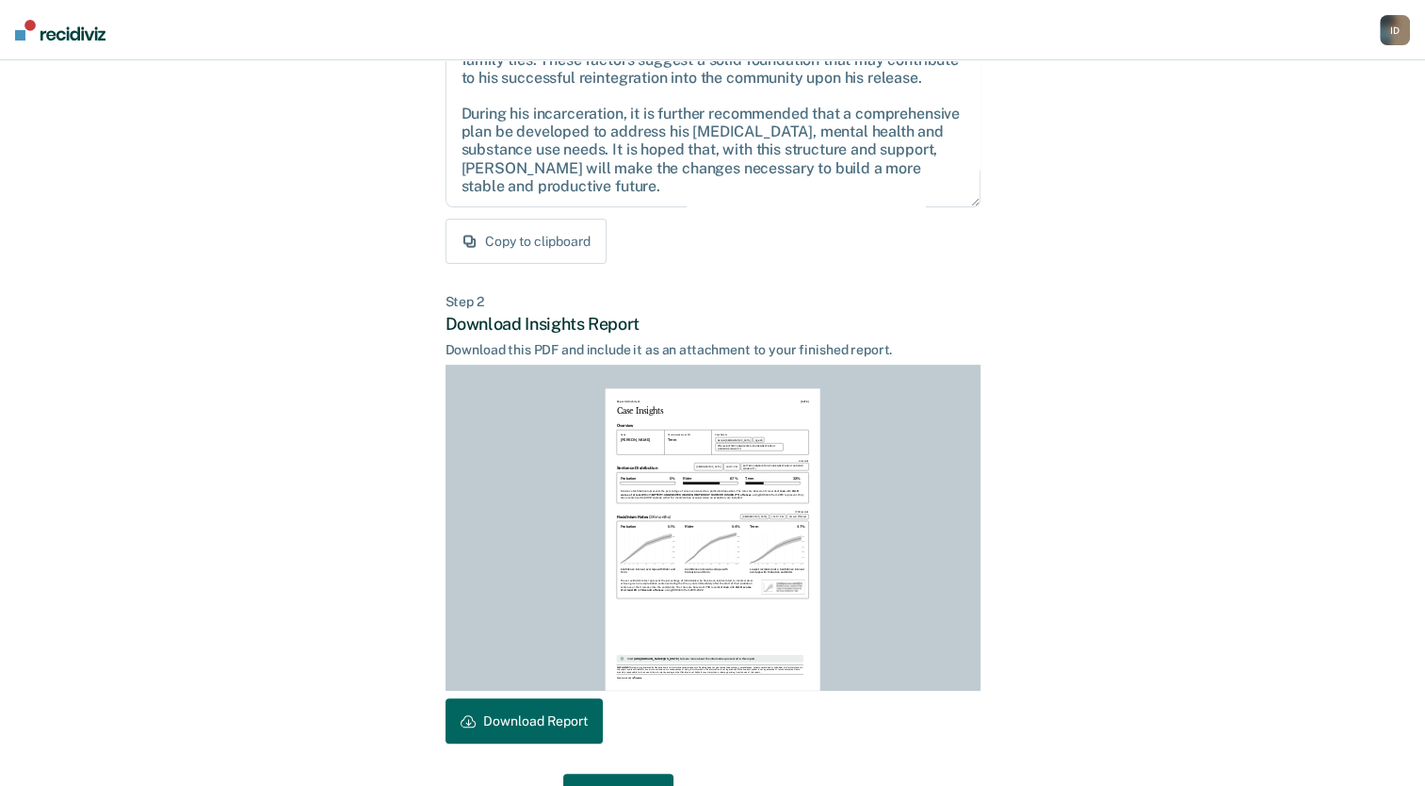
scroll to position [287, 0]
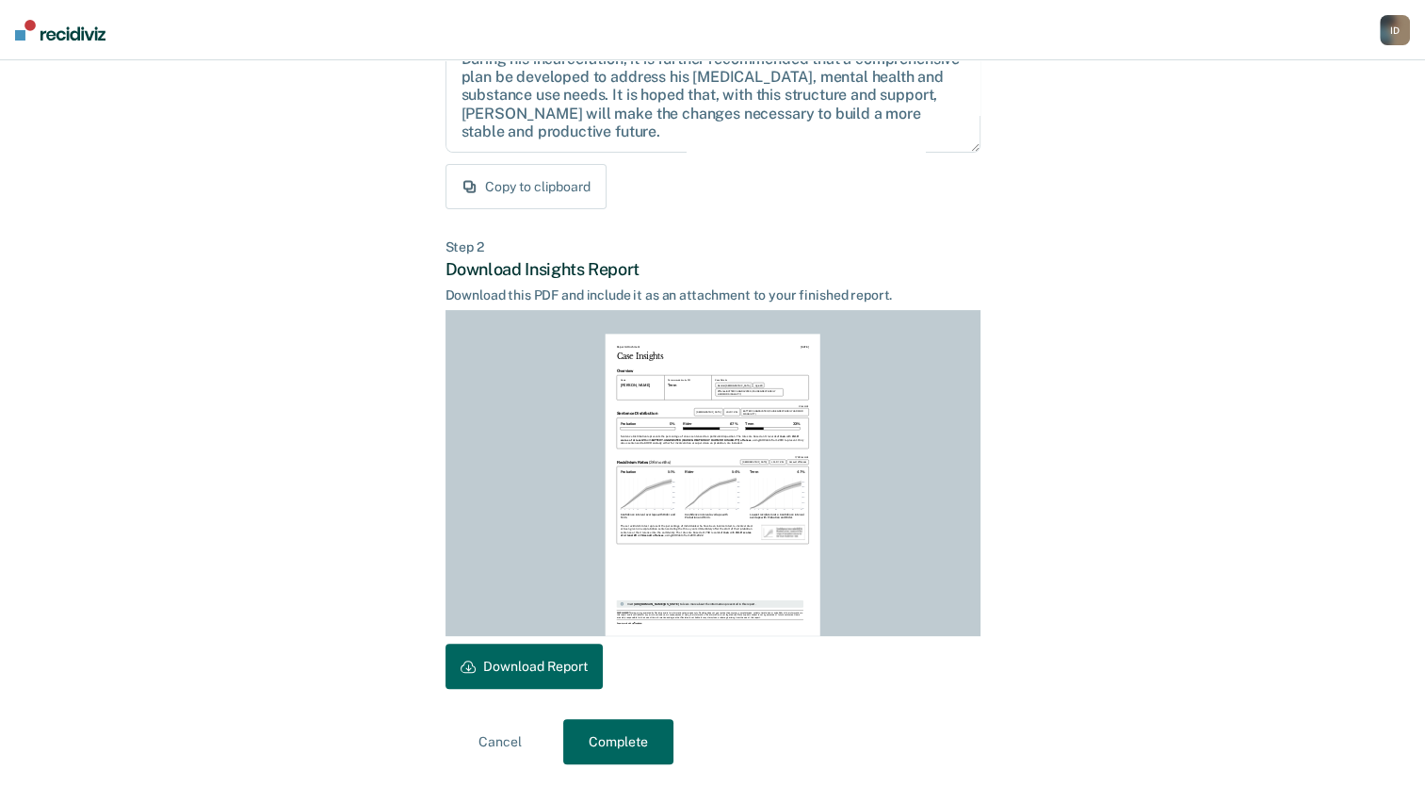
click at [642, 736] on button "Complete" at bounding box center [618, 741] width 110 height 45
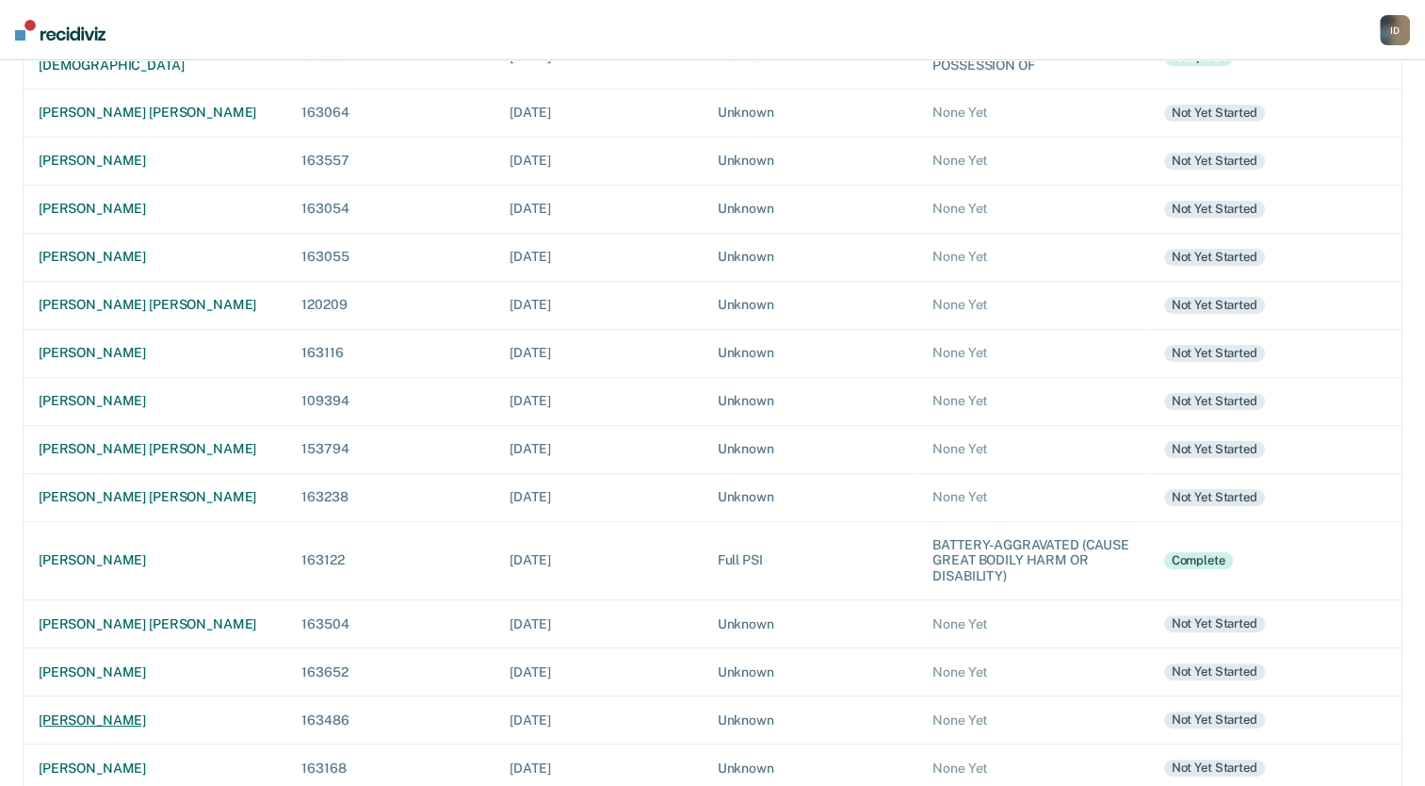
scroll to position [331, 0]
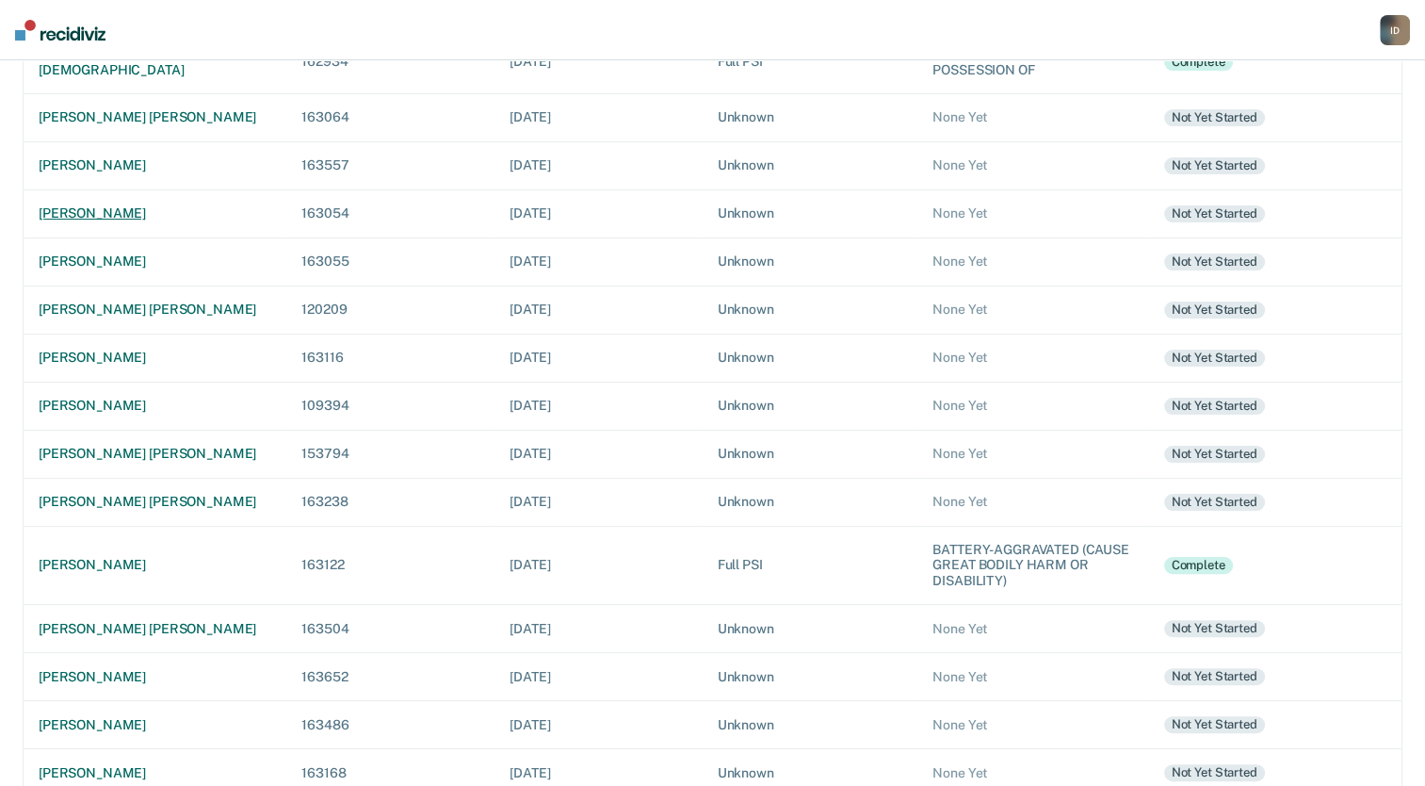
click at [162, 209] on div "[PERSON_NAME]" at bounding box center [155, 213] width 233 height 16
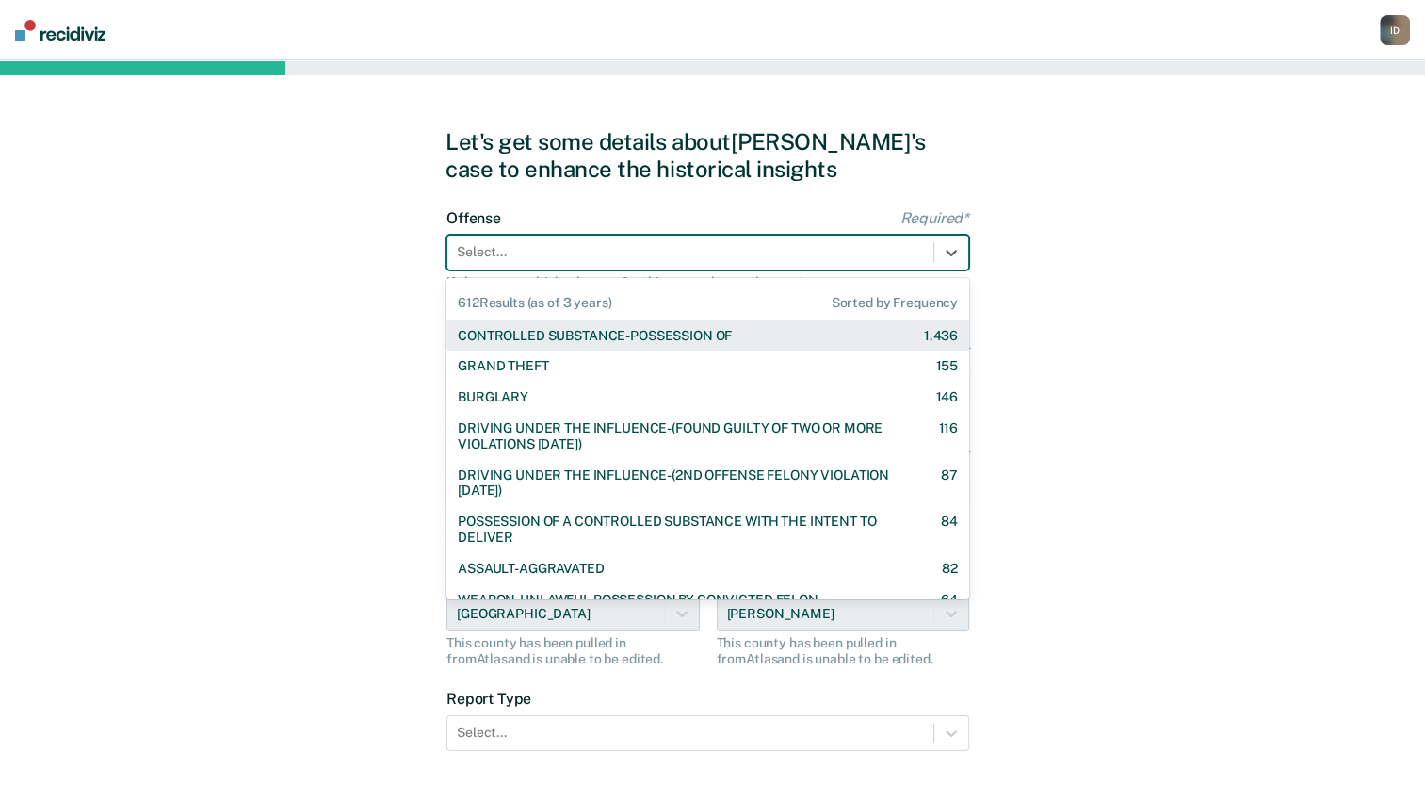
click at [624, 251] on div at bounding box center [690, 252] width 467 height 20
